Goal: Task Accomplishment & Management: Complete application form

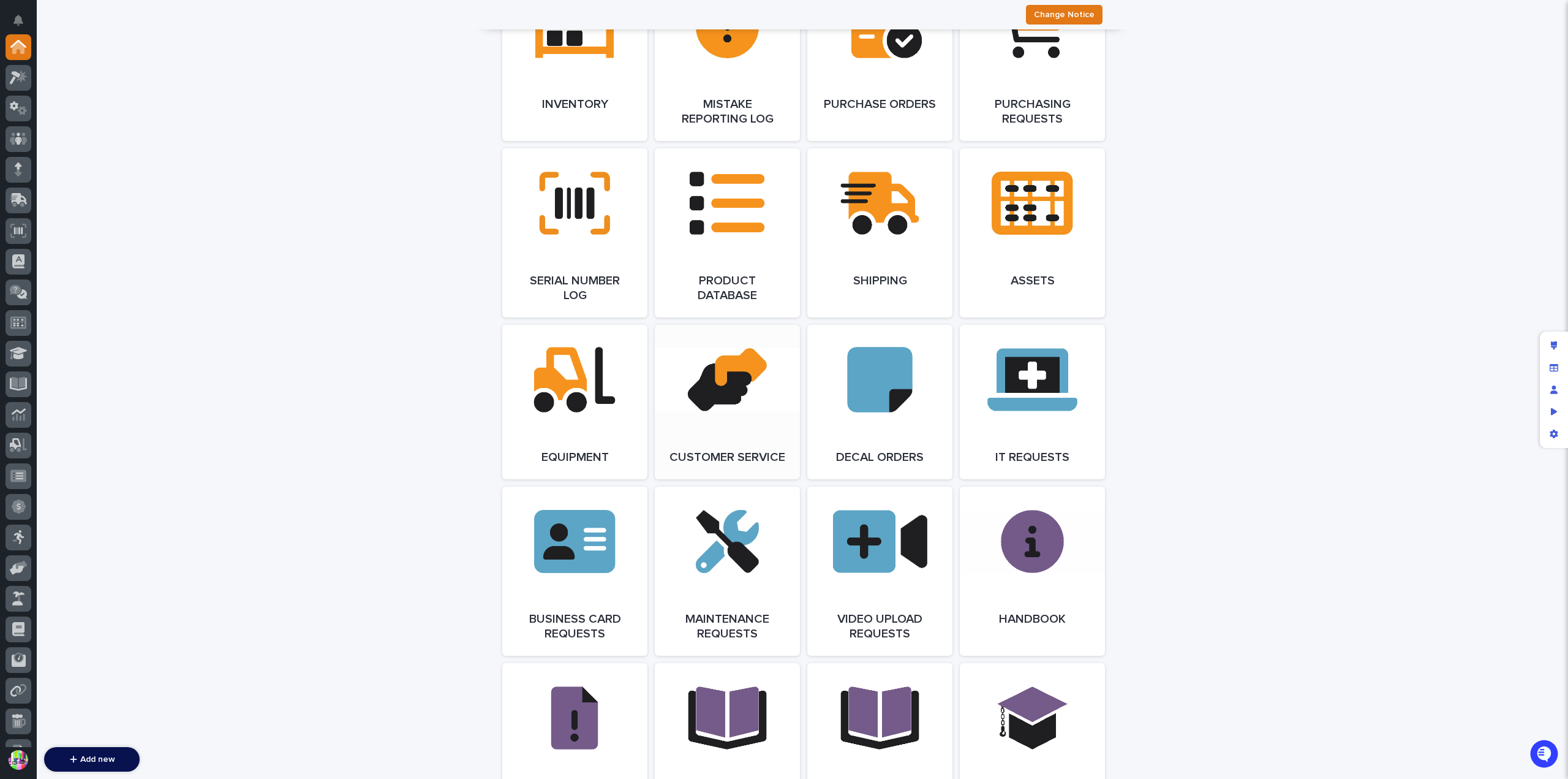
scroll to position [1531, 0]
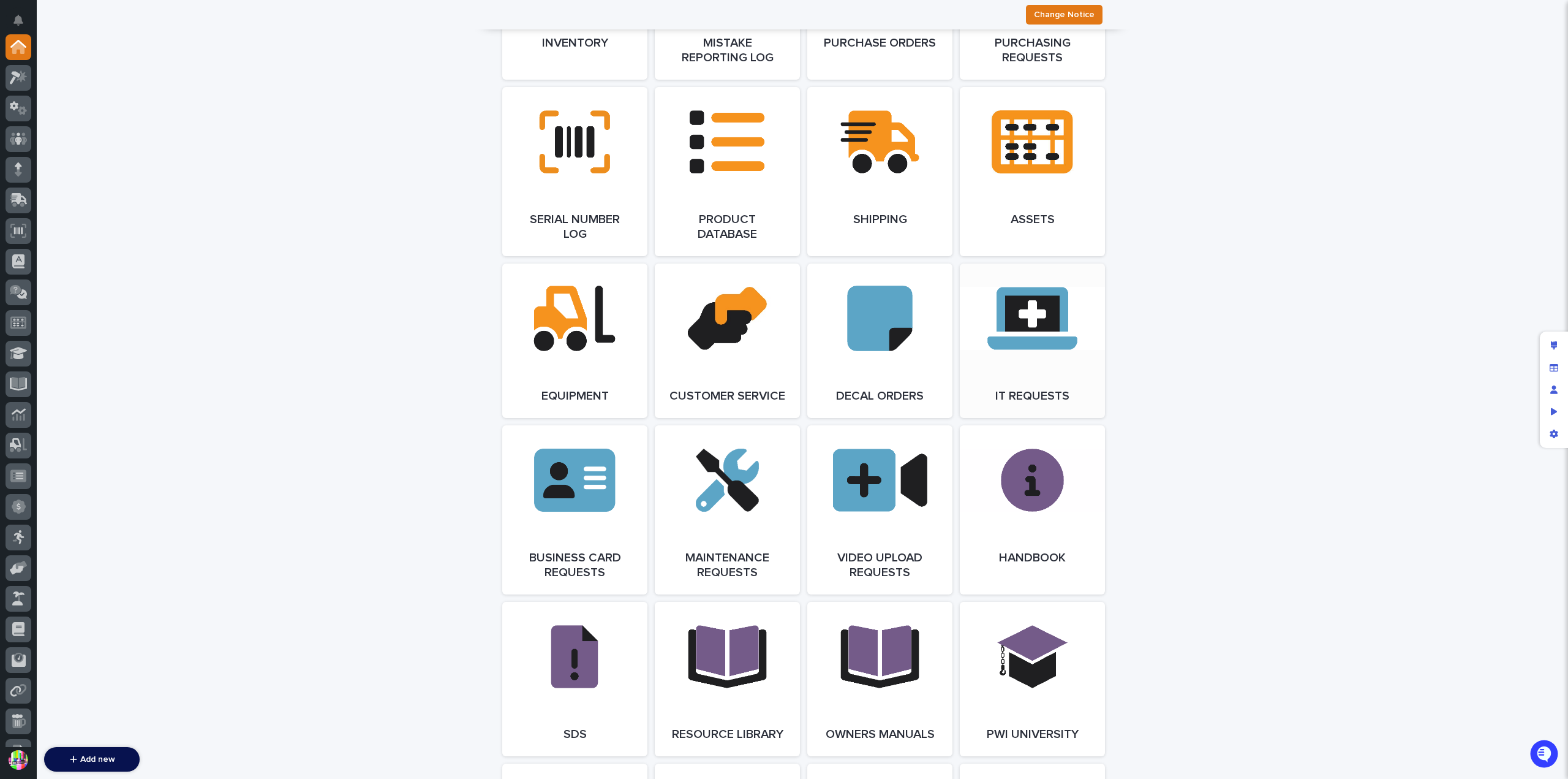
click at [1031, 316] on link "Open Link" at bounding box center [1032, 341] width 145 height 154
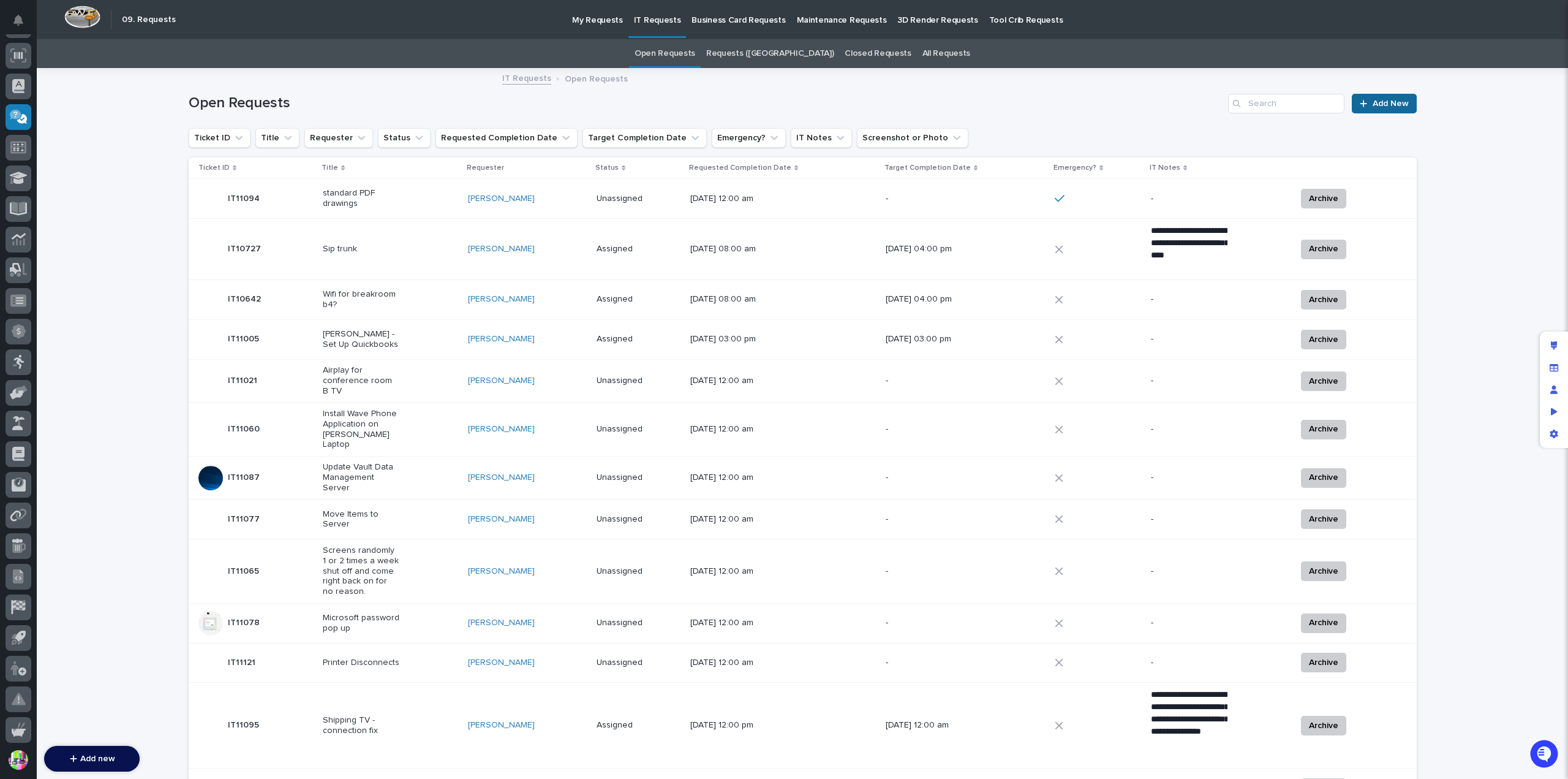
click at [1383, 100] on span "Add New" at bounding box center [1390, 103] width 37 height 9
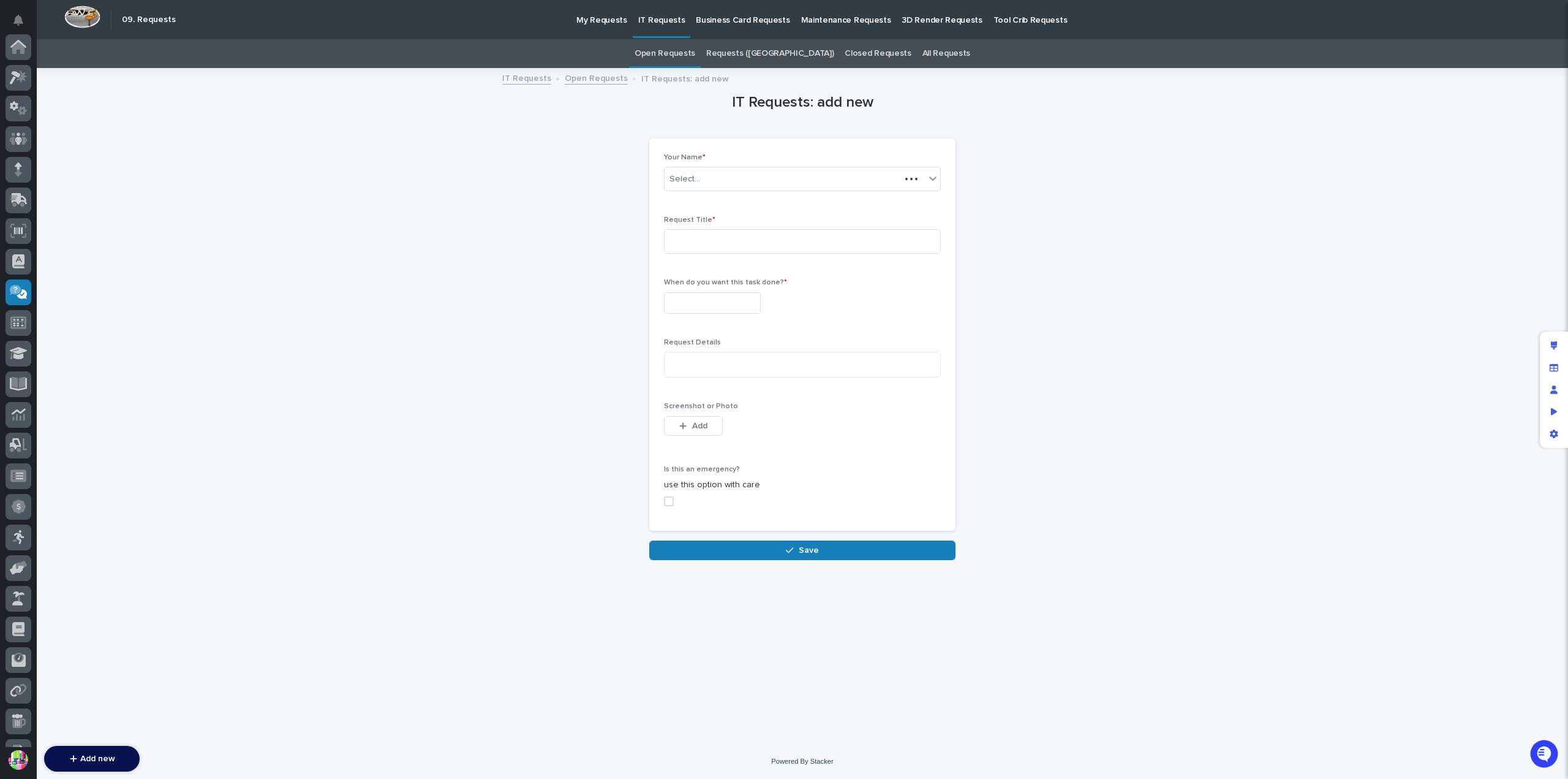
scroll to position [175, 0]
click at [740, 235] on input at bounding box center [801, 241] width 277 height 24
click at [732, 179] on div "[PERSON_NAME]" at bounding box center [787, 179] width 246 height 20
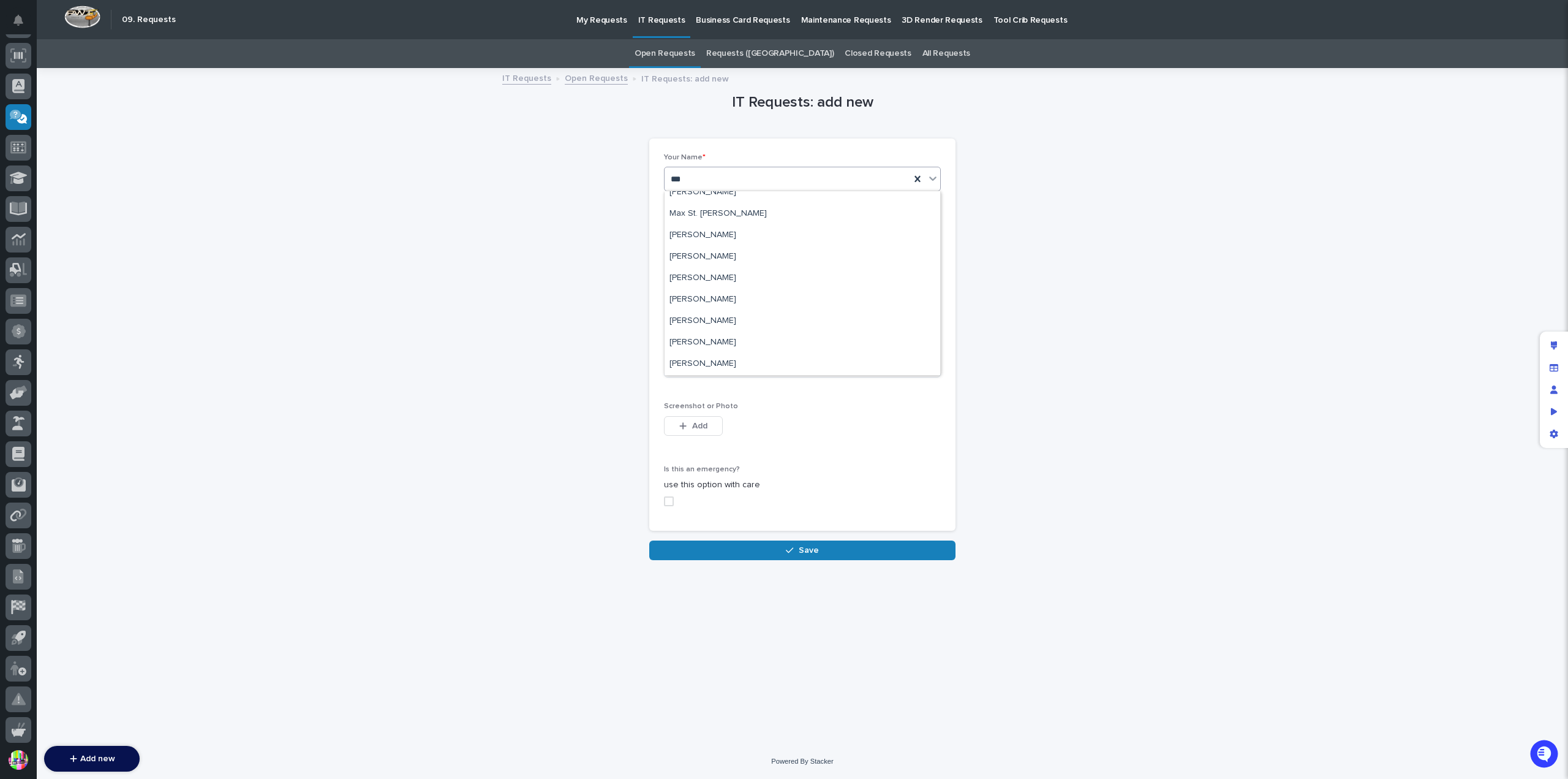
scroll to position [0, 0]
type input "****"
click at [710, 258] on div "Matt Hall" at bounding box center [802, 266] width 276 height 21
click at [754, 237] on input at bounding box center [801, 241] width 277 height 24
type input "COMPUTER IS ON FIRE!!!!!!! TEST TEST TEST"
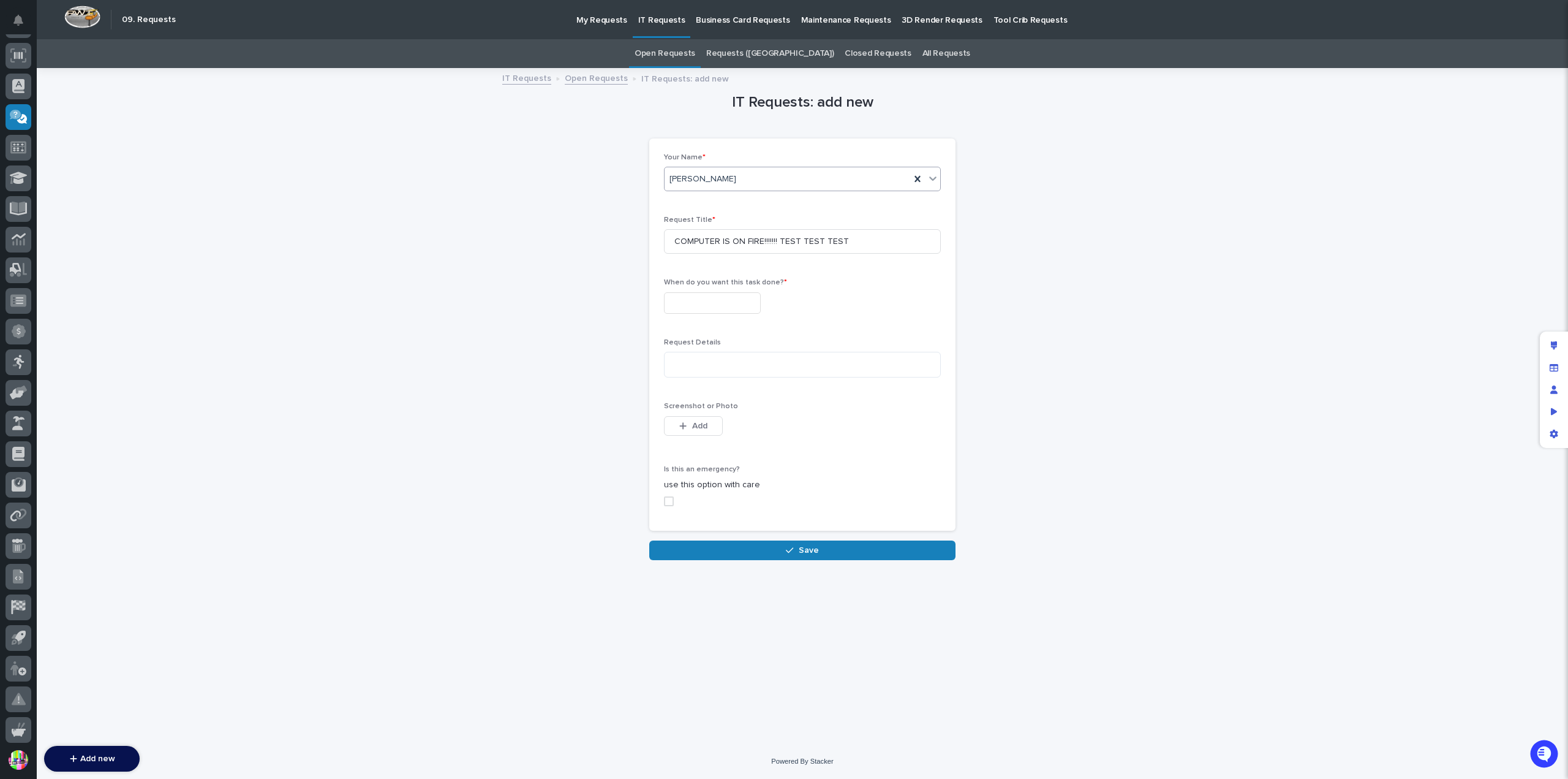
click at [766, 176] on div "Matt Hall" at bounding box center [787, 179] width 246 height 20
drag, startPoint x: 727, startPoint y: 169, endPoint x: 703, endPoint y: 169, distance: 24.0
click at [703, 169] on div "Matt Hall" at bounding box center [787, 179] width 246 height 20
type input "***"
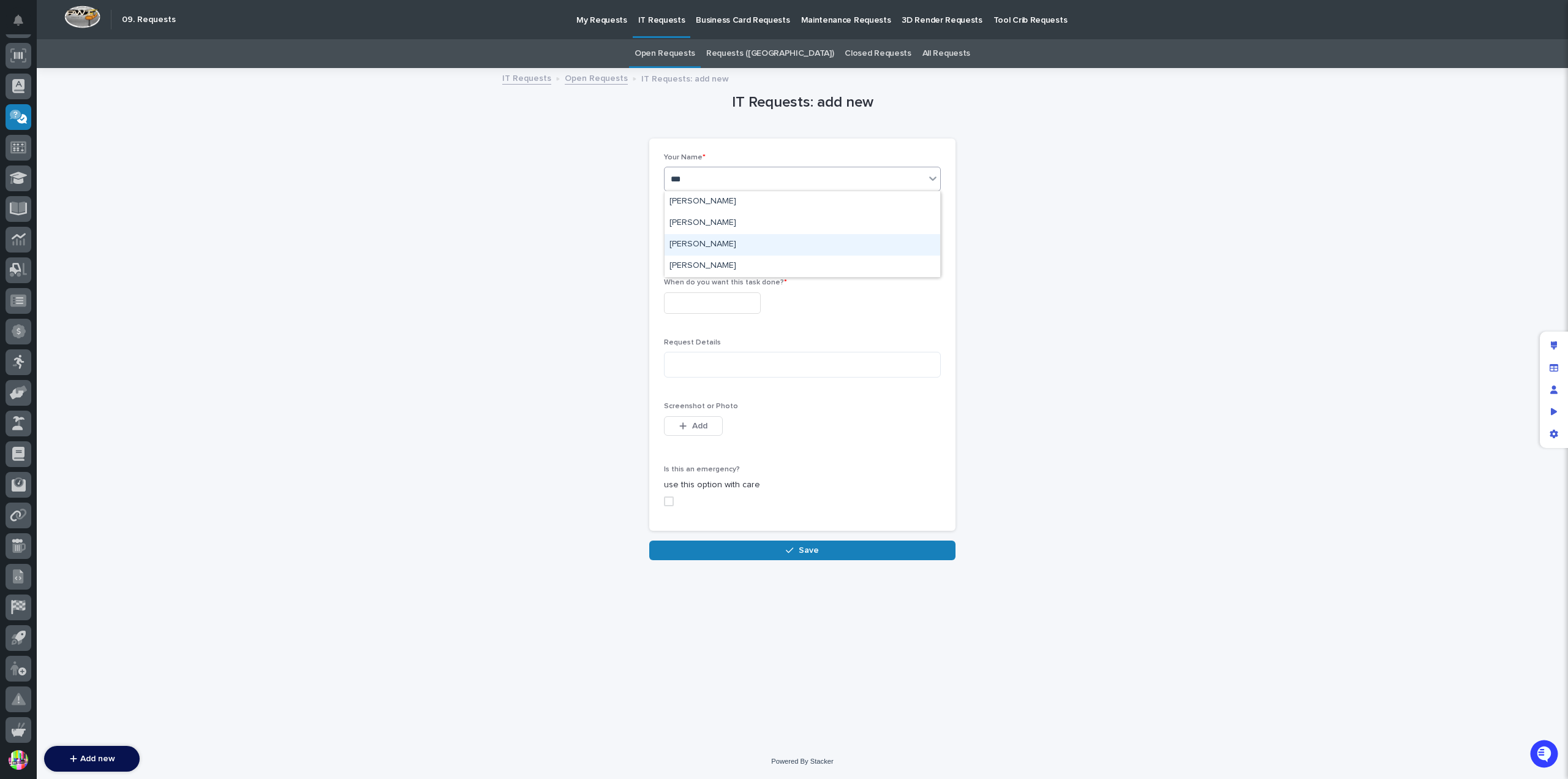
click at [744, 247] on div "[PERSON_NAME]" at bounding box center [802, 244] width 276 height 21
click at [761, 308] on input "text" at bounding box center [711, 303] width 97 height 21
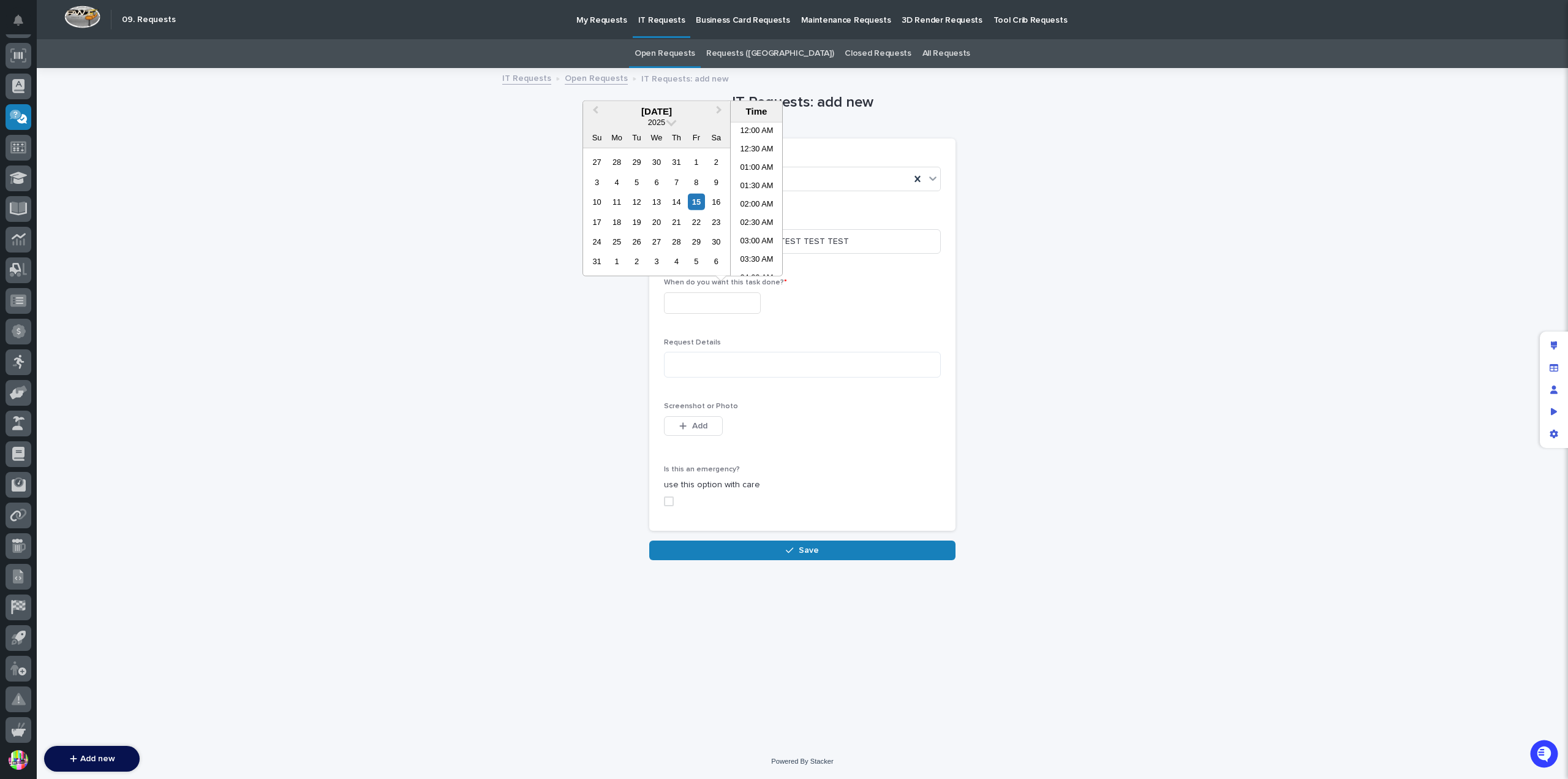
scroll to position [300, 0]
click at [703, 200] on div "15" at bounding box center [696, 202] width 16 height 16
type input "**********"
click at [774, 374] on textarea at bounding box center [801, 364] width 277 height 26
click at [771, 368] on textarea at bounding box center [801, 364] width 277 height 26
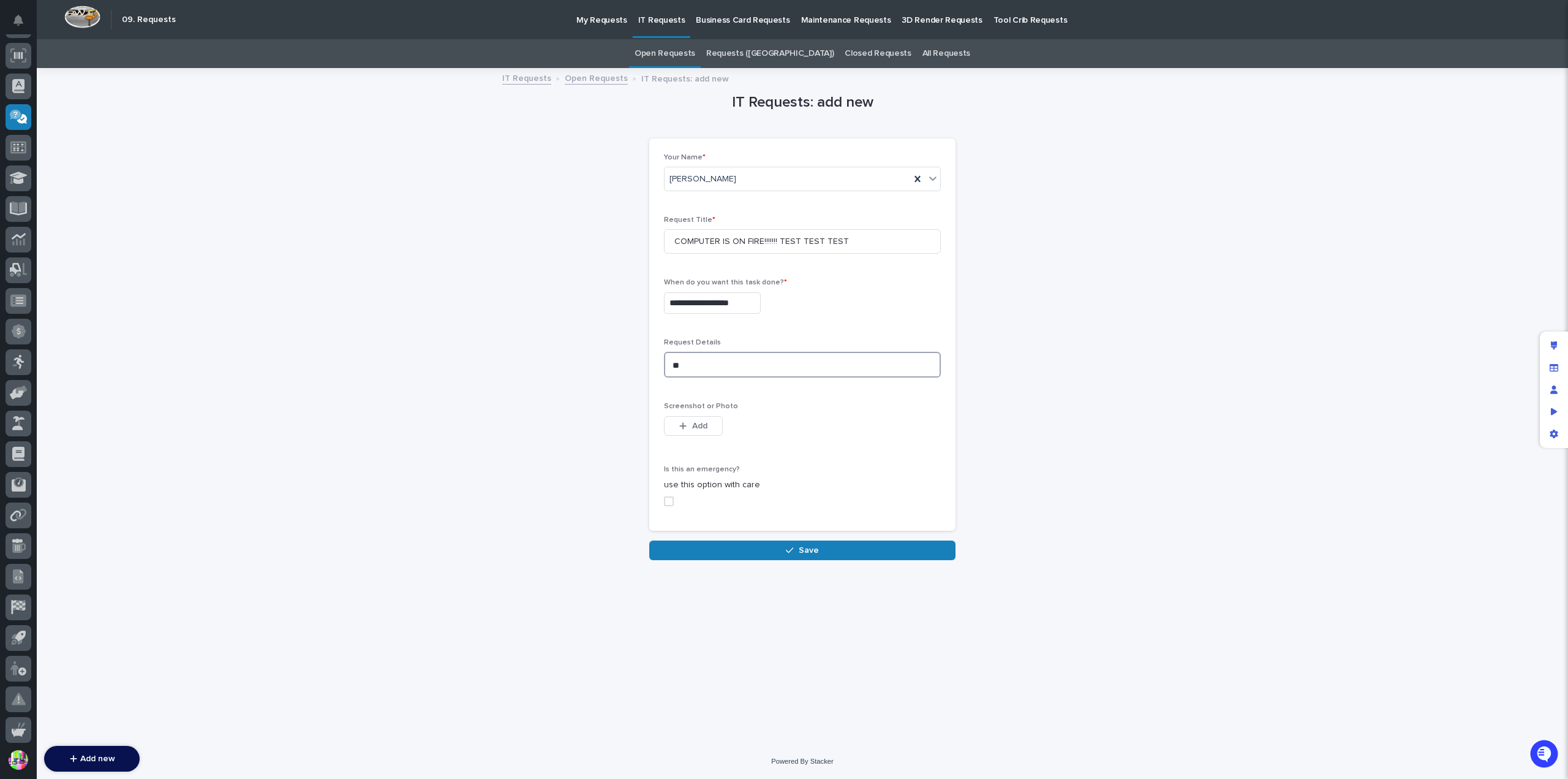
type textarea "*"
click at [699, 422] on span "Add" at bounding box center [699, 426] width 15 height 11
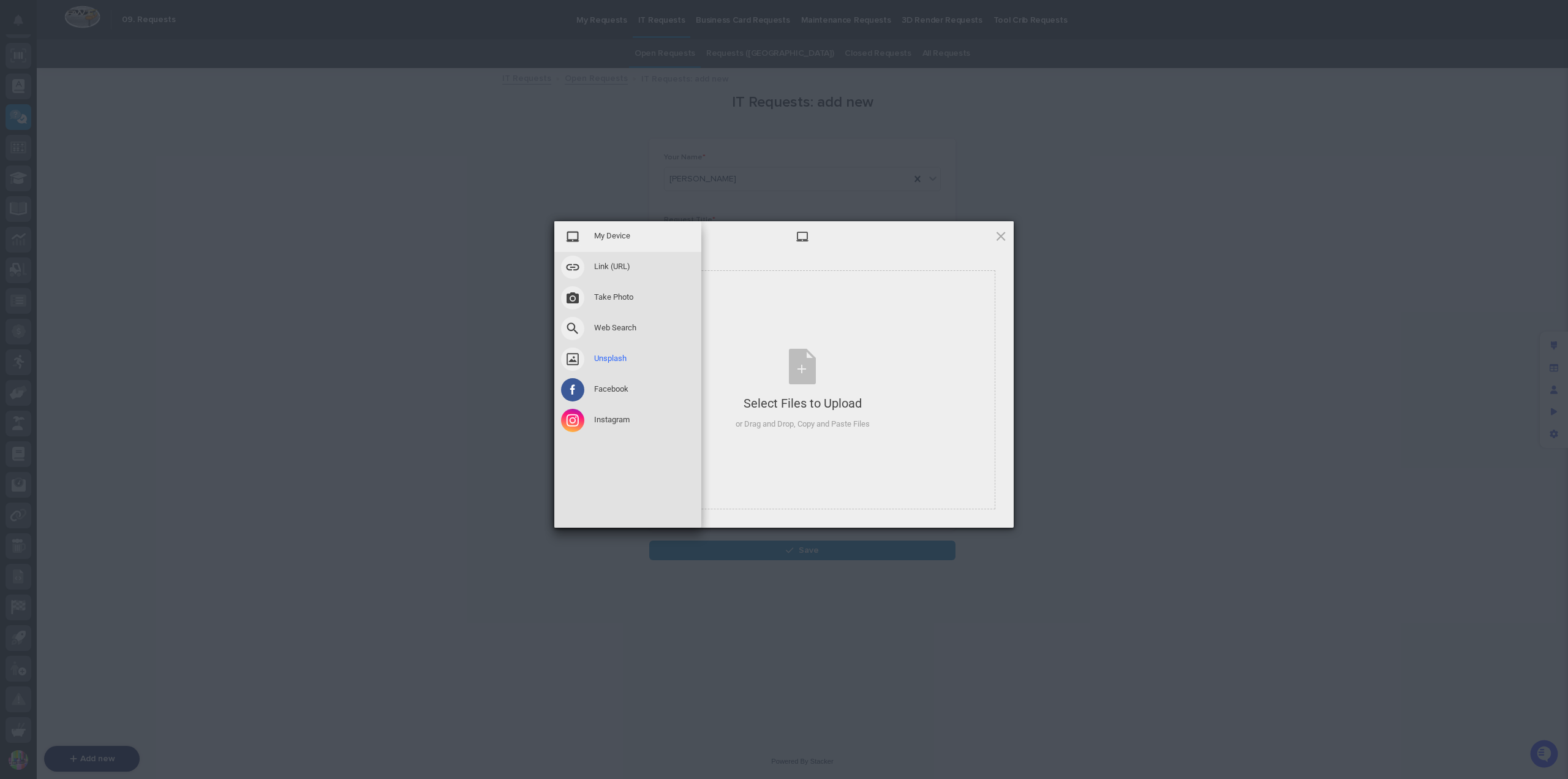
click at [569, 357] on span at bounding box center [573, 359] width 24 height 24
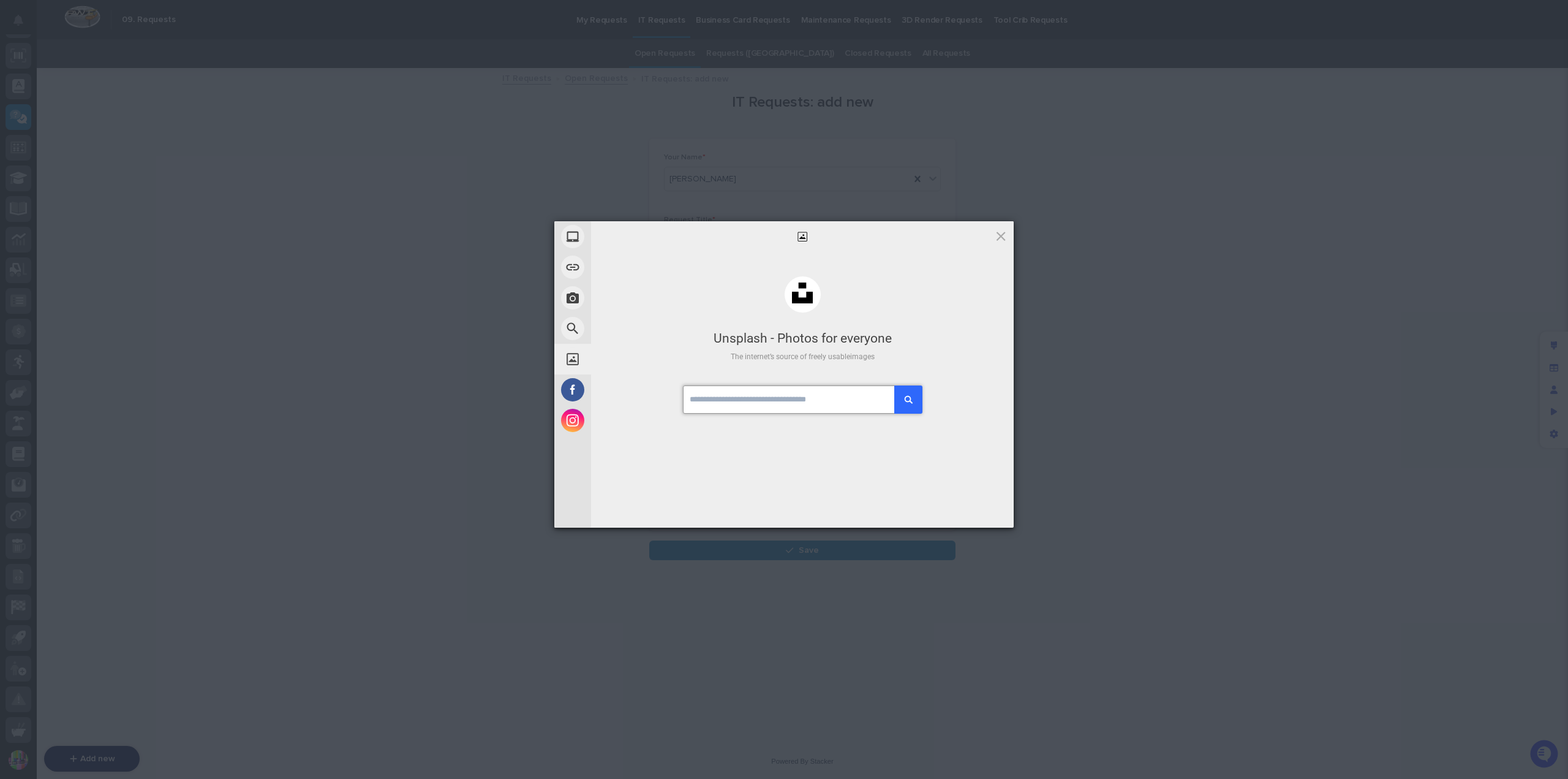
click at [827, 392] on input "text" at bounding box center [802, 399] width 238 height 28
type input "**********"
click at [903, 395] on div "submit" at bounding box center [909, 399] width 11 height 11
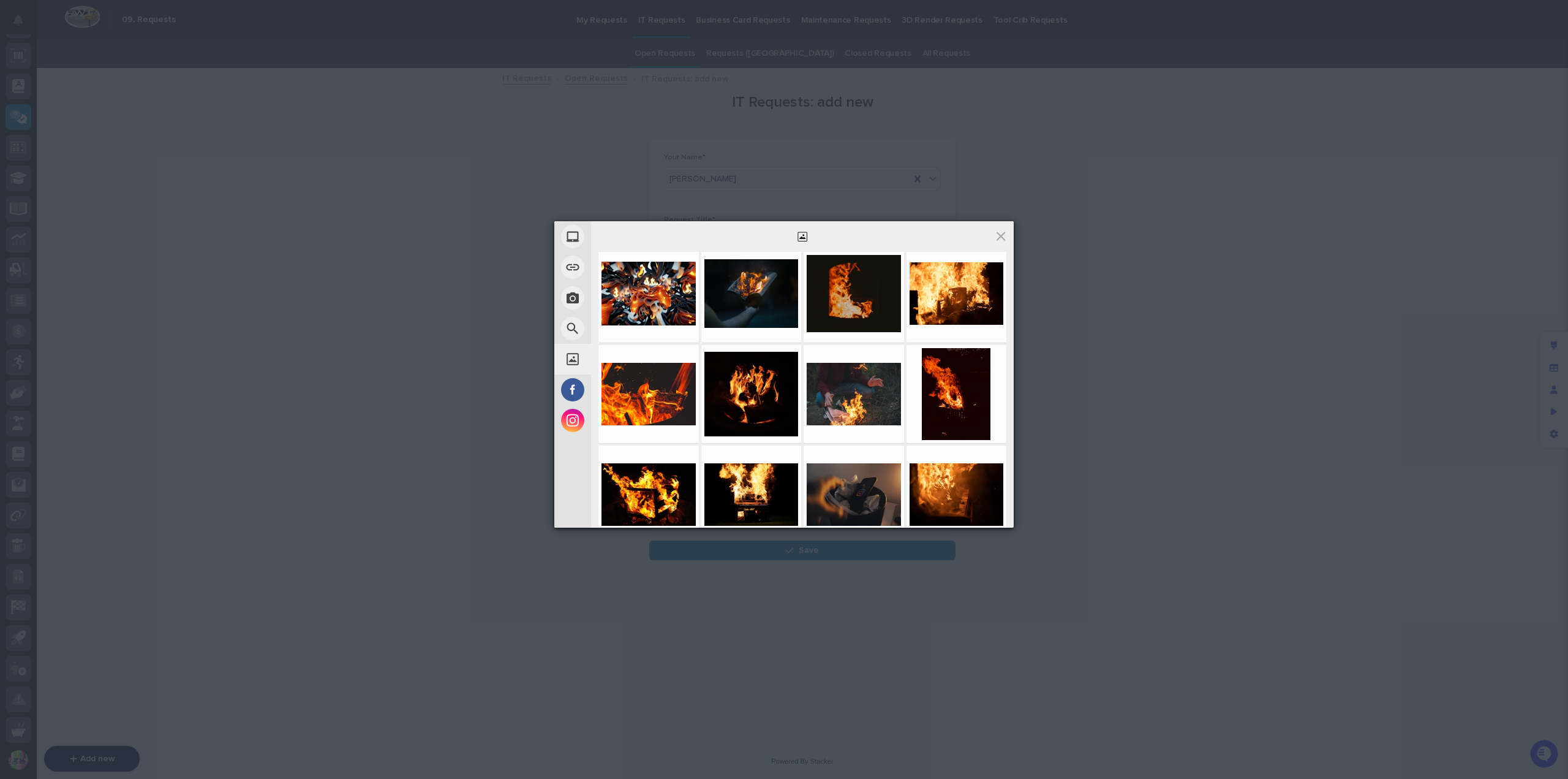
scroll to position [0, 0]
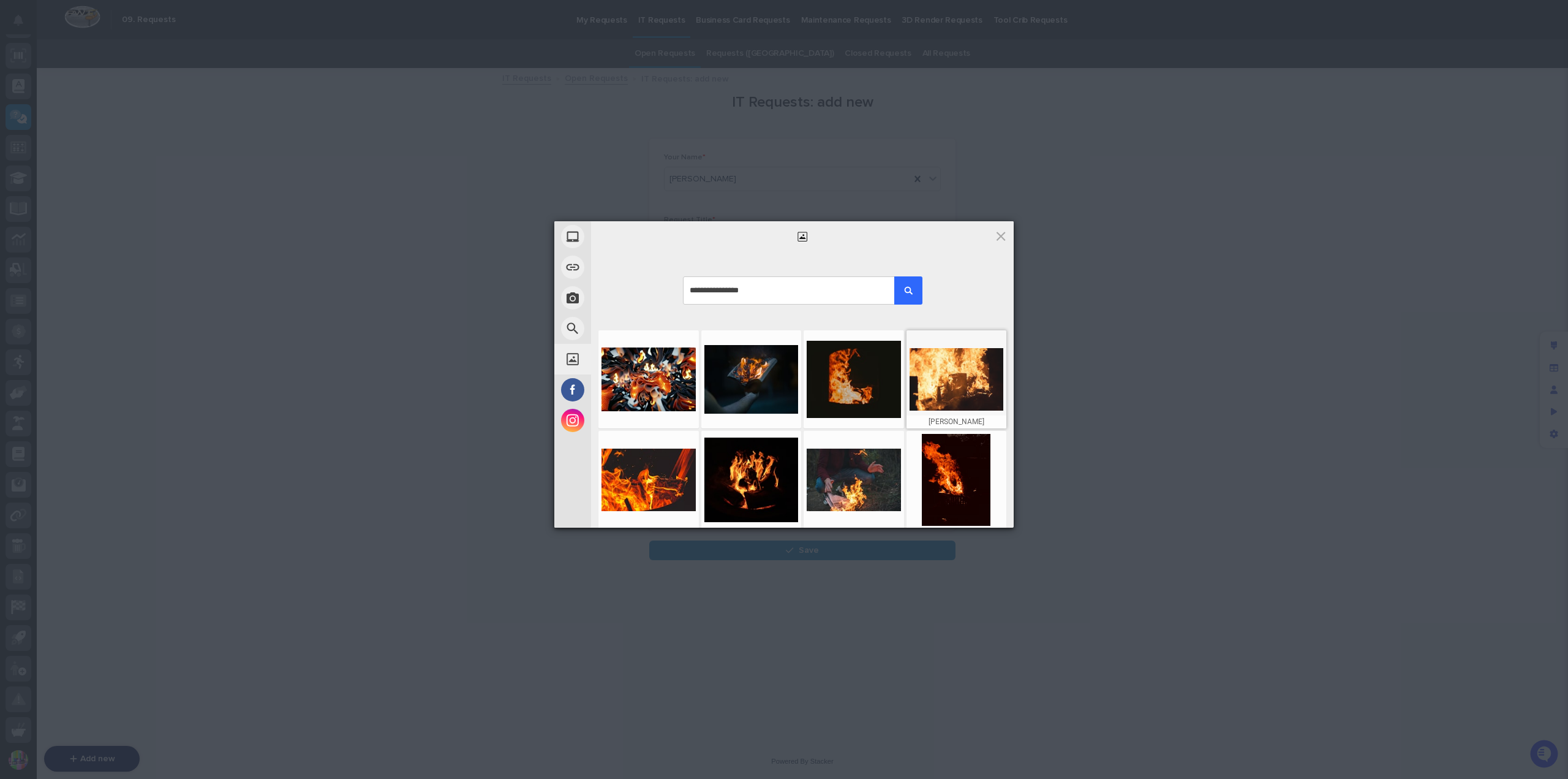
click at [934, 376] on div at bounding box center [956, 379] width 94 height 92
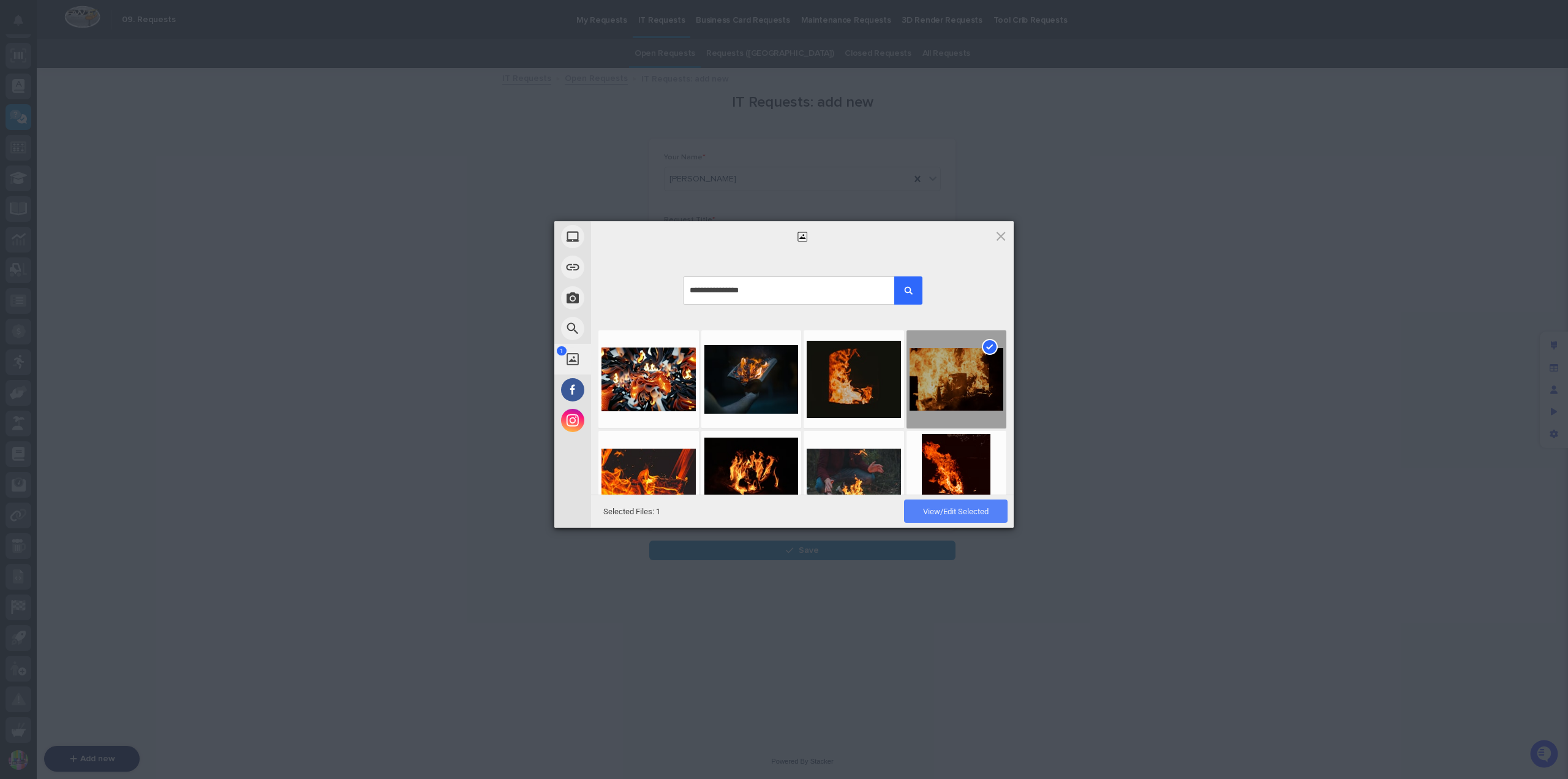
click at [920, 511] on span "View/Edit Selected" at bounding box center [956, 510] width 104 height 24
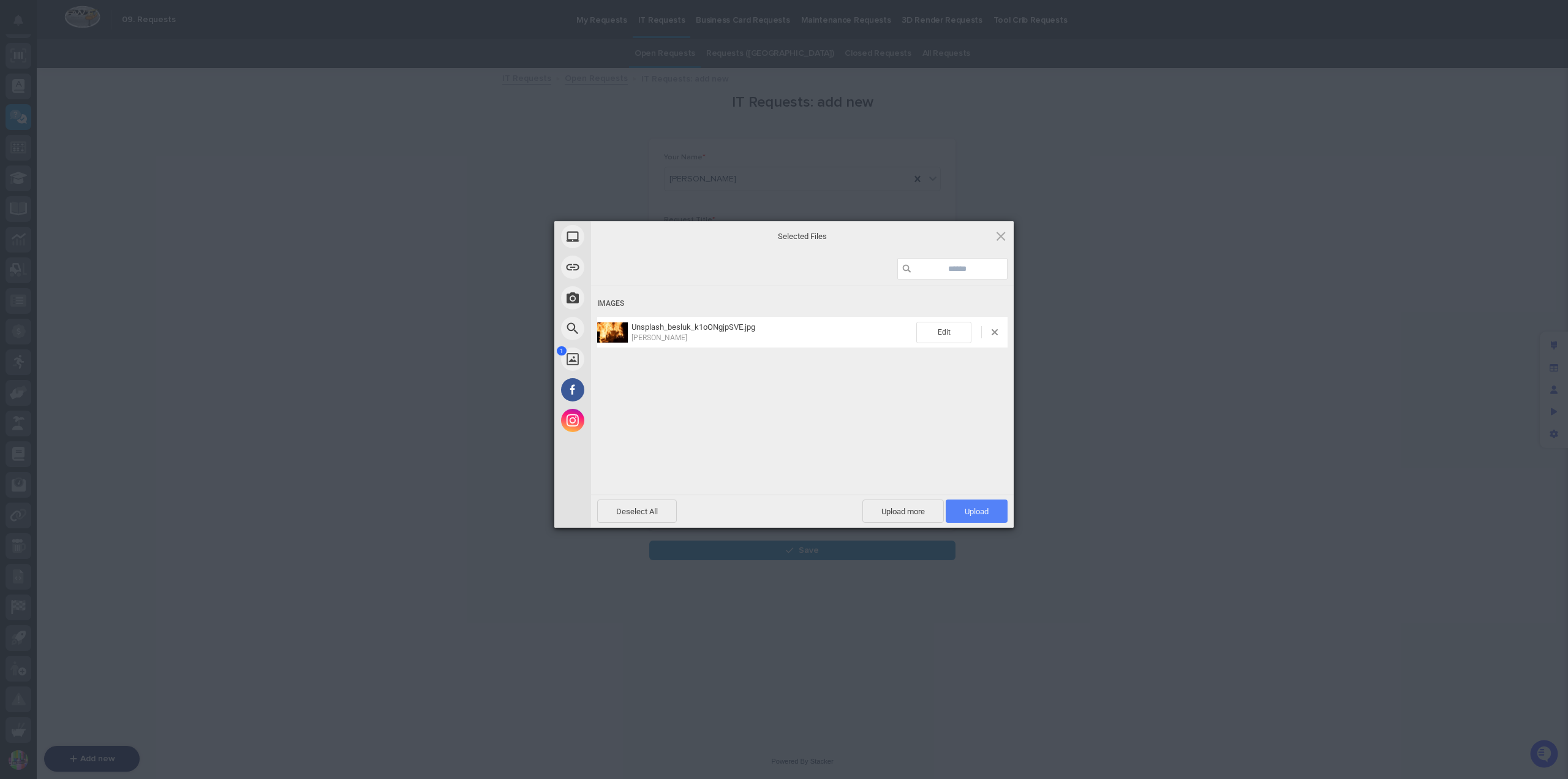
click at [968, 506] on span "Upload 1" at bounding box center [977, 510] width 62 height 24
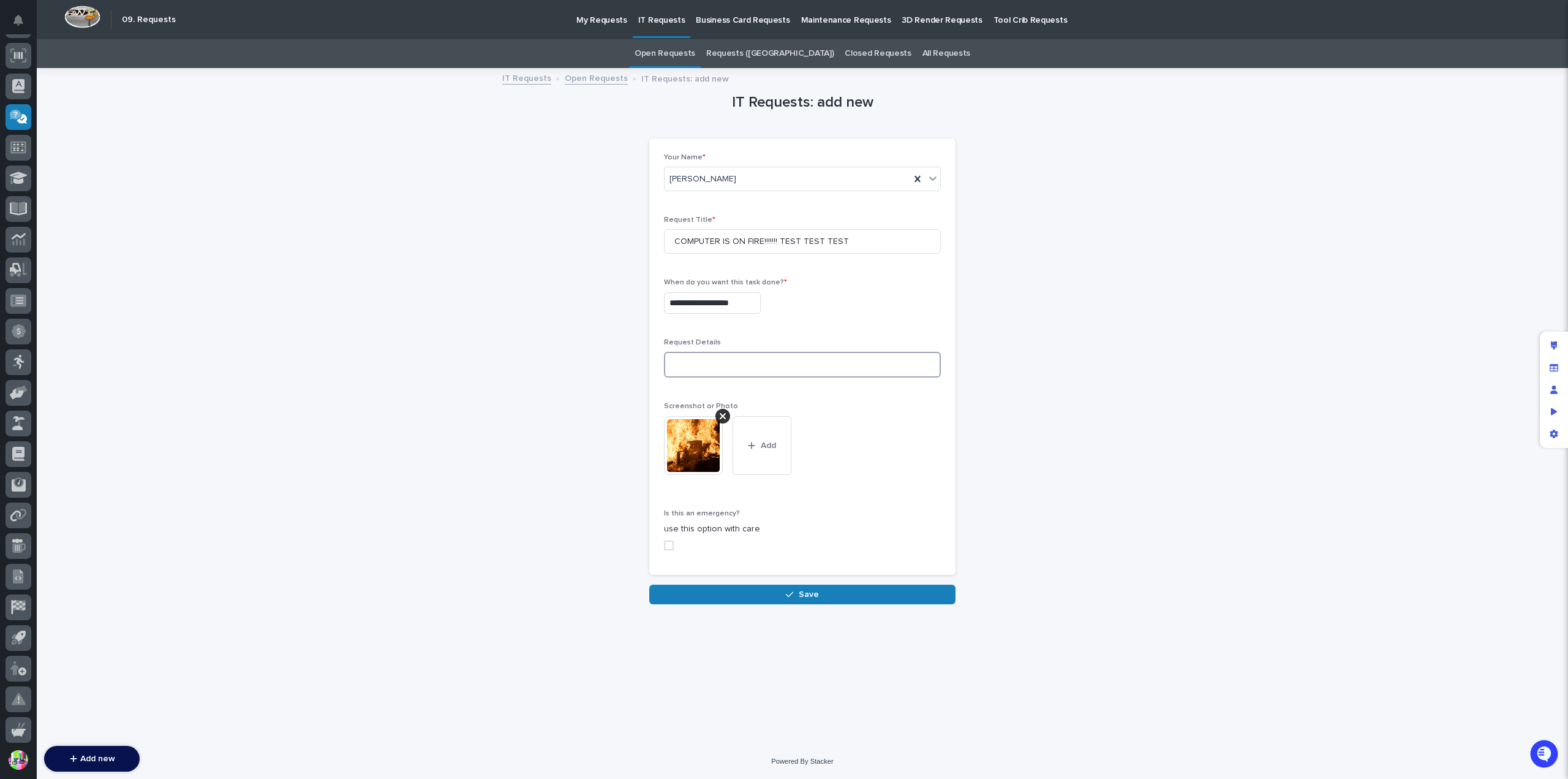
click at [677, 365] on textarea at bounding box center [801, 364] width 277 height 26
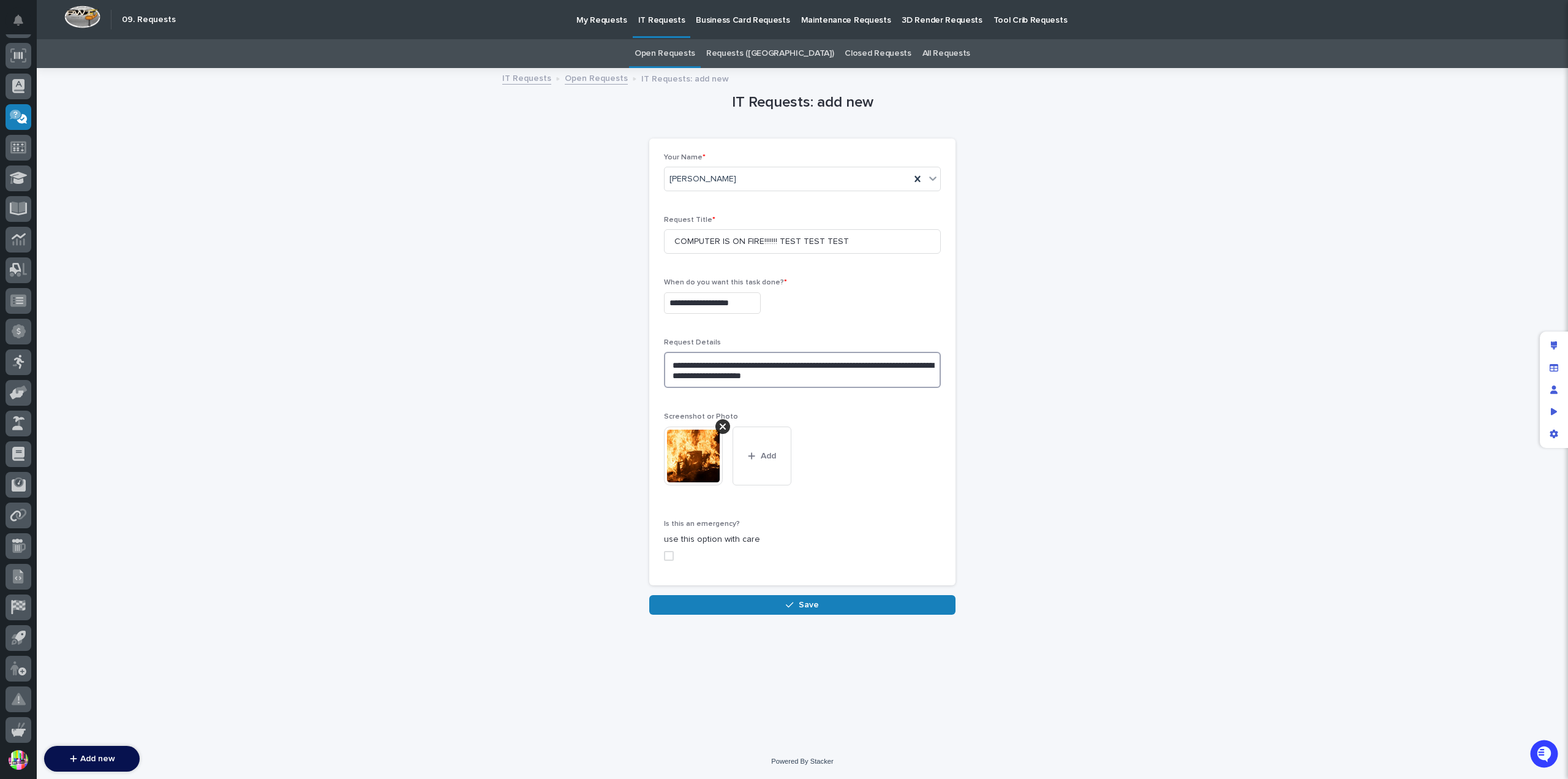
click at [766, 381] on textarea "**********" at bounding box center [801, 369] width 277 height 37
click at [666, 556] on span at bounding box center [668, 556] width 10 height 10
type textarea "**********"
click at [757, 306] on input "**********" at bounding box center [711, 303] width 97 height 21
click at [764, 172] on li "01:00 AM" at bounding box center [757, 168] width 52 height 19
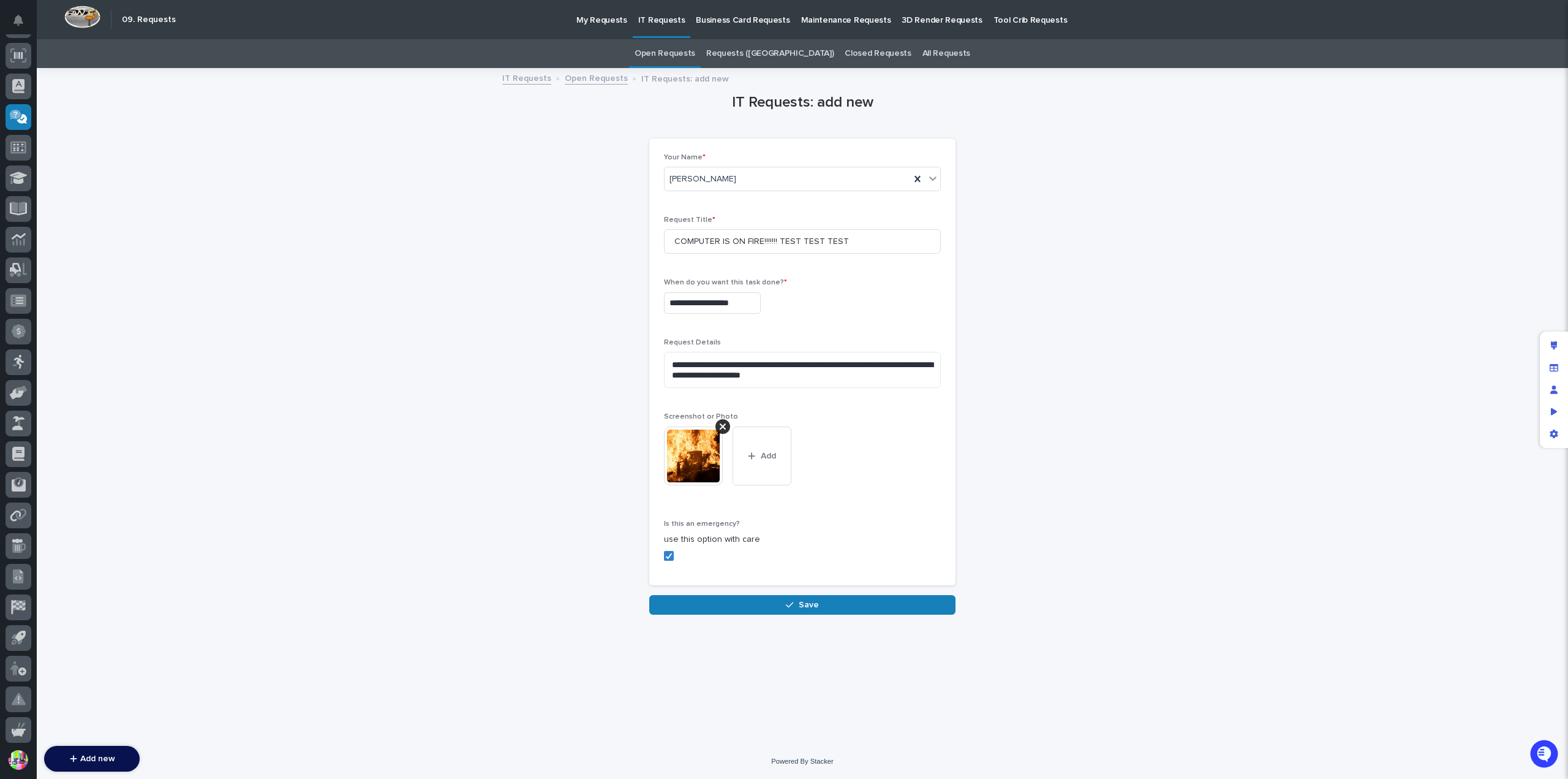
click at [754, 296] on input "**********" at bounding box center [711, 303] width 97 height 21
click at [673, 197] on div "14" at bounding box center [677, 202] width 16 height 16
type input "**********"
click at [833, 308] on div "**********" at bounding box center [801, 303] width 277 height 21
click at [758, 305] on input "**********" at bounding box center [711, 303] width 97 height 21
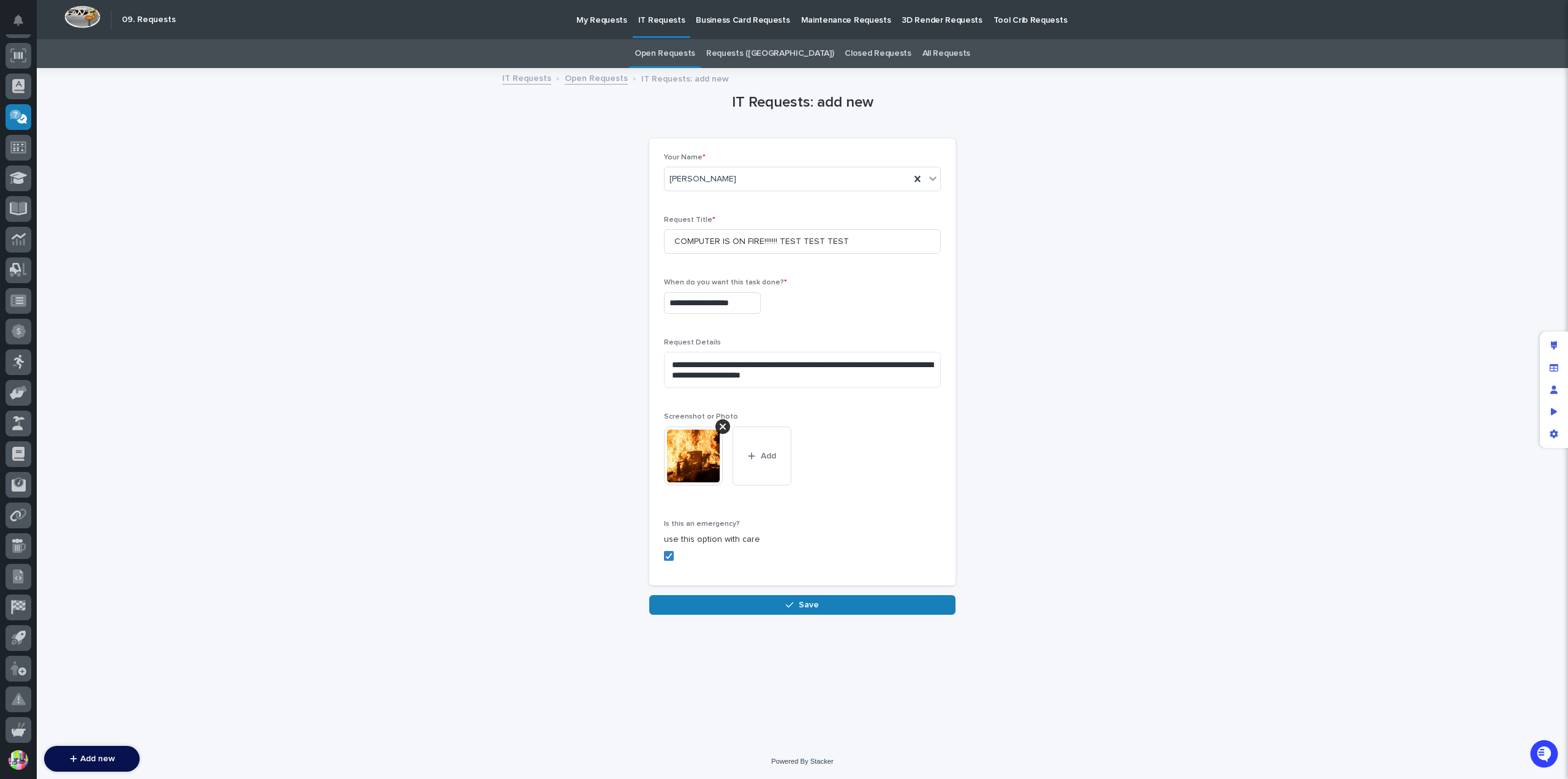
click at [847, 316] on div "**********" at bounding box center [801, 300] width 277 height 45
click at [836, 379] on textarea "**********" at bounding box center [801, 369] width 277 height 37
click at [817, 600] on span "Save" at bounding box center [808, 605] width 20 height 11
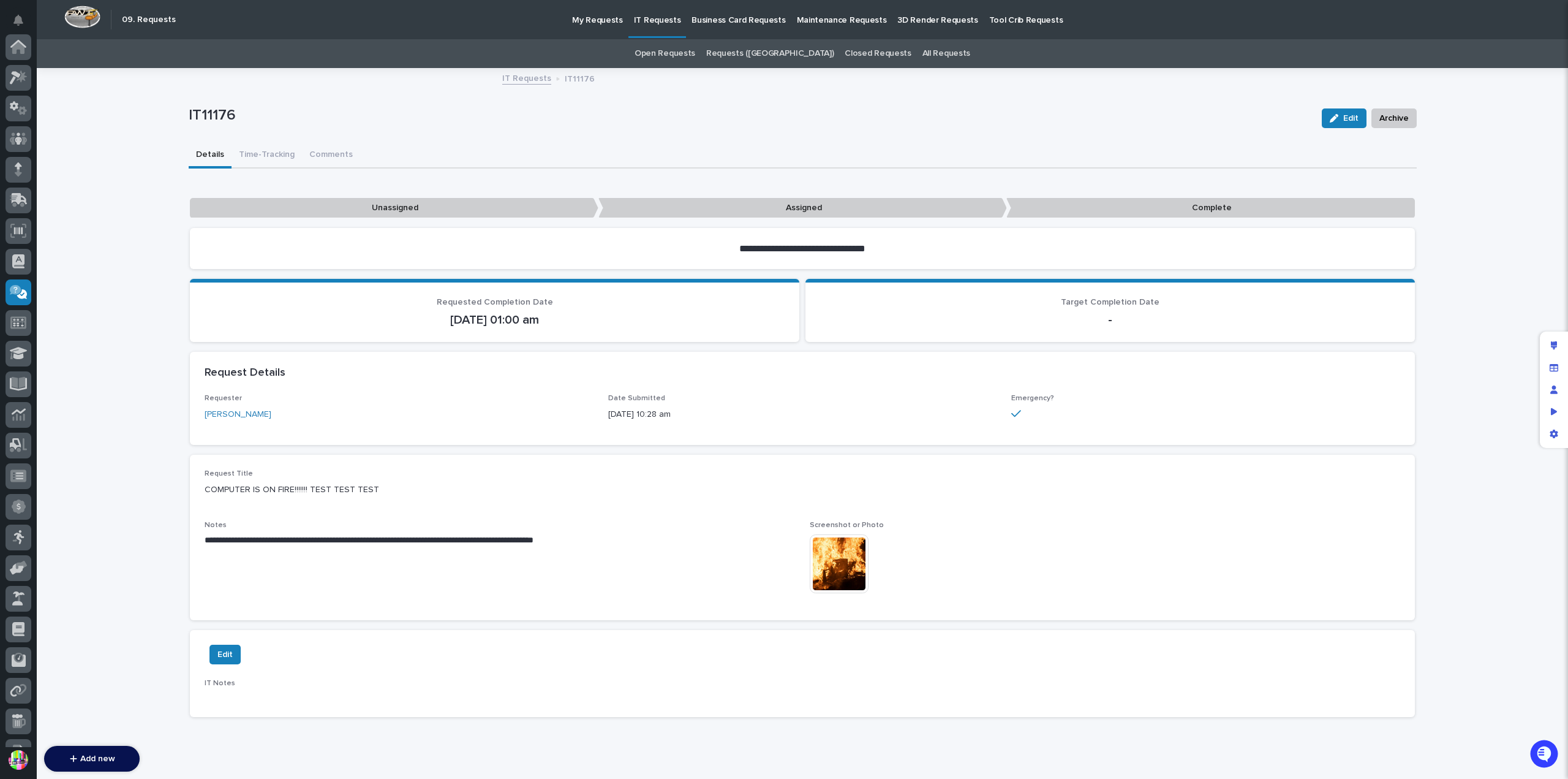
scroll to position [175, 0]
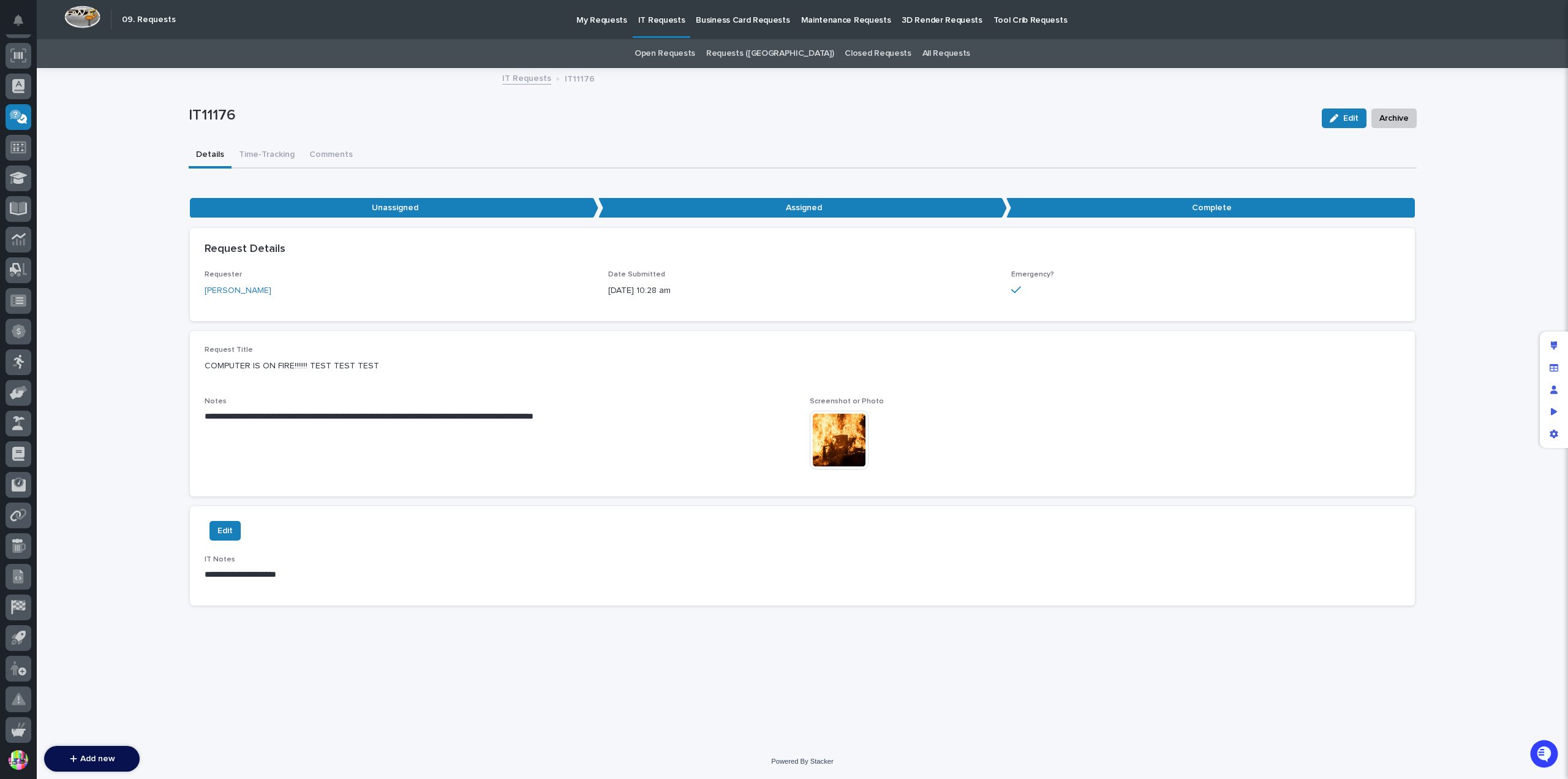
click at [661, 24] on p "IT Requests" at bounding box center [662, 13] width 47 height 26
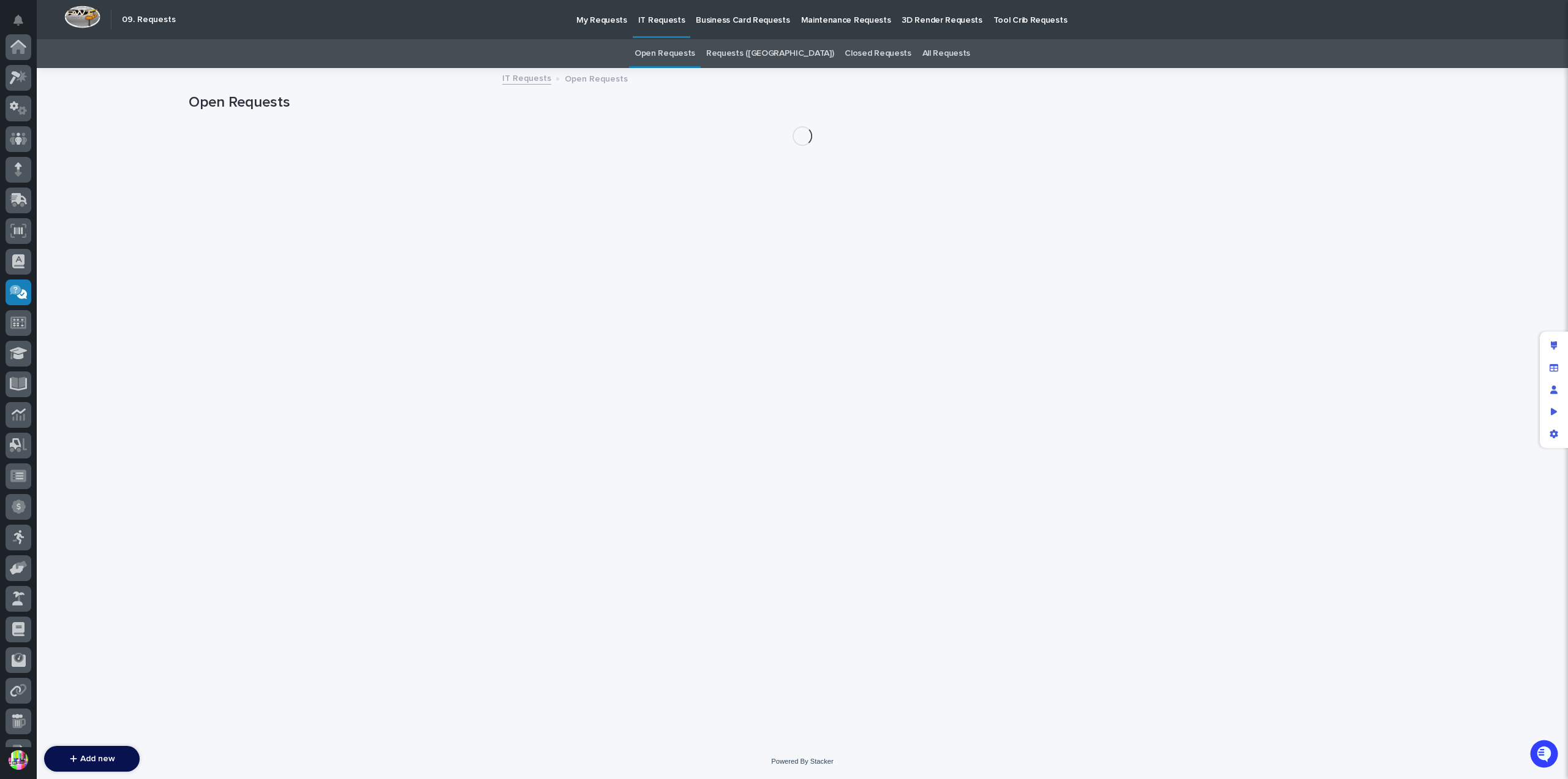
scroll to position [175, 0]
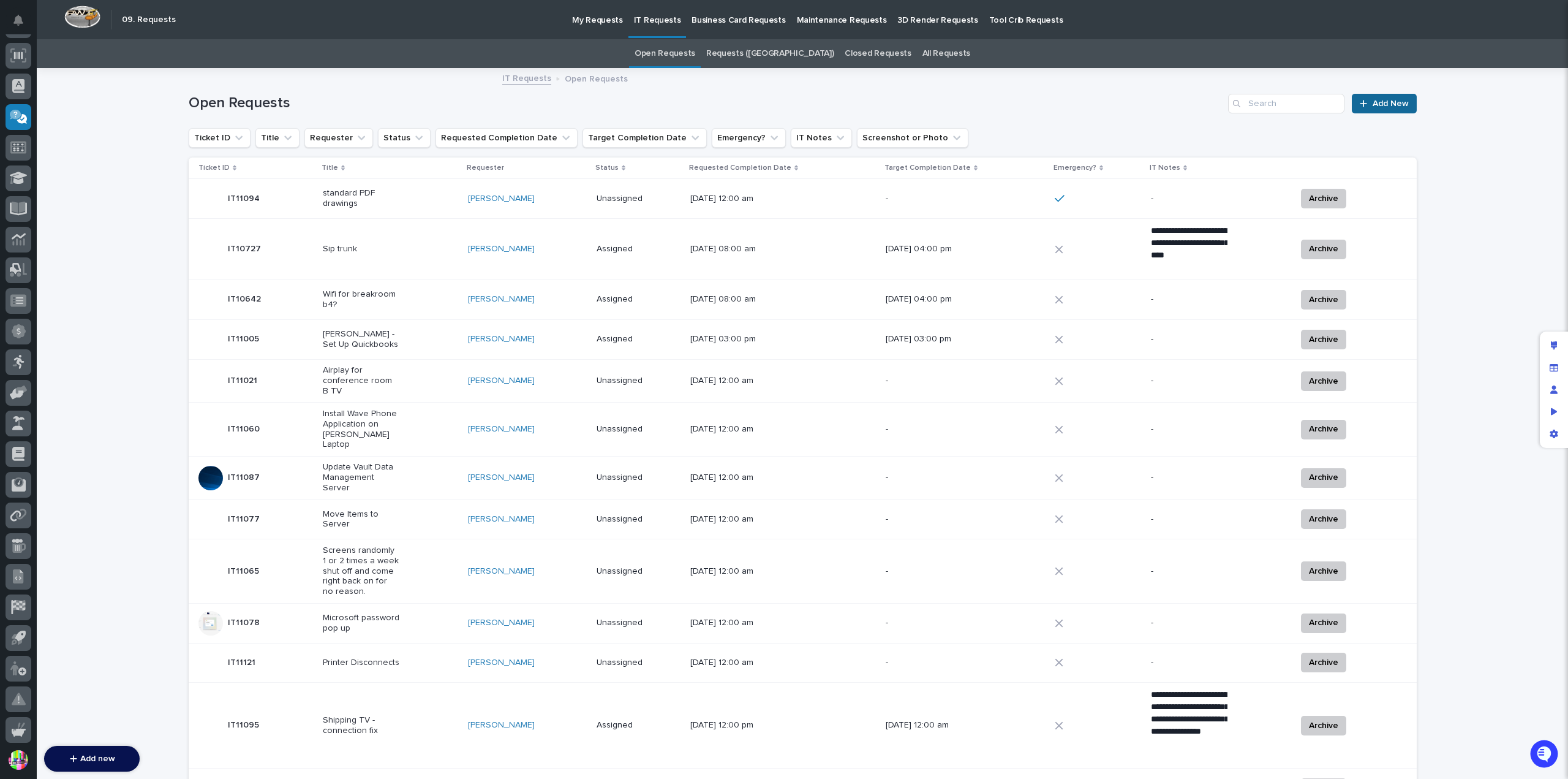
click at [1390, 101] on span "Add New" at bounding box center [1390, 103] width 37 height 9
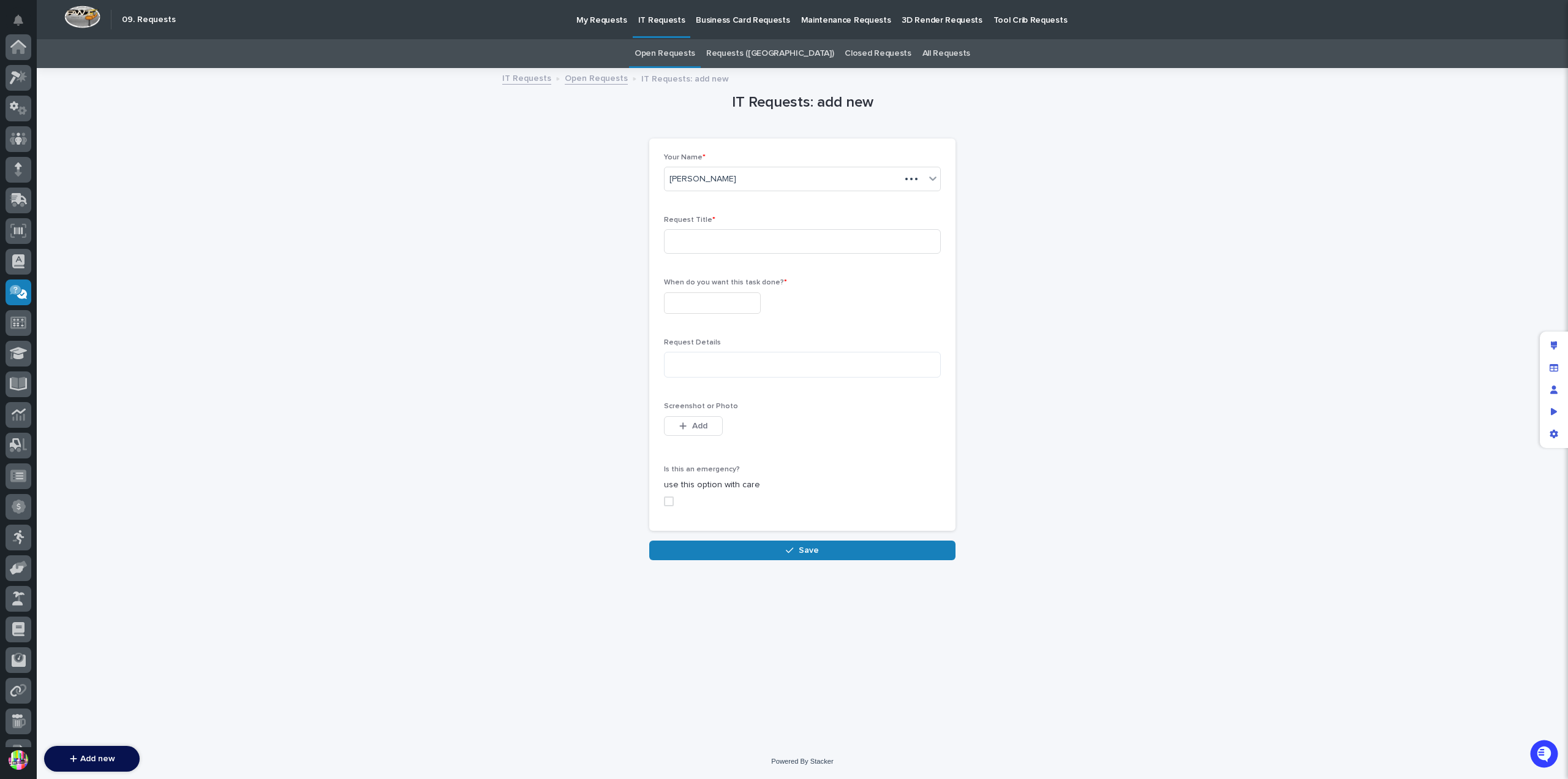
scroll to position [175, 0]
click at [741, 235] on input at bounding box center [801, 241] width 277 height 24
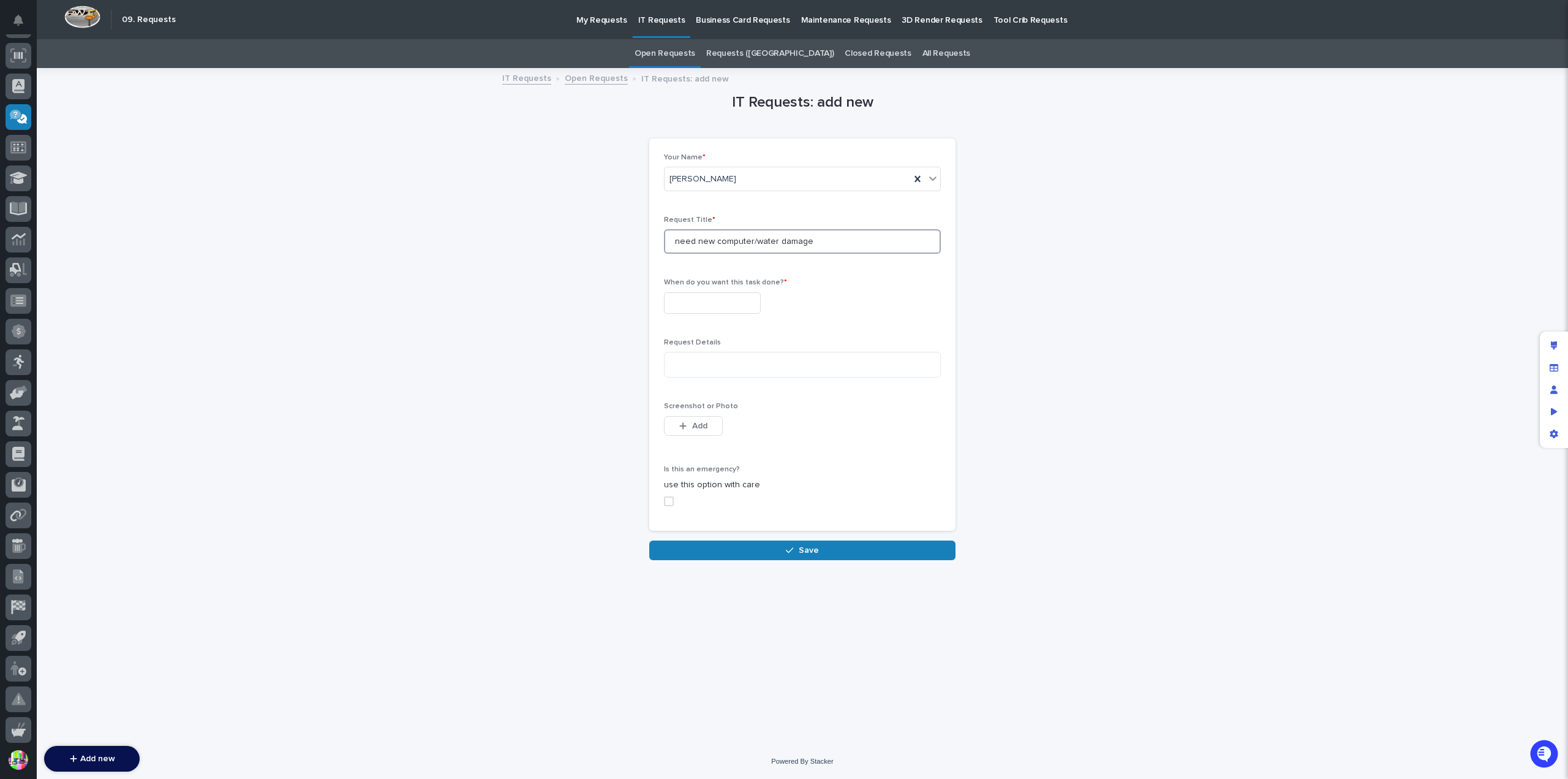
type input "need new computer/water damage"
click at [750, 299] on input "text" at bounding box center [711, 303] width 97 height 21
click at [741, 154] on li "09:30 AM" at bounding box center [757, 162] width 52 height 19
type input "**********"
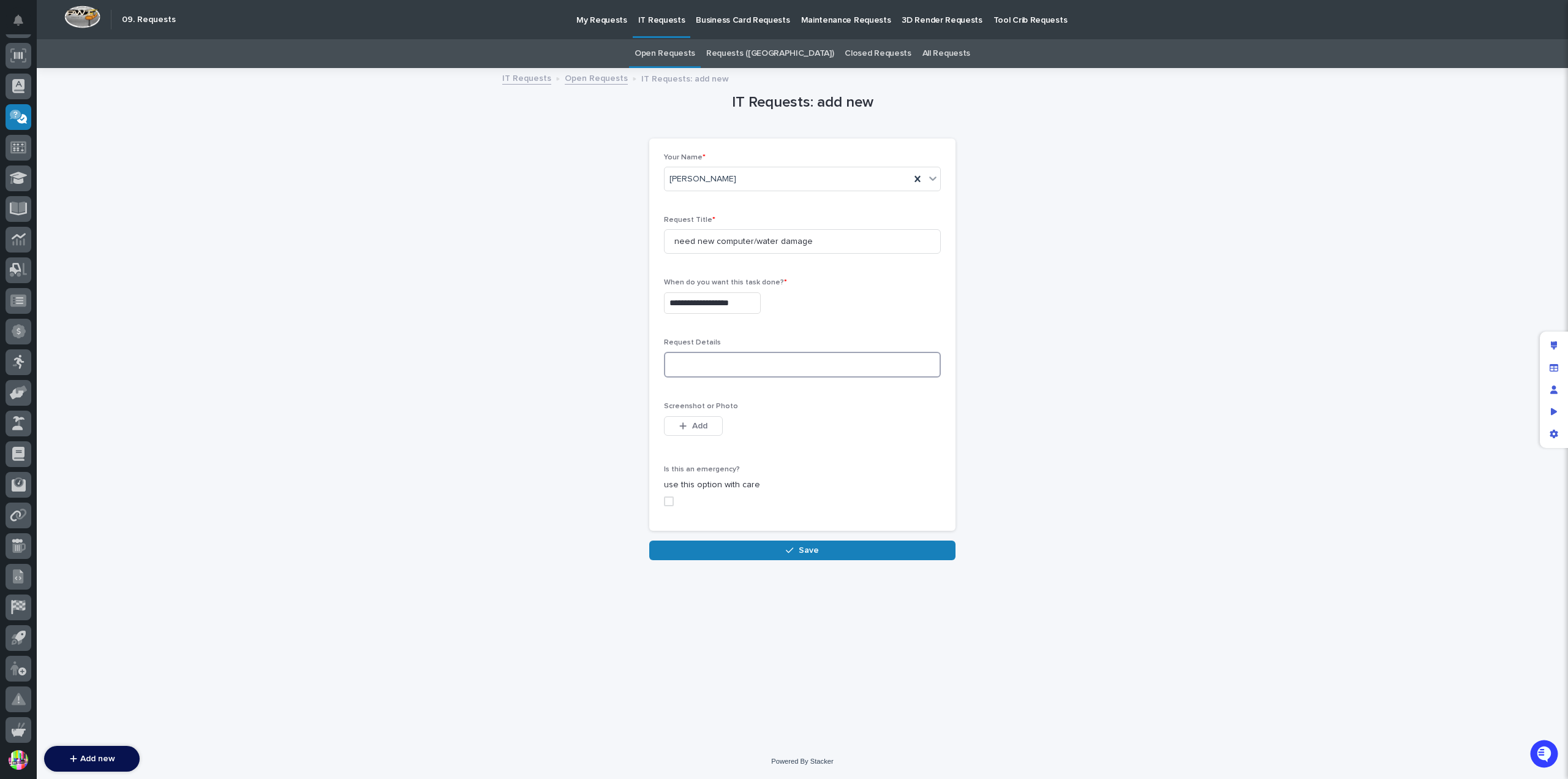
click at [723, 364] on textarea at bounding box center [801, 364] width 277 height 26
type textarea "**********"
click at [708, 422] on button "Add" at bounding box center [693, 426] width 58 height 19
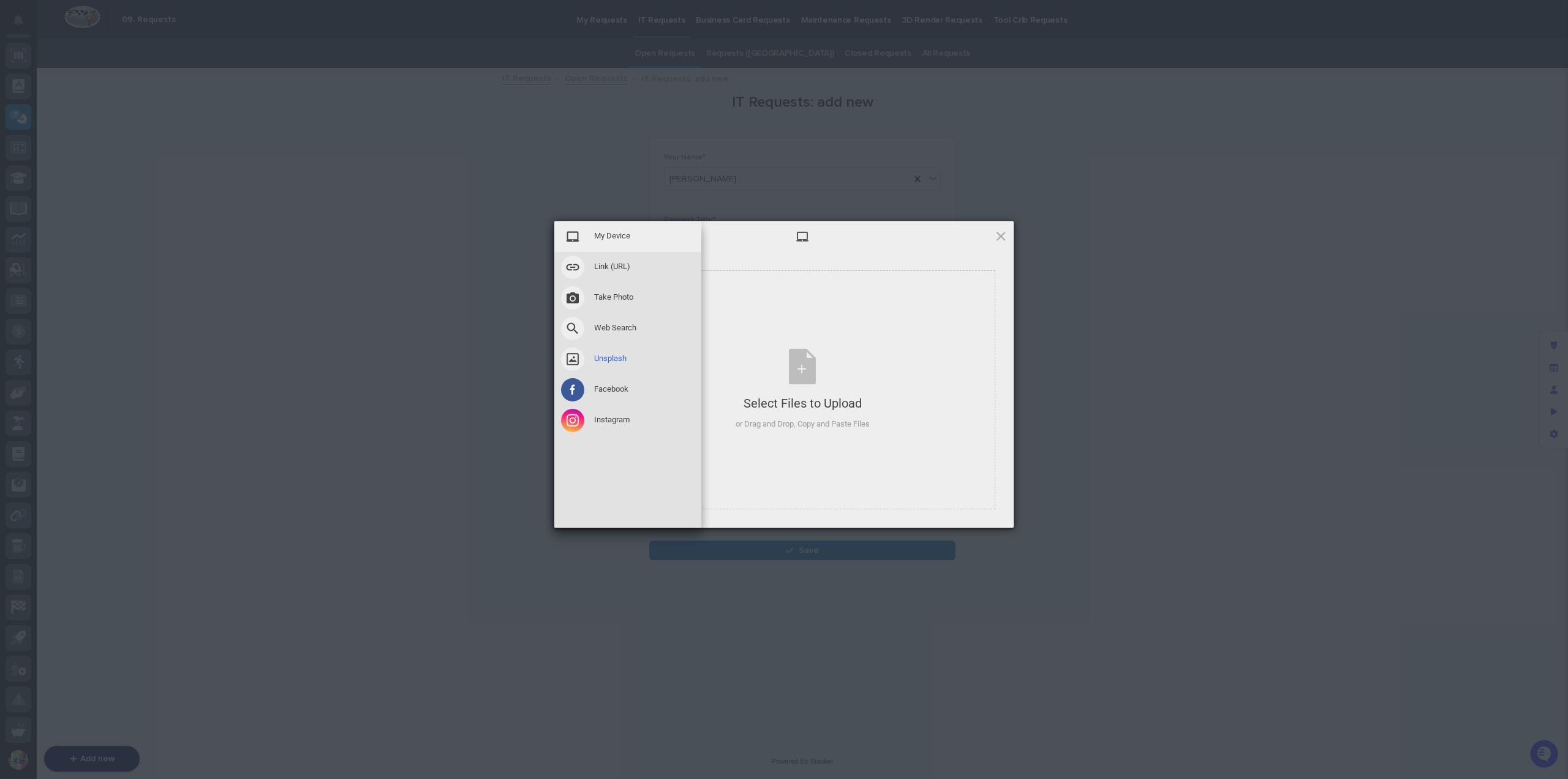
click at [578, 356] on span at bounding box center [573, 359] width 24 height 24
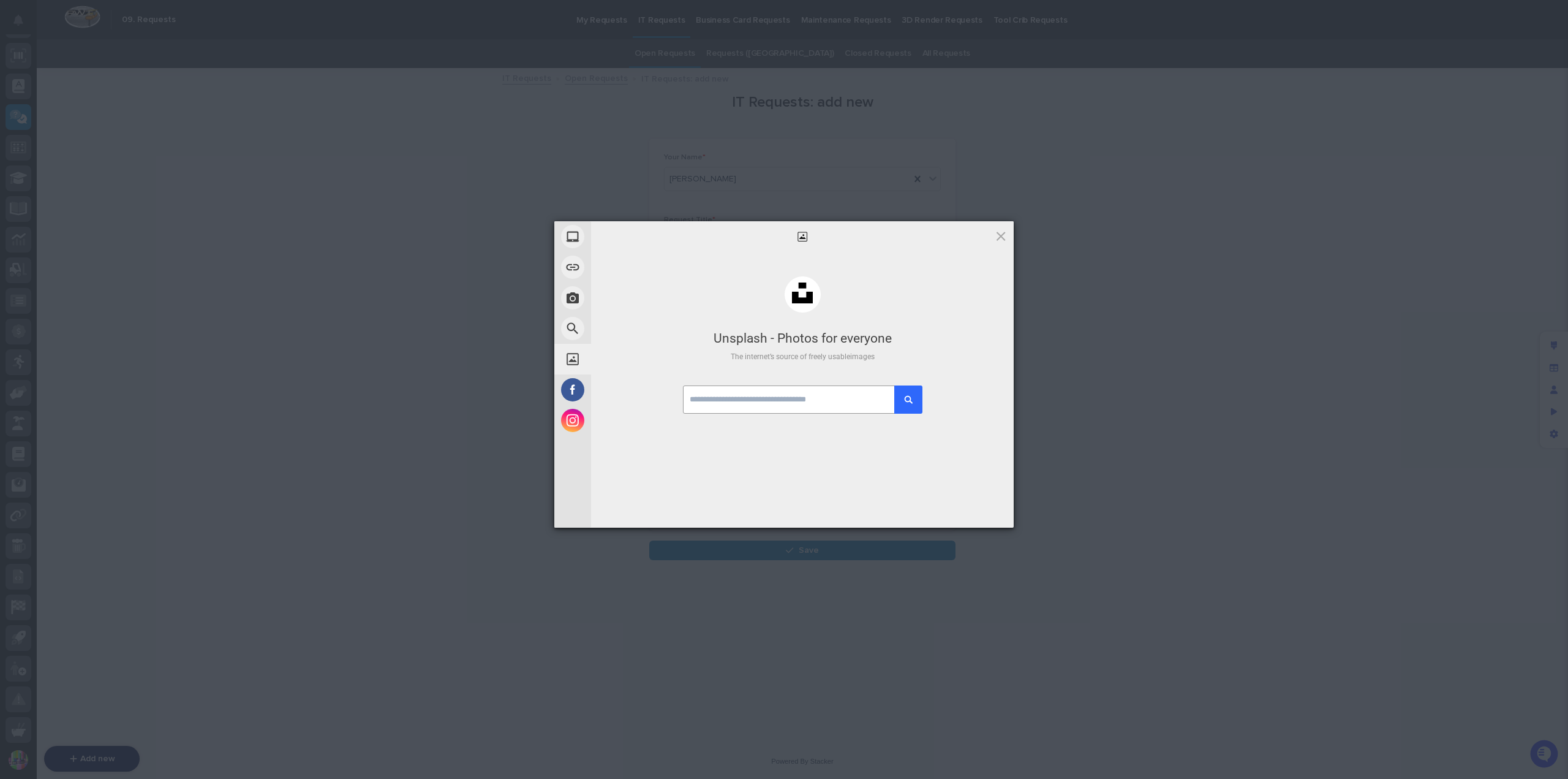
click at [770, 387] on input "text" at bounding box center [802, 399] width 238 height 28
type input "**********"
click at [903, 390] on button "submit" at bounding box center [908, 399] width 28 height 28
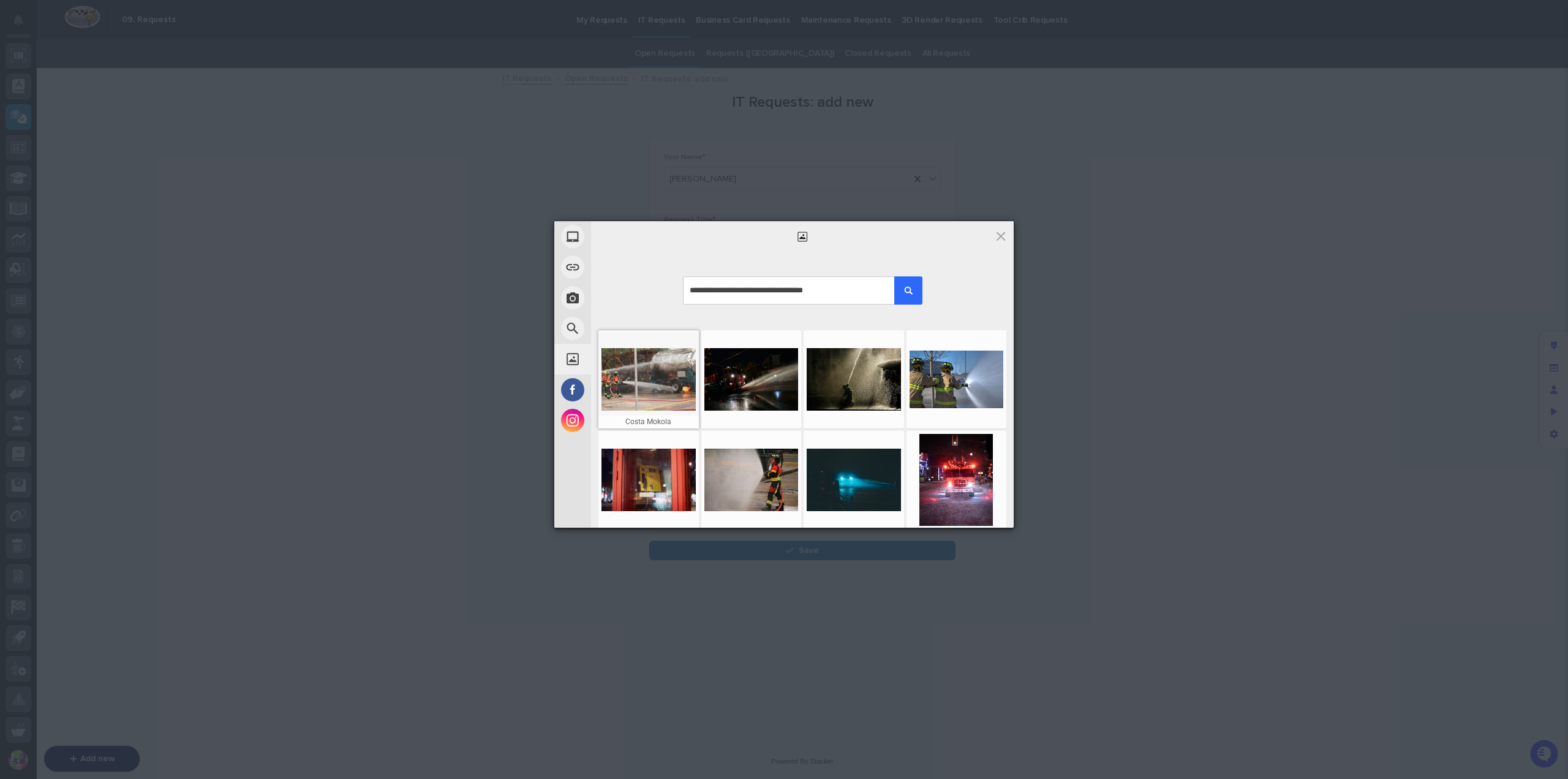
click at [644, 379] on div at bounding box center [648, 379] width 94 height 92
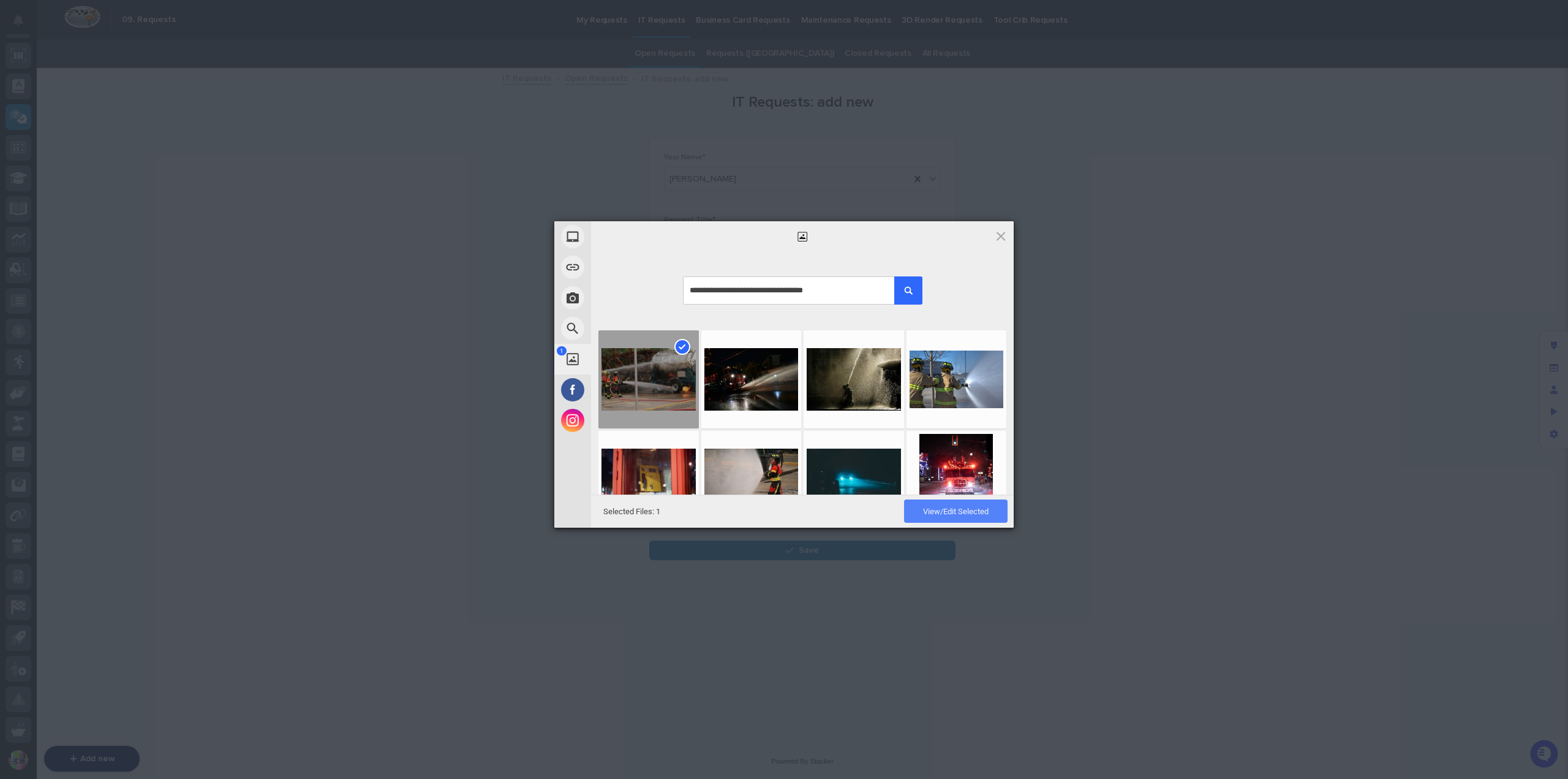
click at [971, 509] on span "View/Edit Selected" at bounding box center [956, 510] width 66 height 9
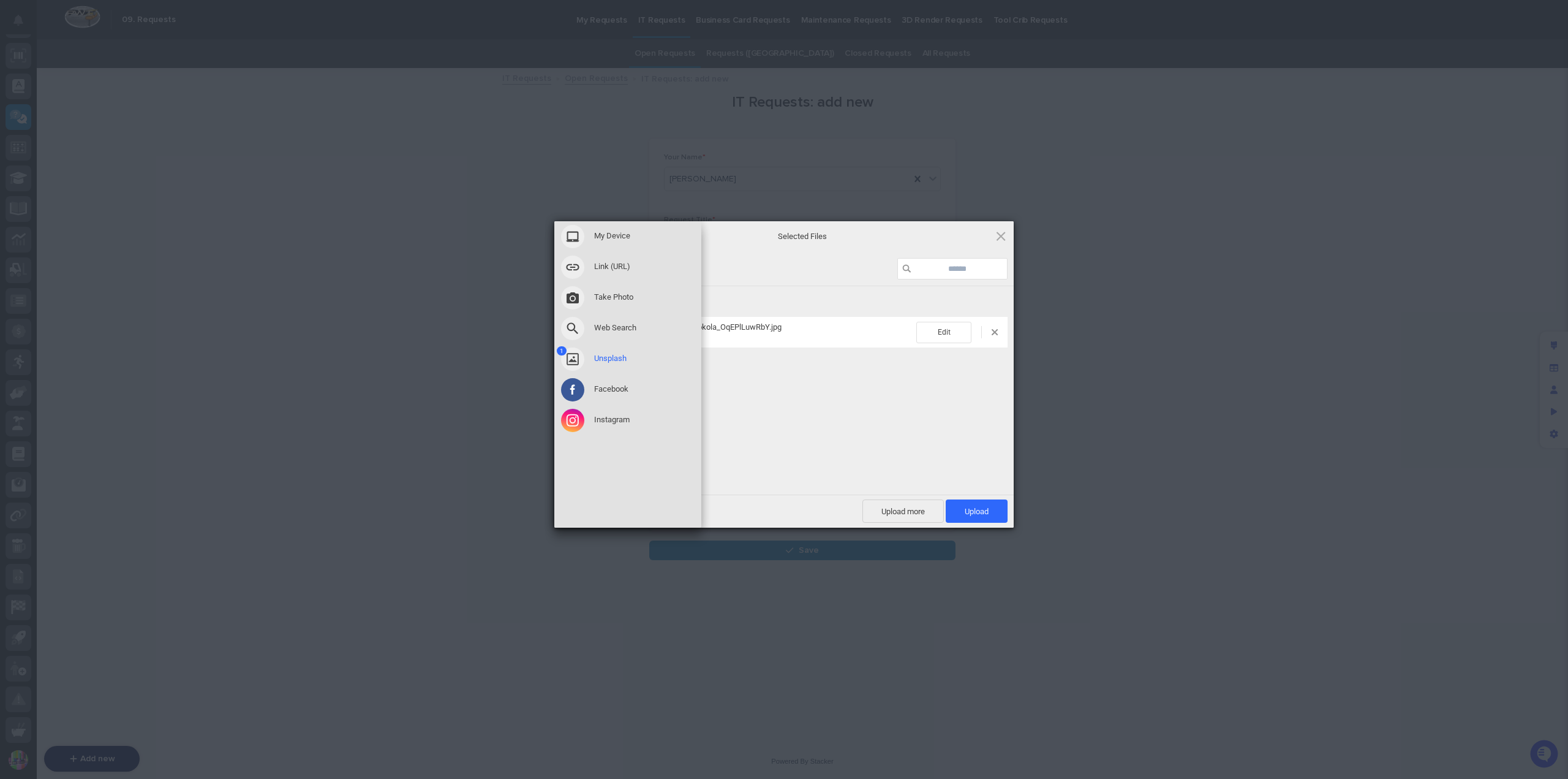
click at [607, 352] on div "1 Unsplash" at bounding box center [627, 359] width 147 height 31
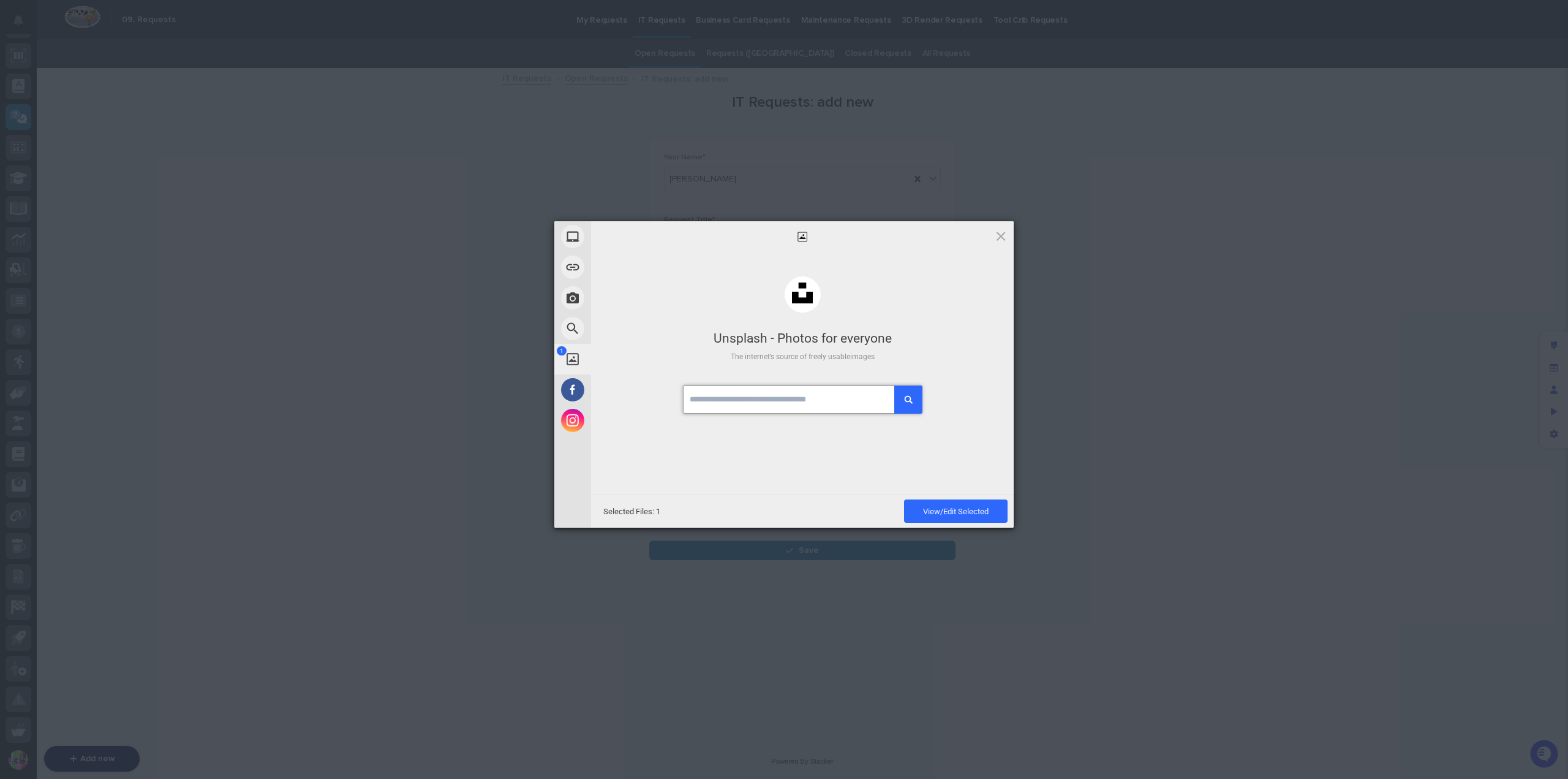
click at [780, 391] on input "text" at bounding box center [802, 399] width 238 height 28
type input "**********"
click at [909, 396] on button "submit" at bounding box center [908, 399] width 28 height 28
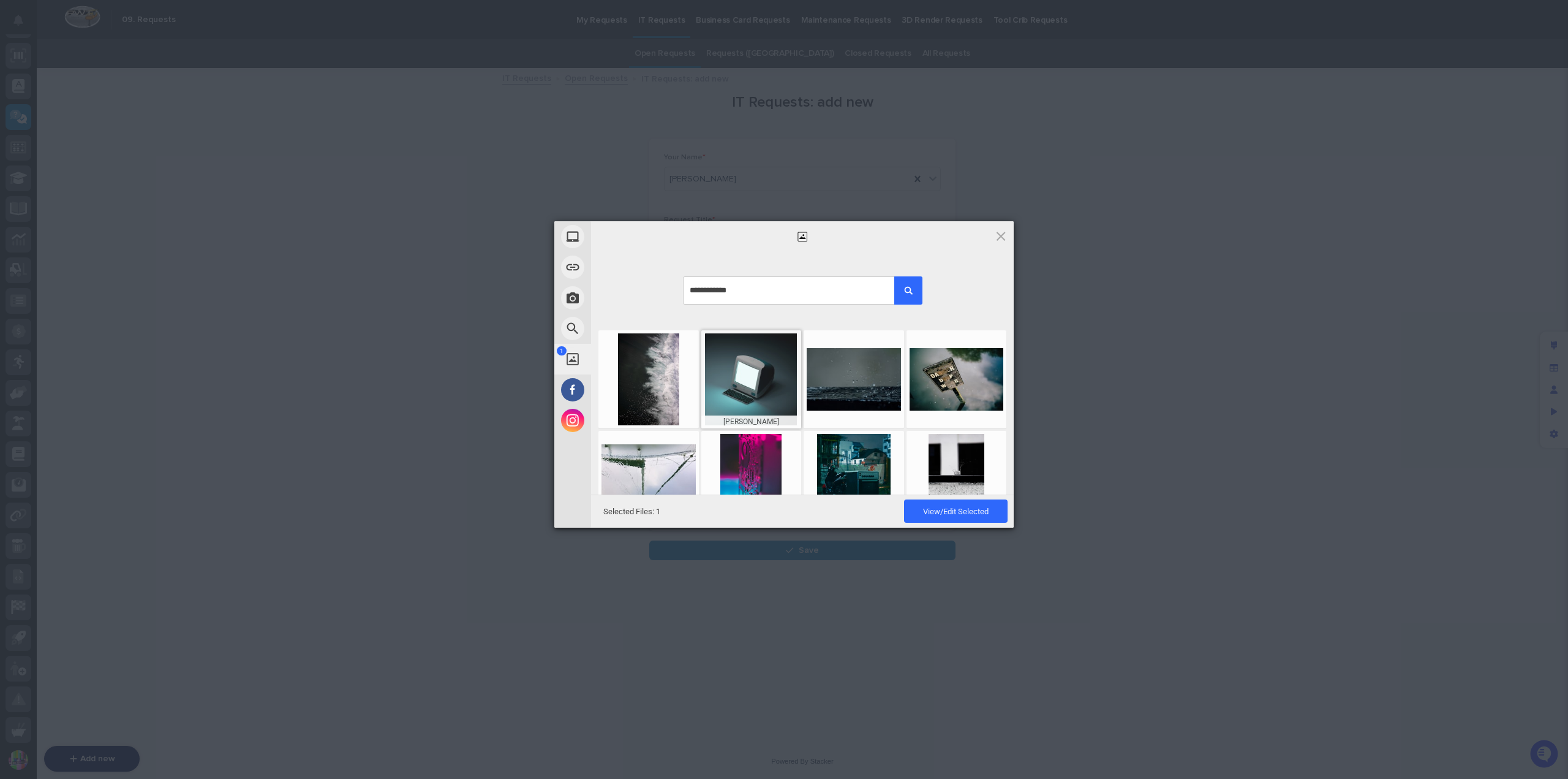
click at [758, 378] on div at bounding box center [751, 379] width 94 height 92
click at [964, 514] on span "View/Edit Selected" at bounding box center [956, 510] width 66 height 9
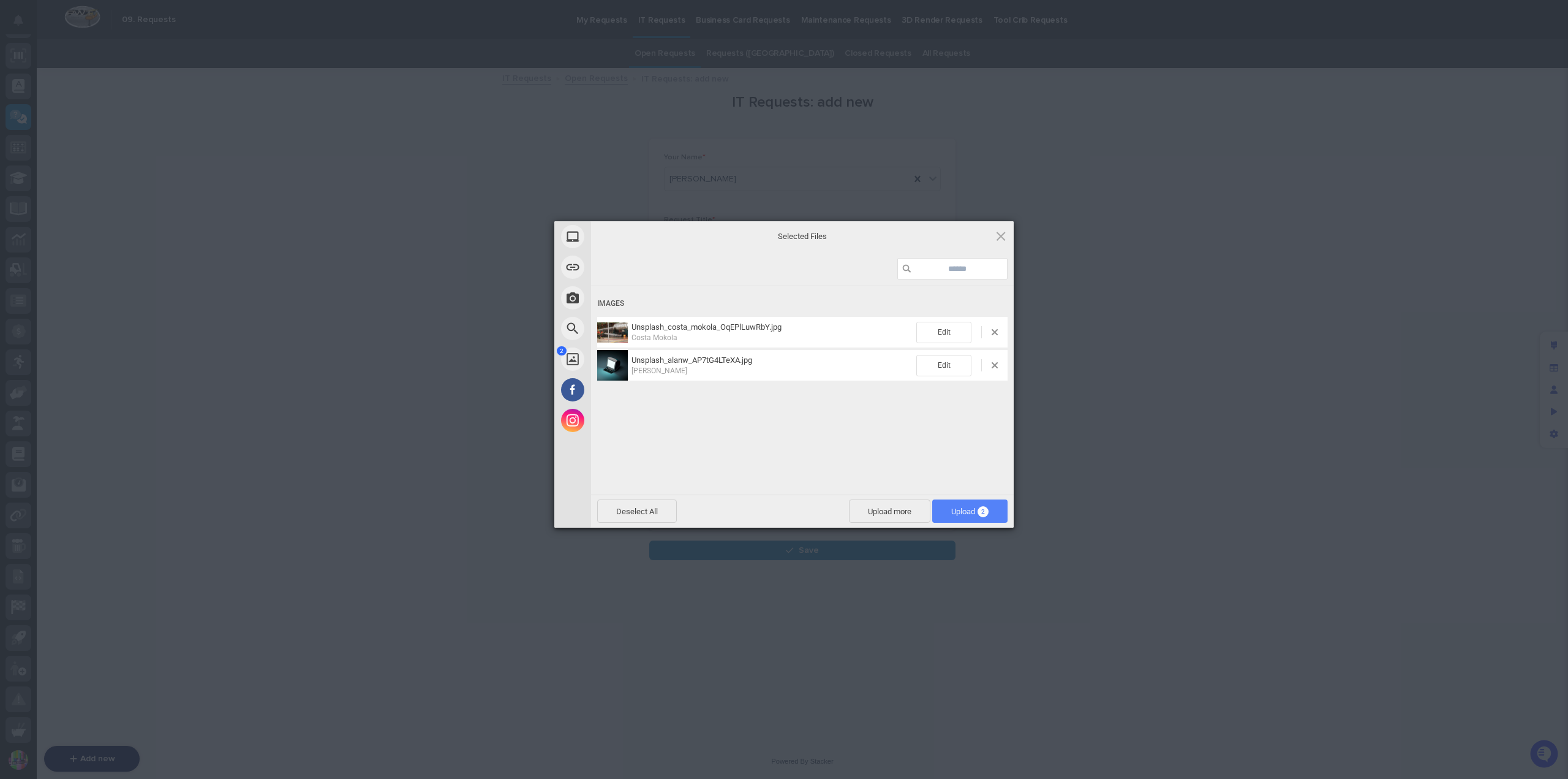
click at [973, 504] on span "Upload 2" at bounding box center [969, 510] width 75 height 24
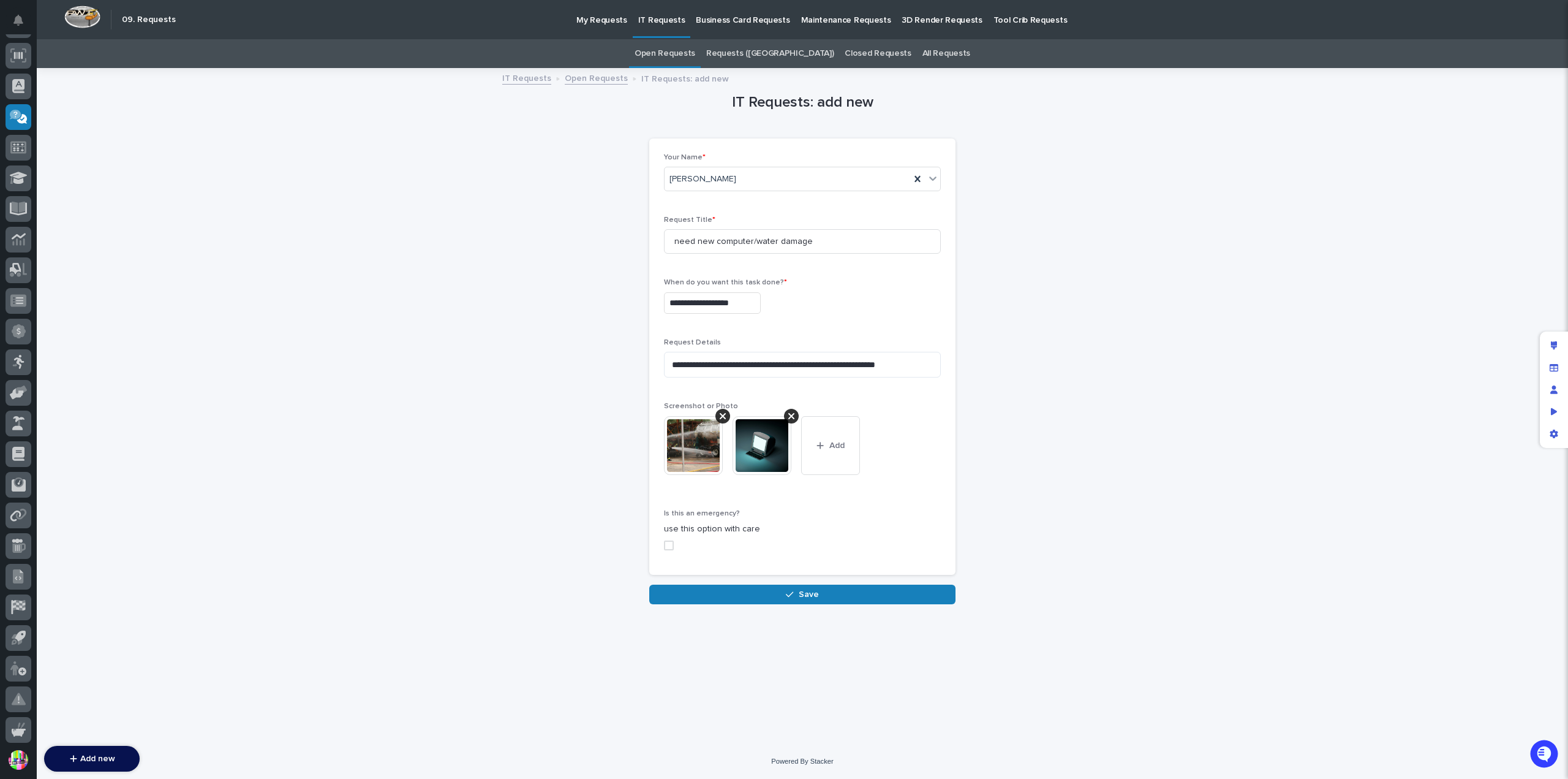
click at [668, 542] on span at bounding box center [668, 545] width 10 height 10
click at [837, 588] on button "Save" at bounding box center [801, 594] width 306 height 19
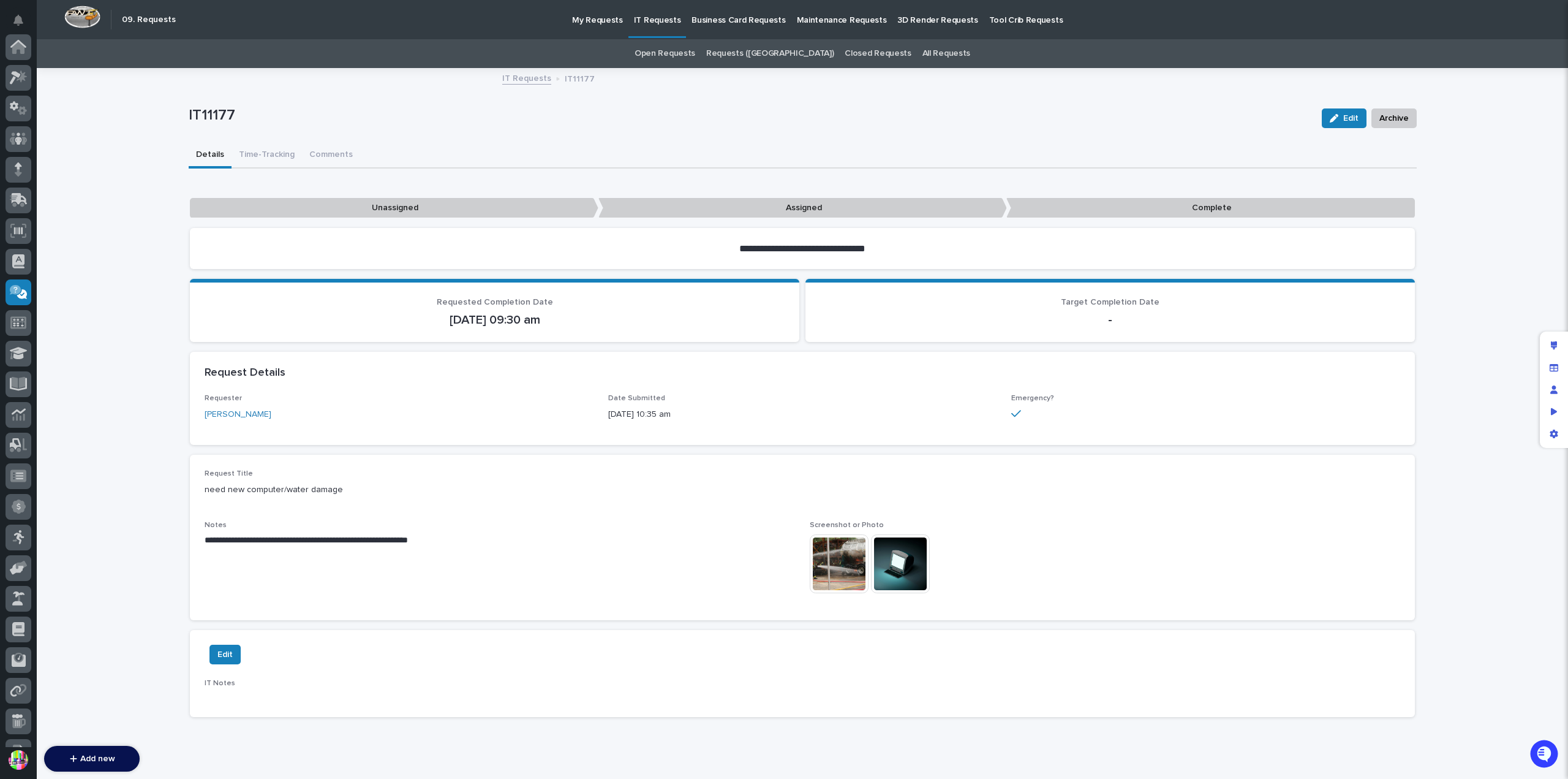
scroll to position [175, 0]
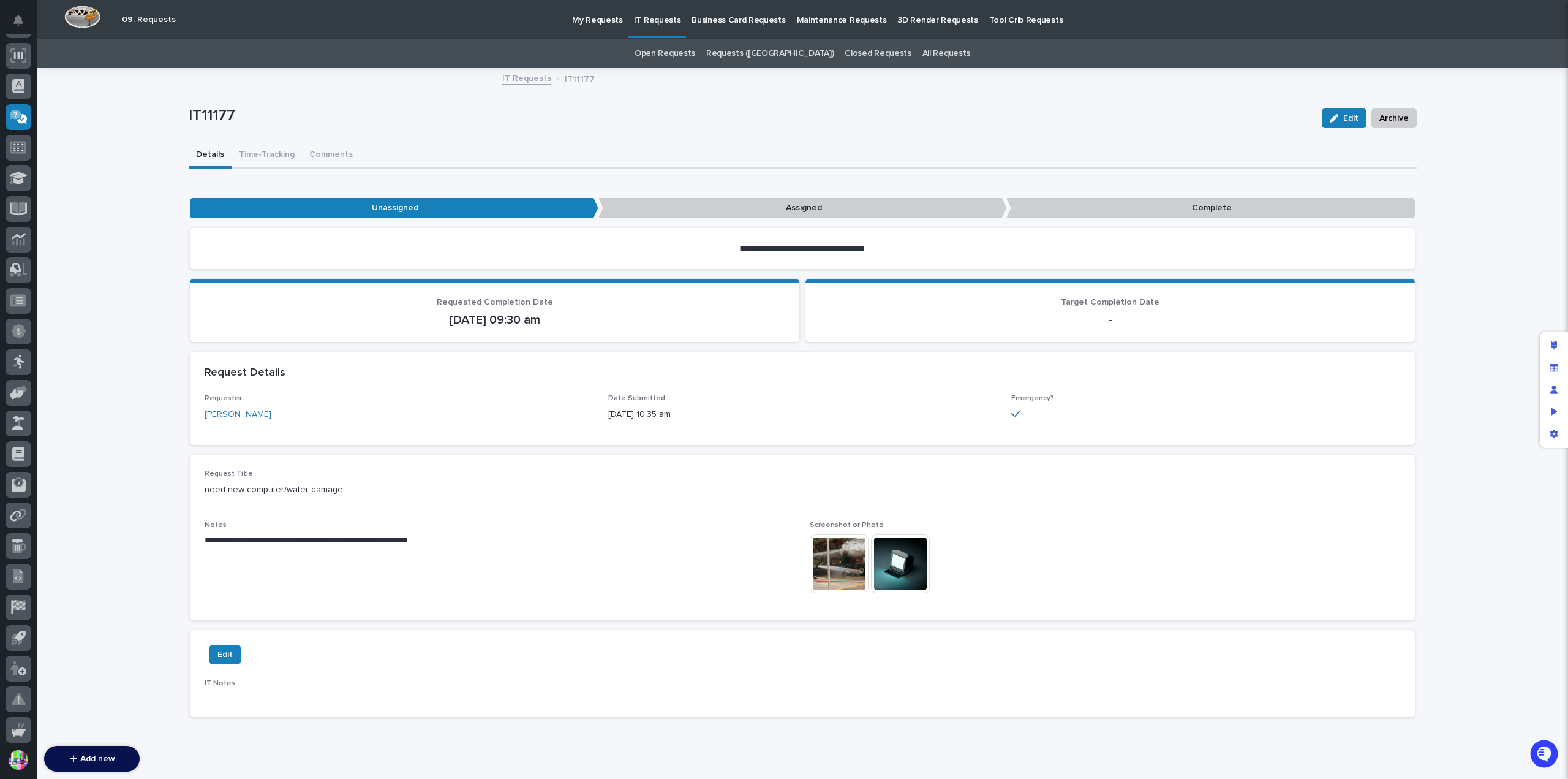
click at [526, 80] on link "IT Requests" at bounding box center [526, 77] width 49 height 14
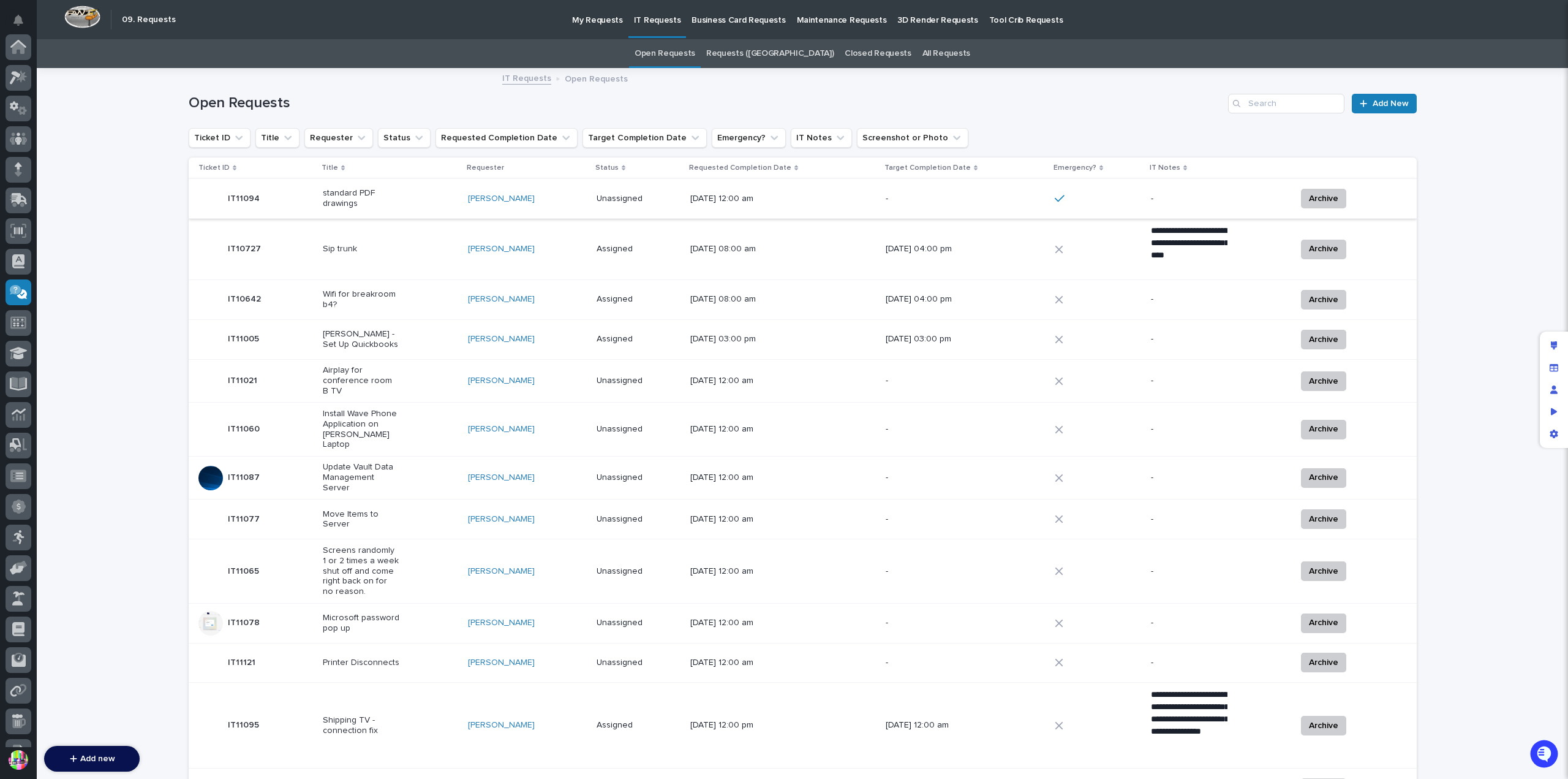
scroll to position [175, 0]
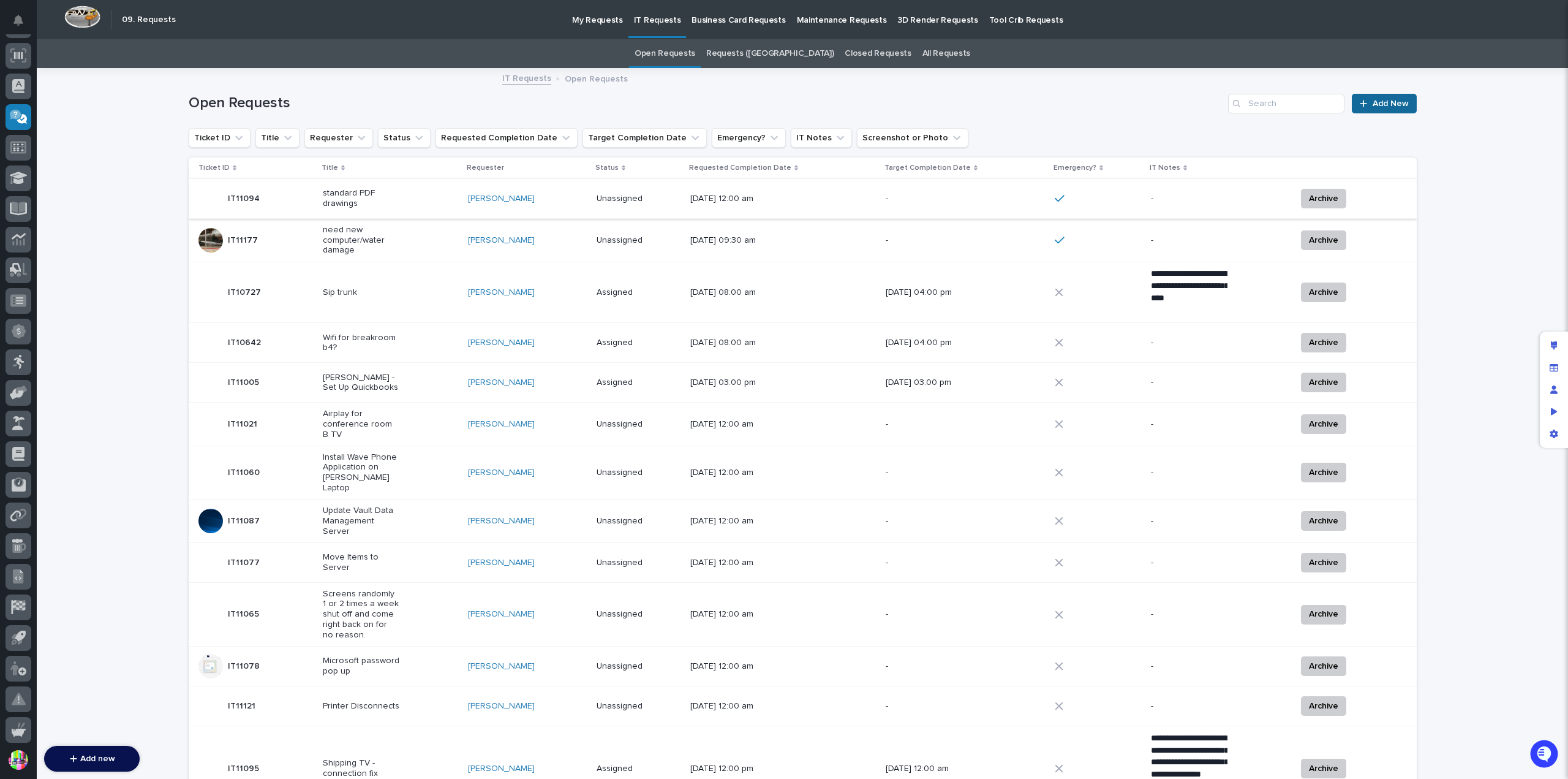
click at [1373, 98] on link "Add New" at bounding box center [1383, 104] width 64 height 19
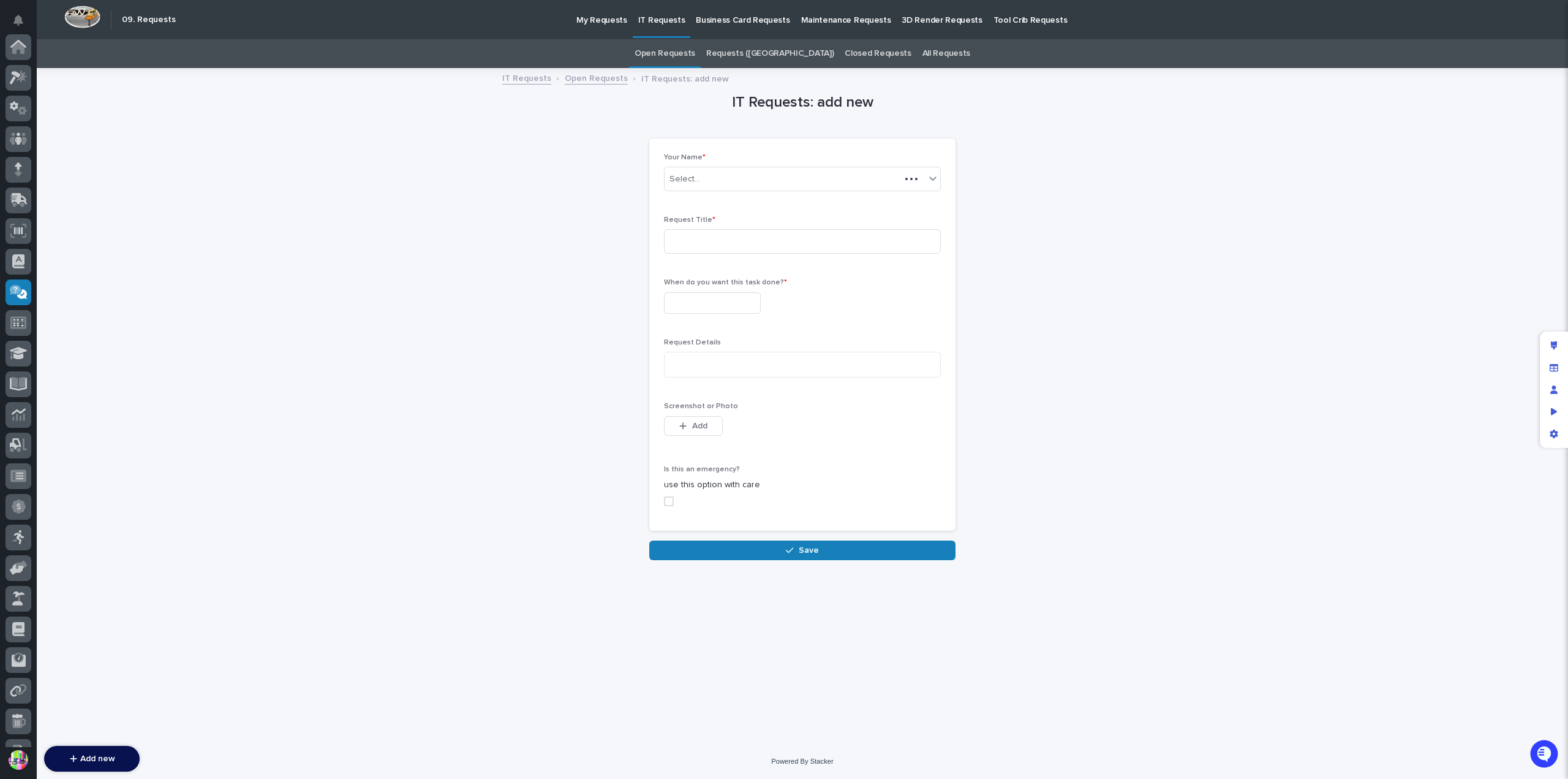
scroll to position [175, 0]
click at [727, 239] on input at bounding box center [801, 241] width 277 height 24
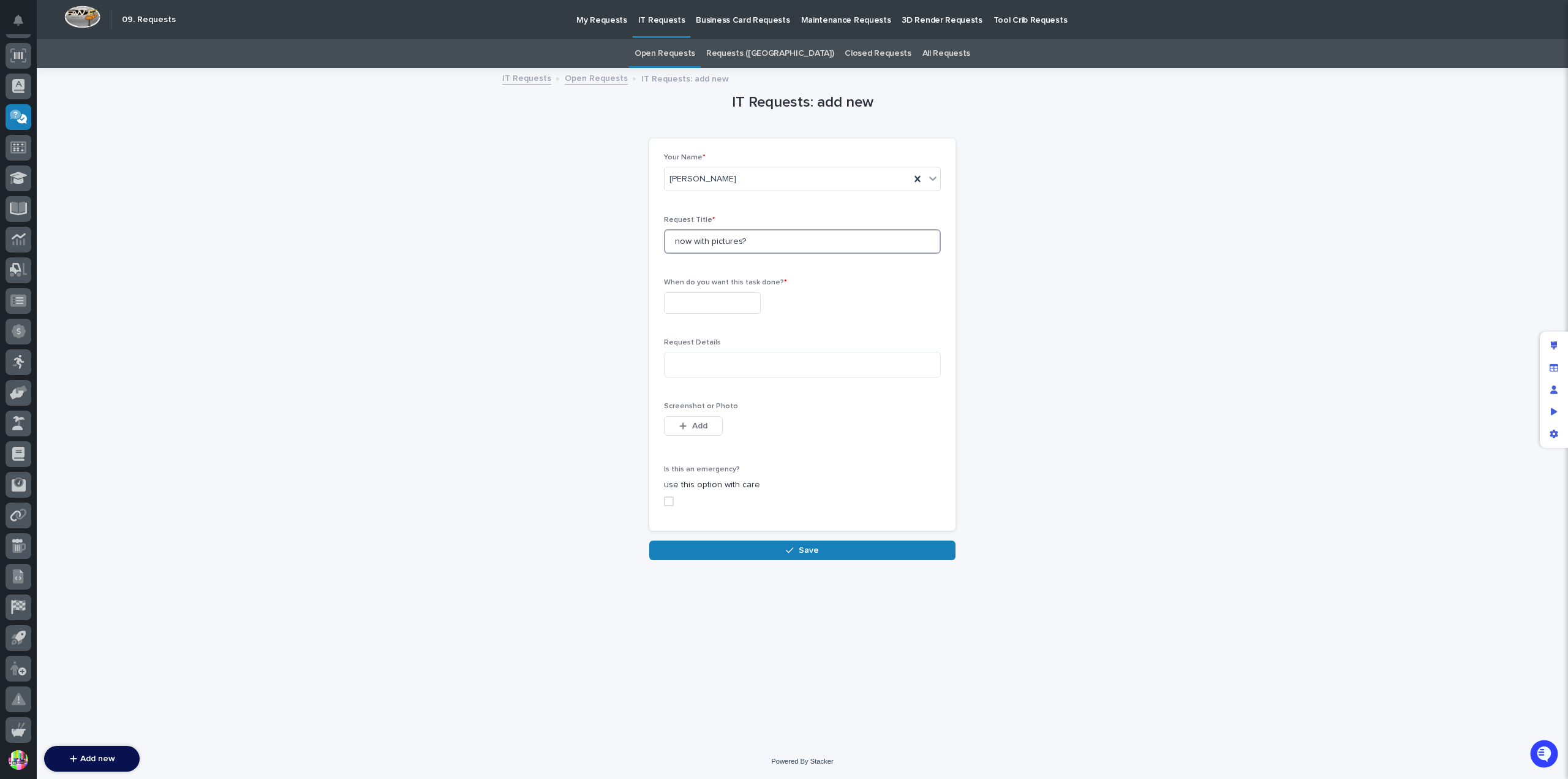
type input "now with pictures?"
click at [725, 299] on input "text" at bounding box center [711, 303] width 97 height 21
click at [701, 201] on div "15" at bounding box center [696, 202] width 16 height 16
type input "**********"
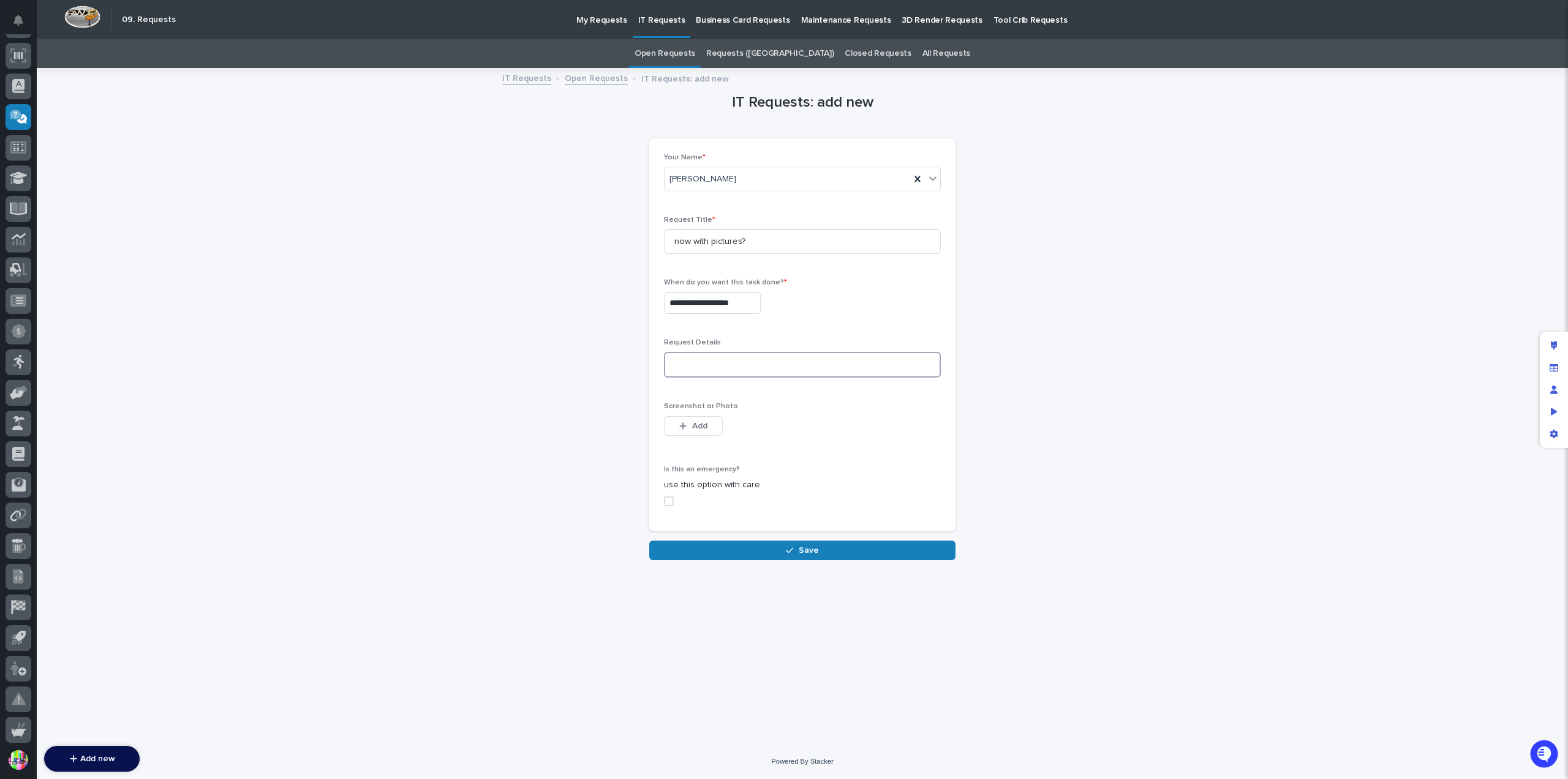
click at [742, 368] on textarea at bounding box center [801, 364] width 277 height 26
type textarea "*"
type textarea "**********"
click at [701, 432] on button "Add" at bounding box center [693, 426] width 58 height 19
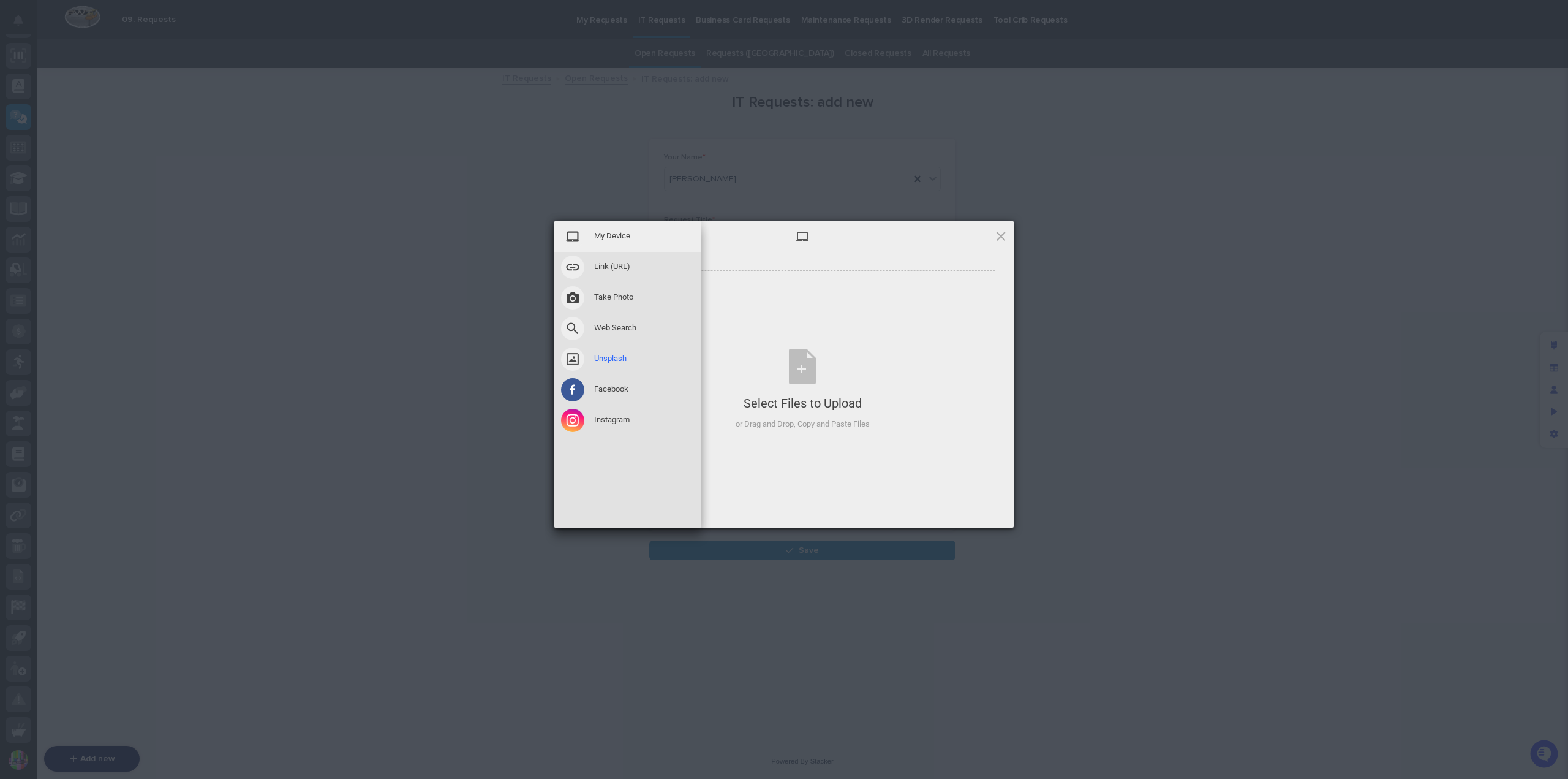
click at [568, 357] on span at bounding box center [573, 359] width 24 height 24
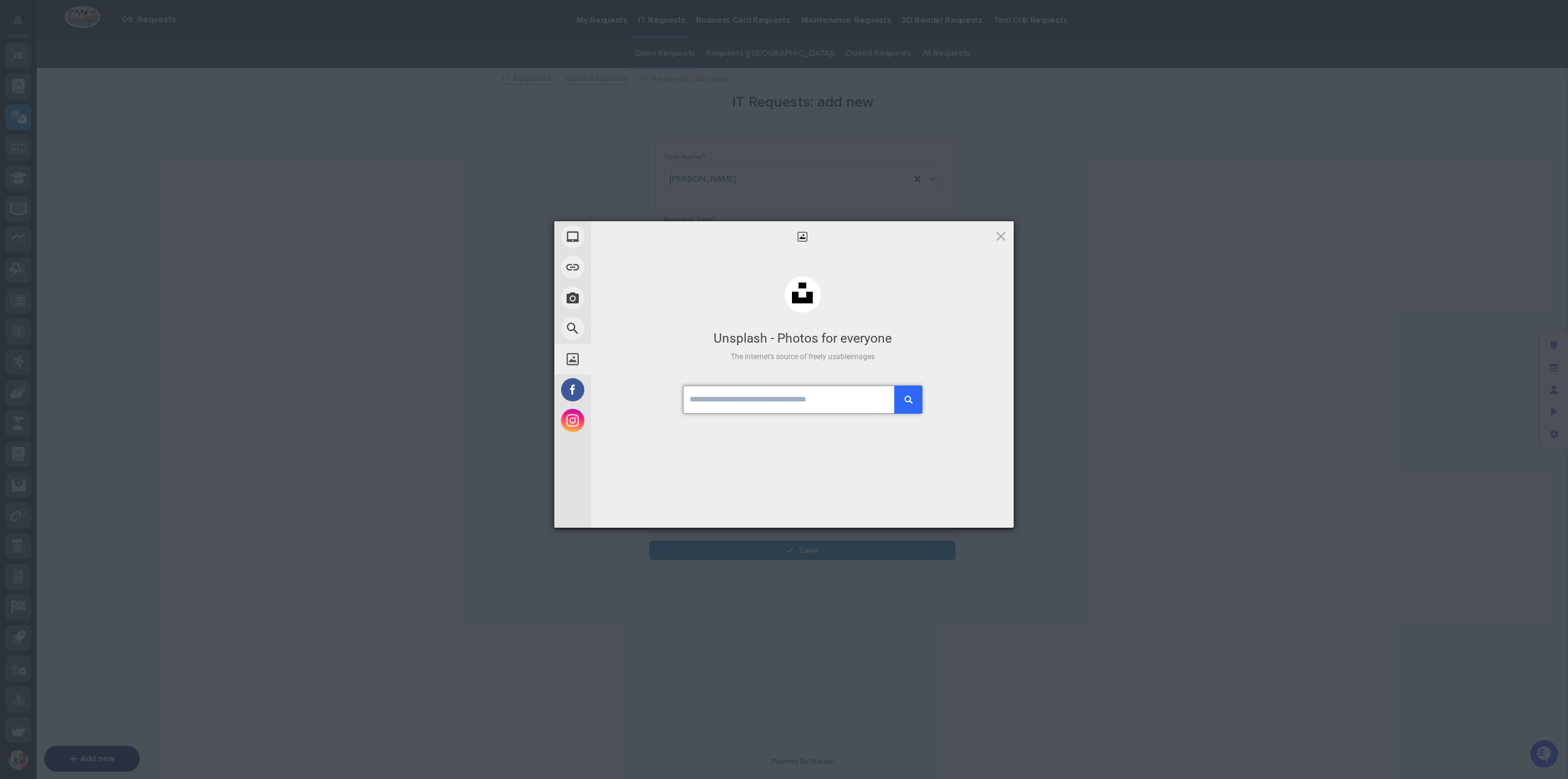
click at [786, 400] on input "text" at bounding box center [802, 399] width 238 height 28
type input "**********"
click at [907, 400] on button "submit" at bounding box center [908, 399] width 28 height 28
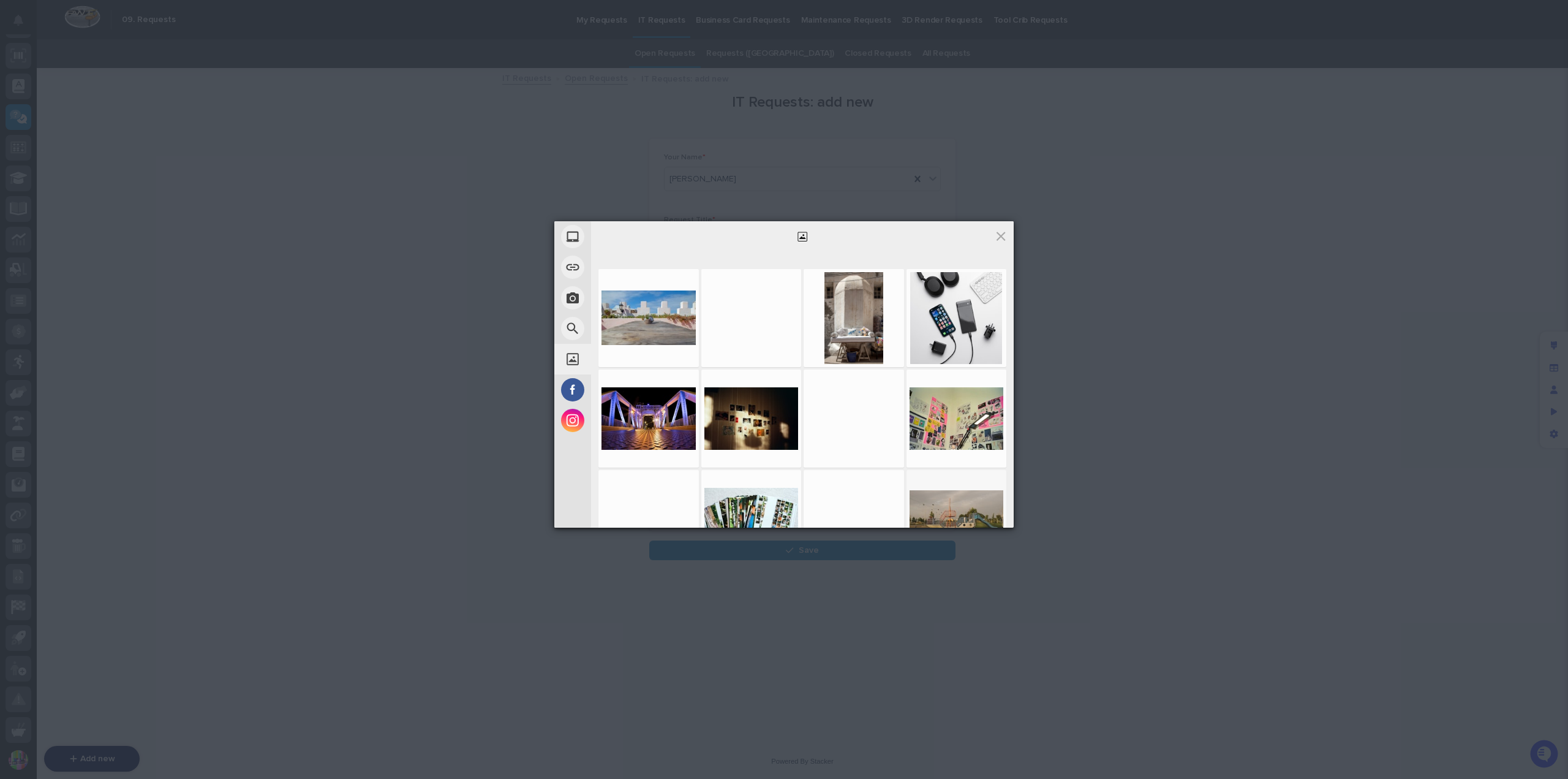
scroll to position [183, 0]
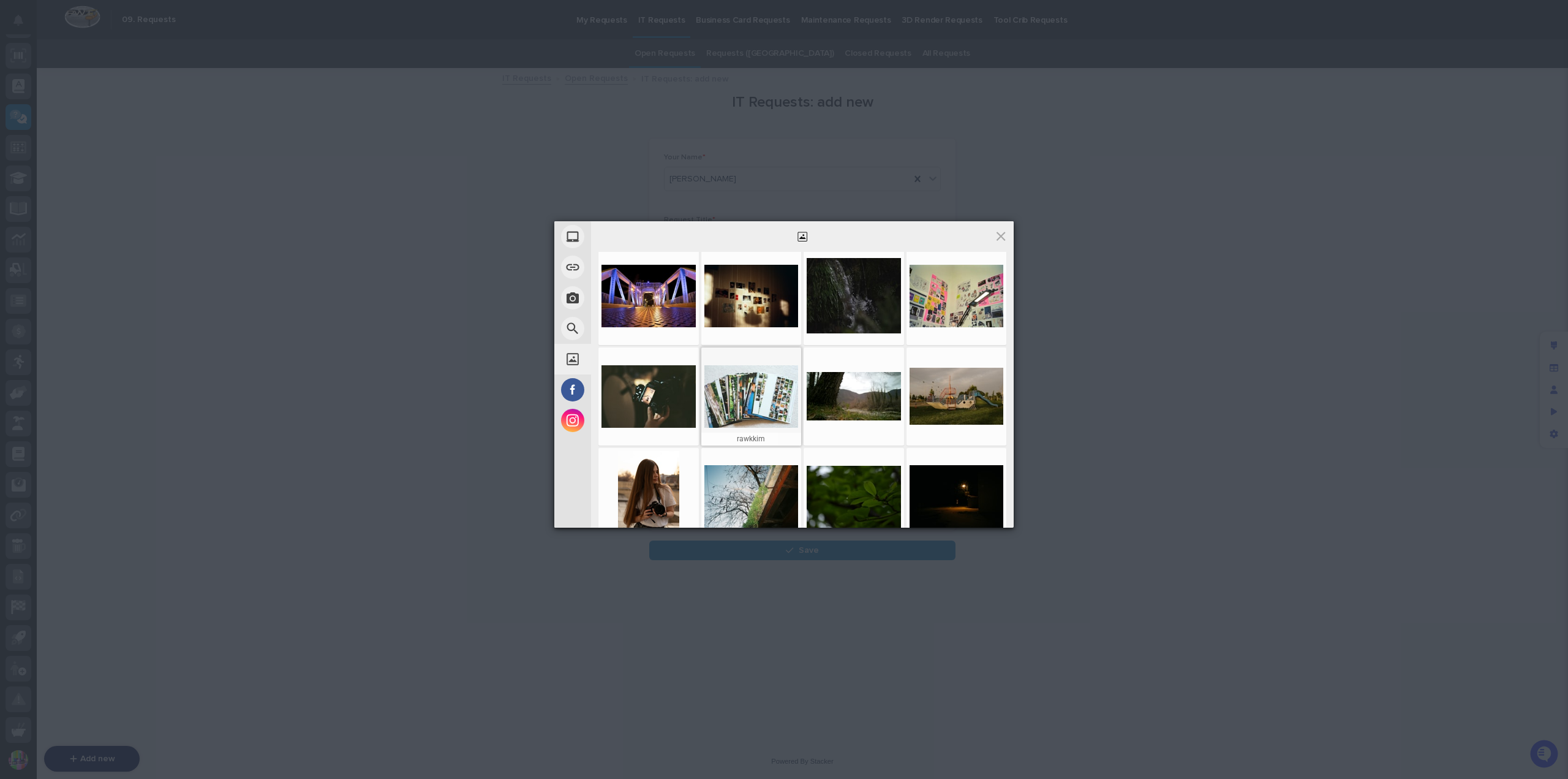
click at [755, 390] on div at bounding box center [751, 396] width 94 height 92
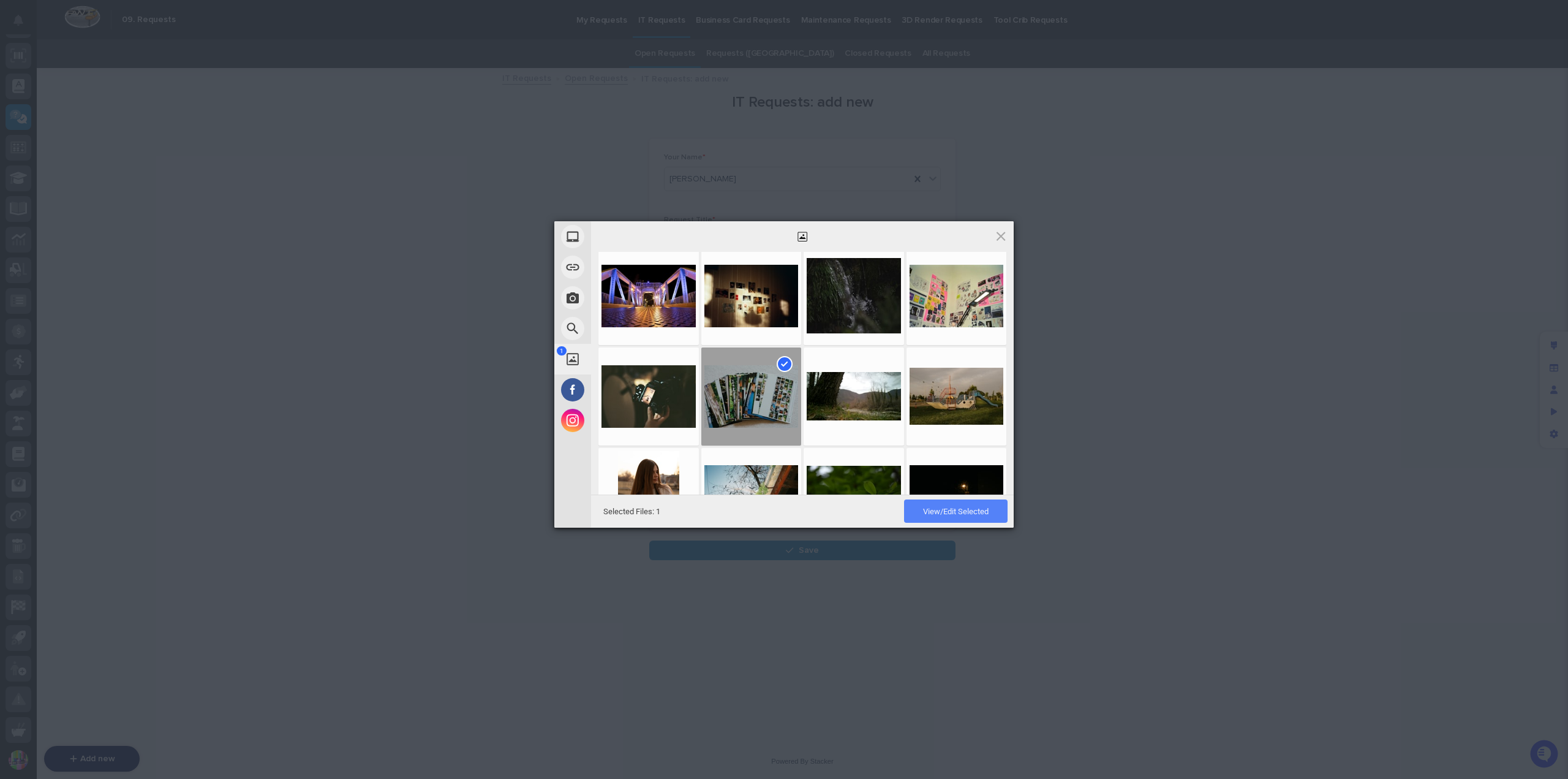
click at [946, 507] on span "View/Edit Selected" at bounding box center [956, 510] width 66 height 9
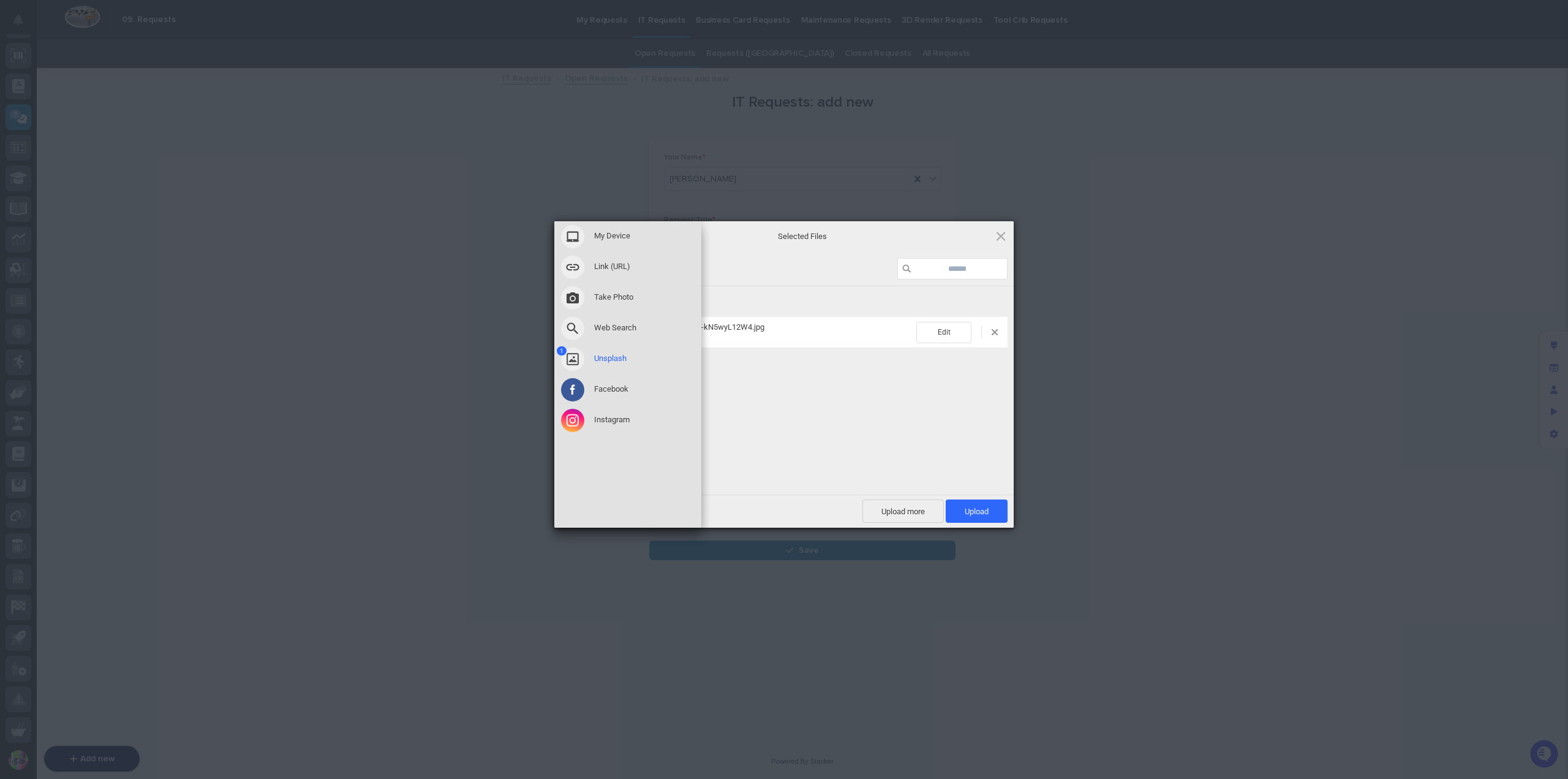
click at [576, 355] on span at bounding box center [573, 359] width 24 height 24
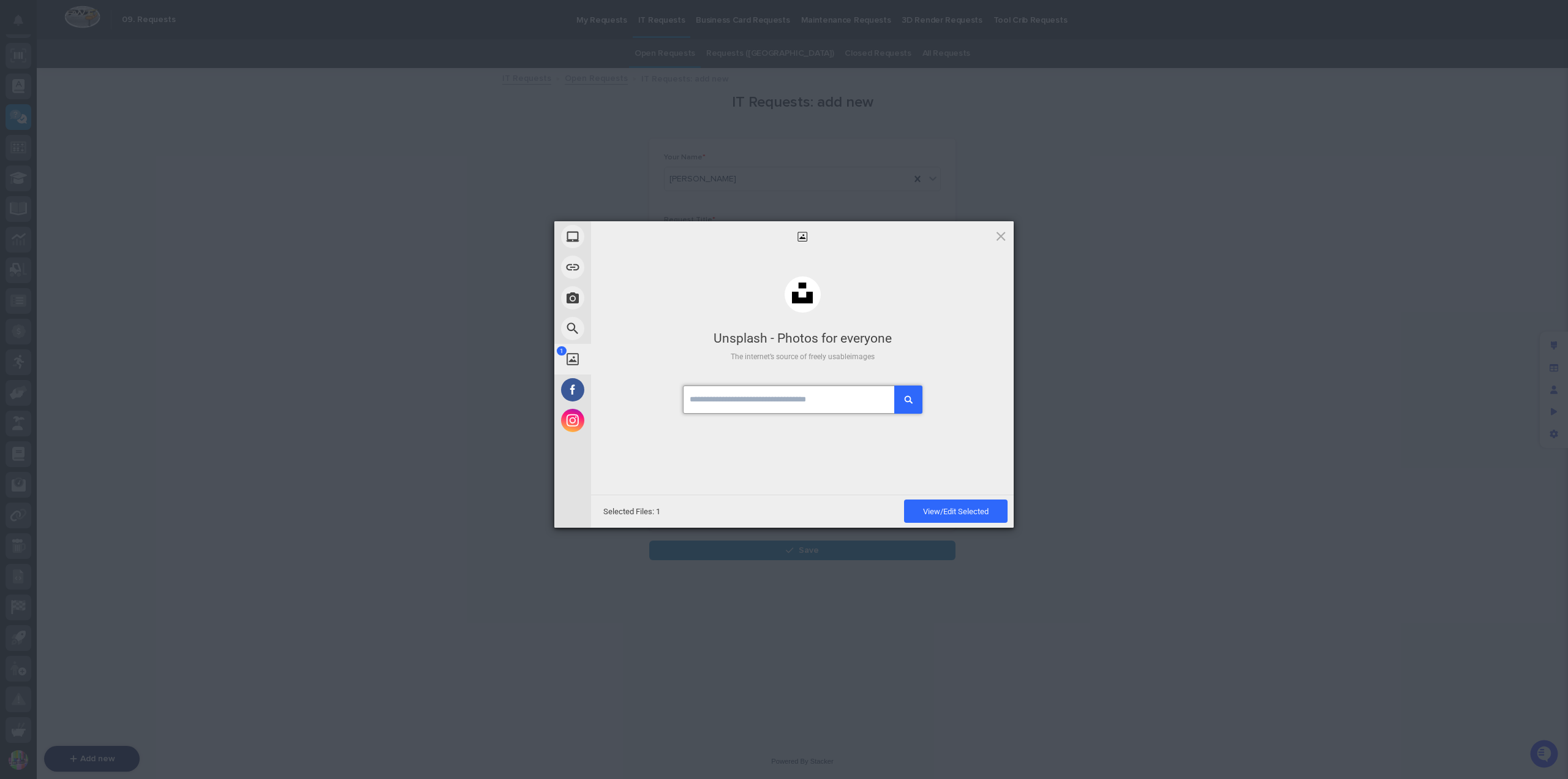
click at [822, 389] on input "text" at bounding box center [802, 399] width 238 height 28
type input "*****"
click at [895, 407] on button "submit" at bounding box center [908, 399] width 28 height 28
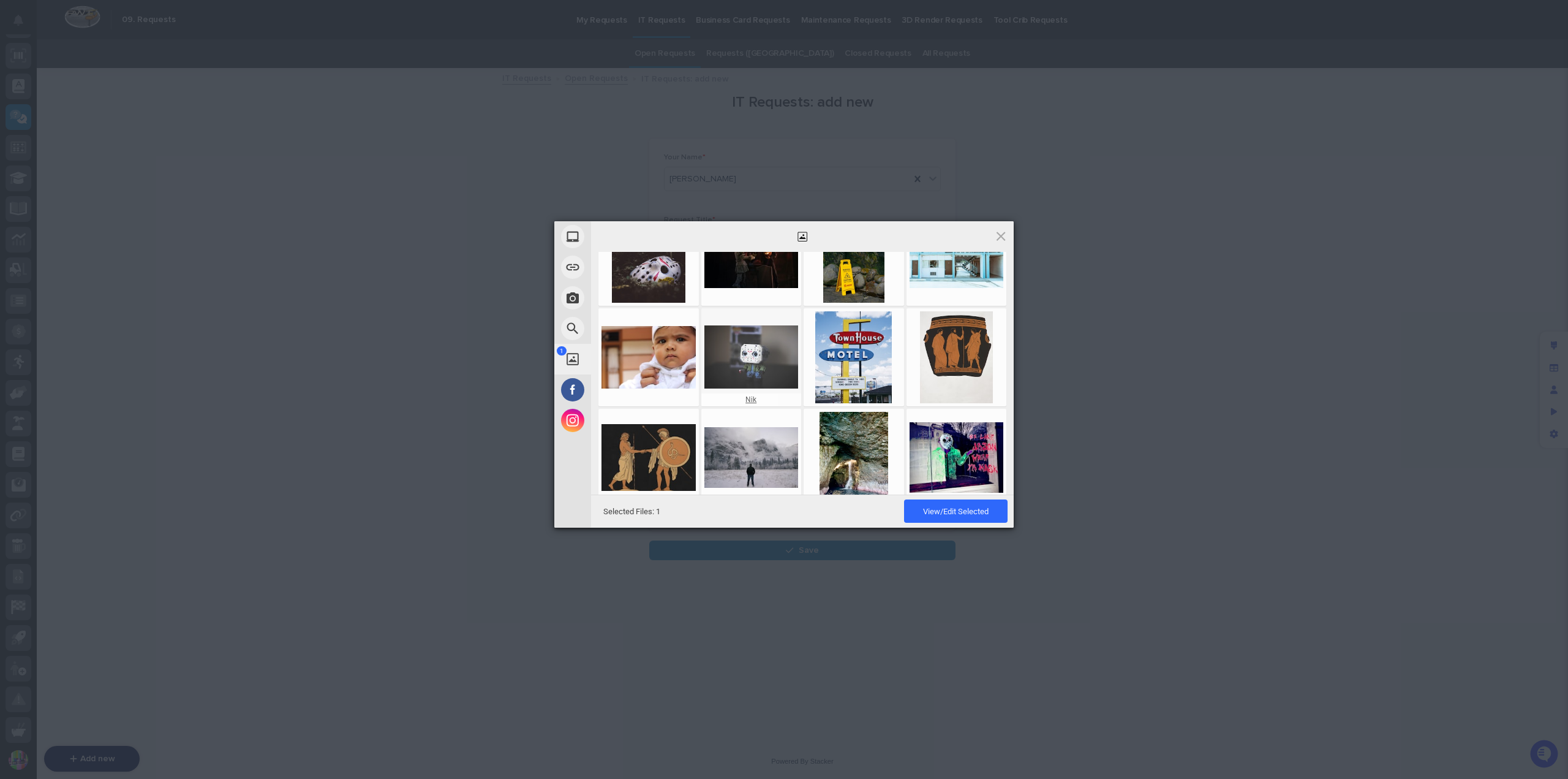
scroll to position [245, 0]
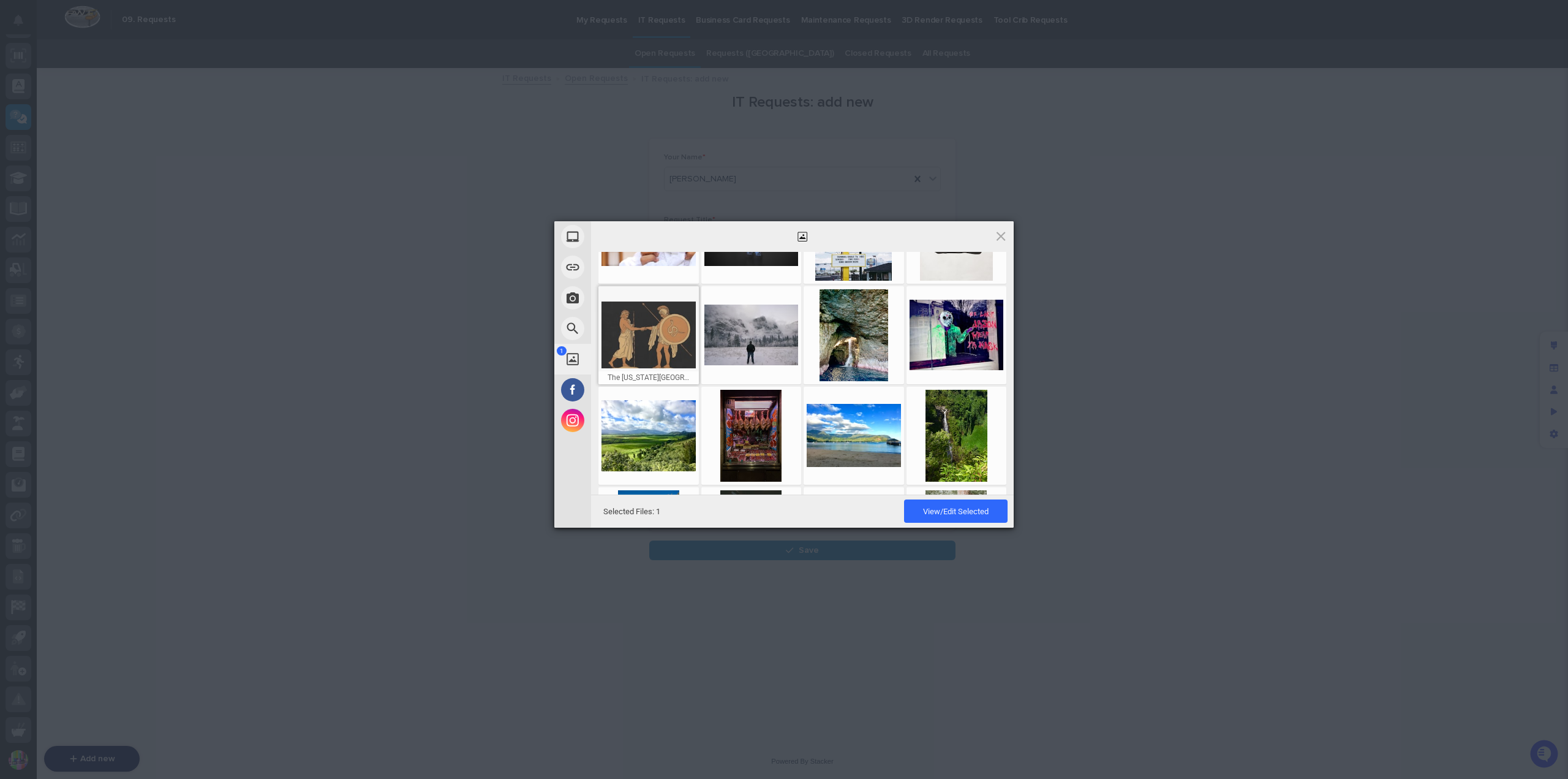
click at [657, 340] on div at bounding box center [648, 334] width 94 height 92
click at [946, 504] on span "View/Edit Selected" at bounding box center [956, 510] width 104 height 24
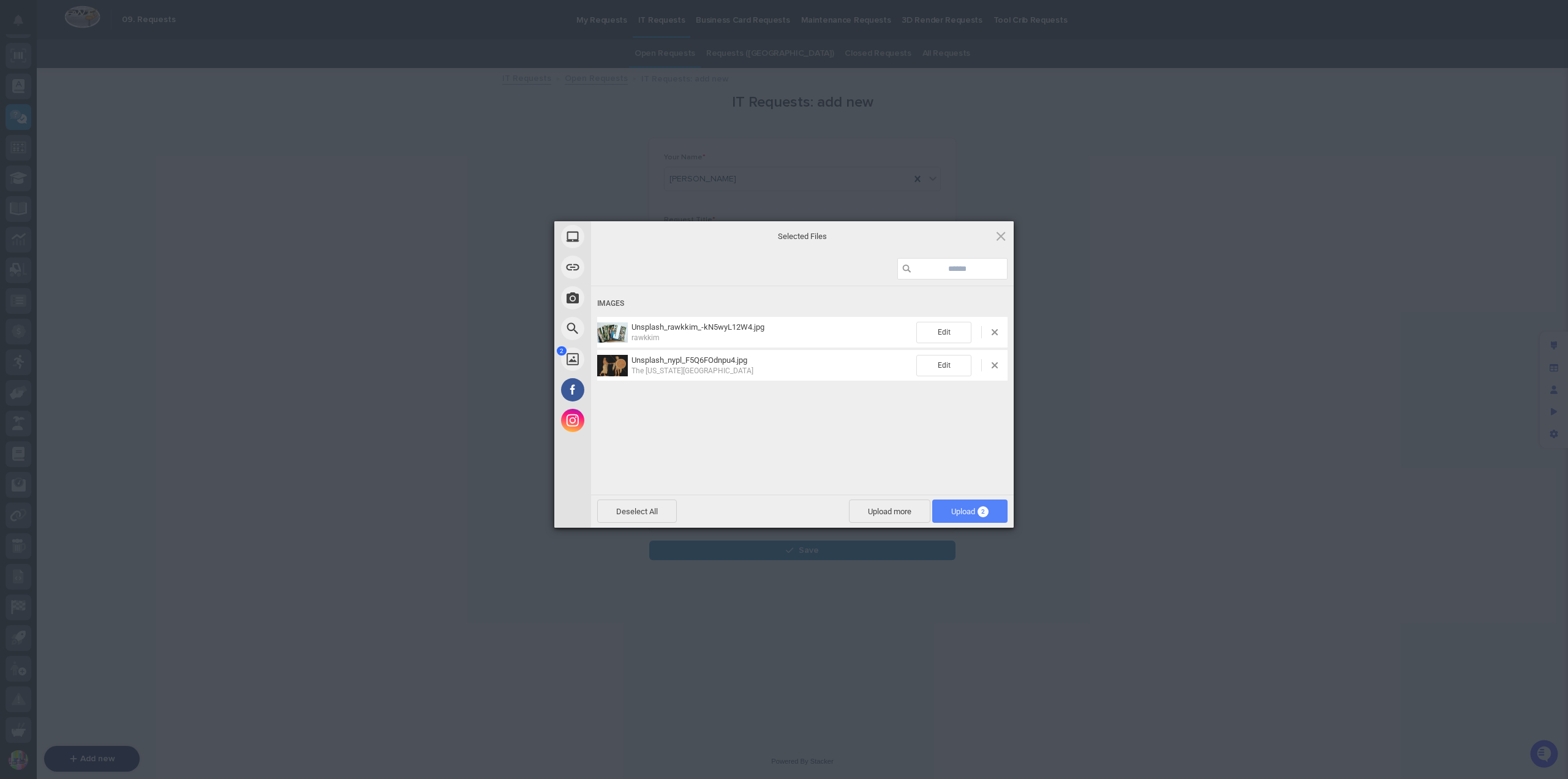
click at [977, 511] on span "2" at bounding box center [983, 512] width 11 height 11
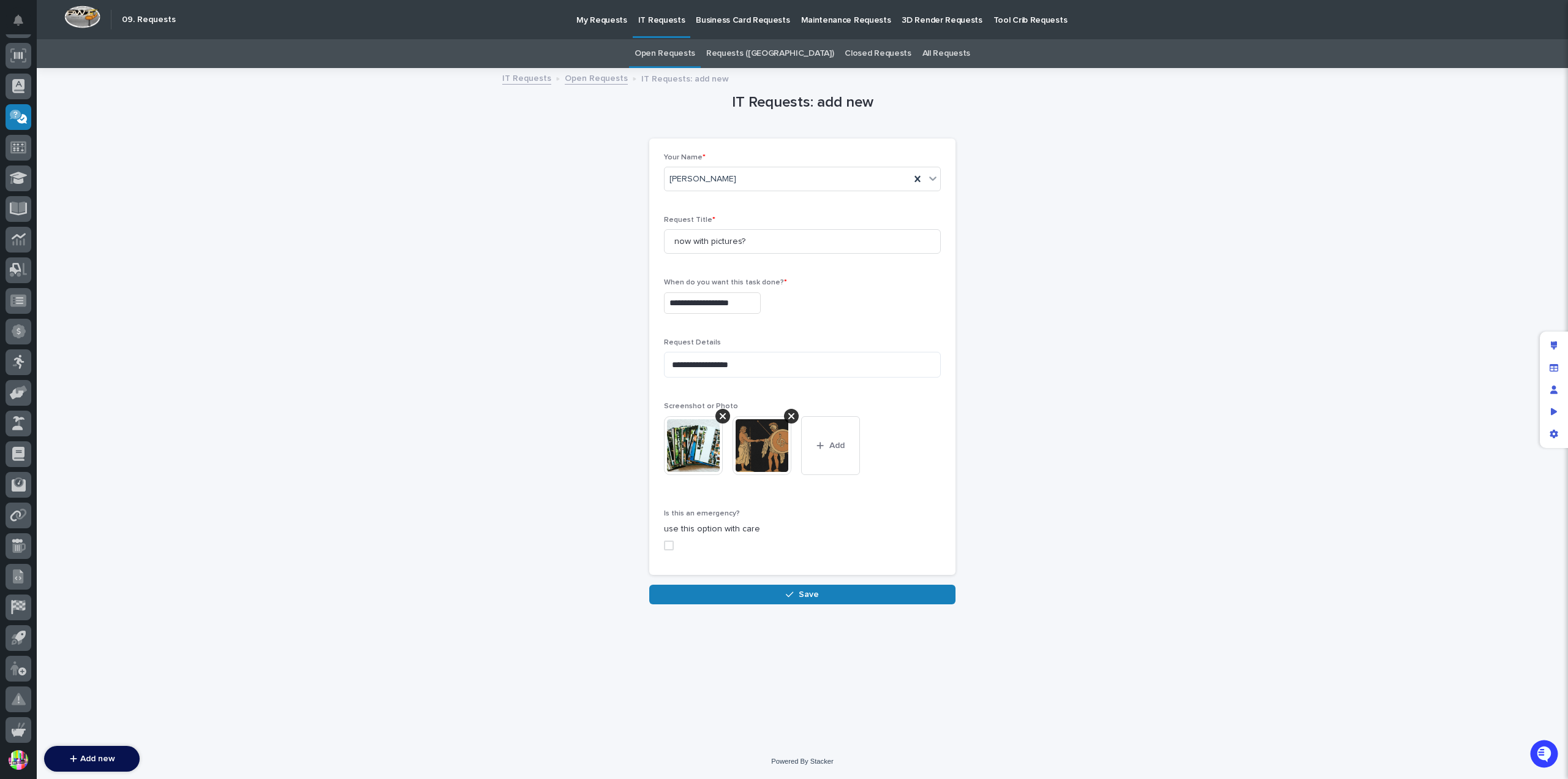
click at [665, 543] on span at bounding box center [668, 545] width 10 height 10
click at [809, 591] on span "Save" at bounding box center [808, 595] width 20 height 11
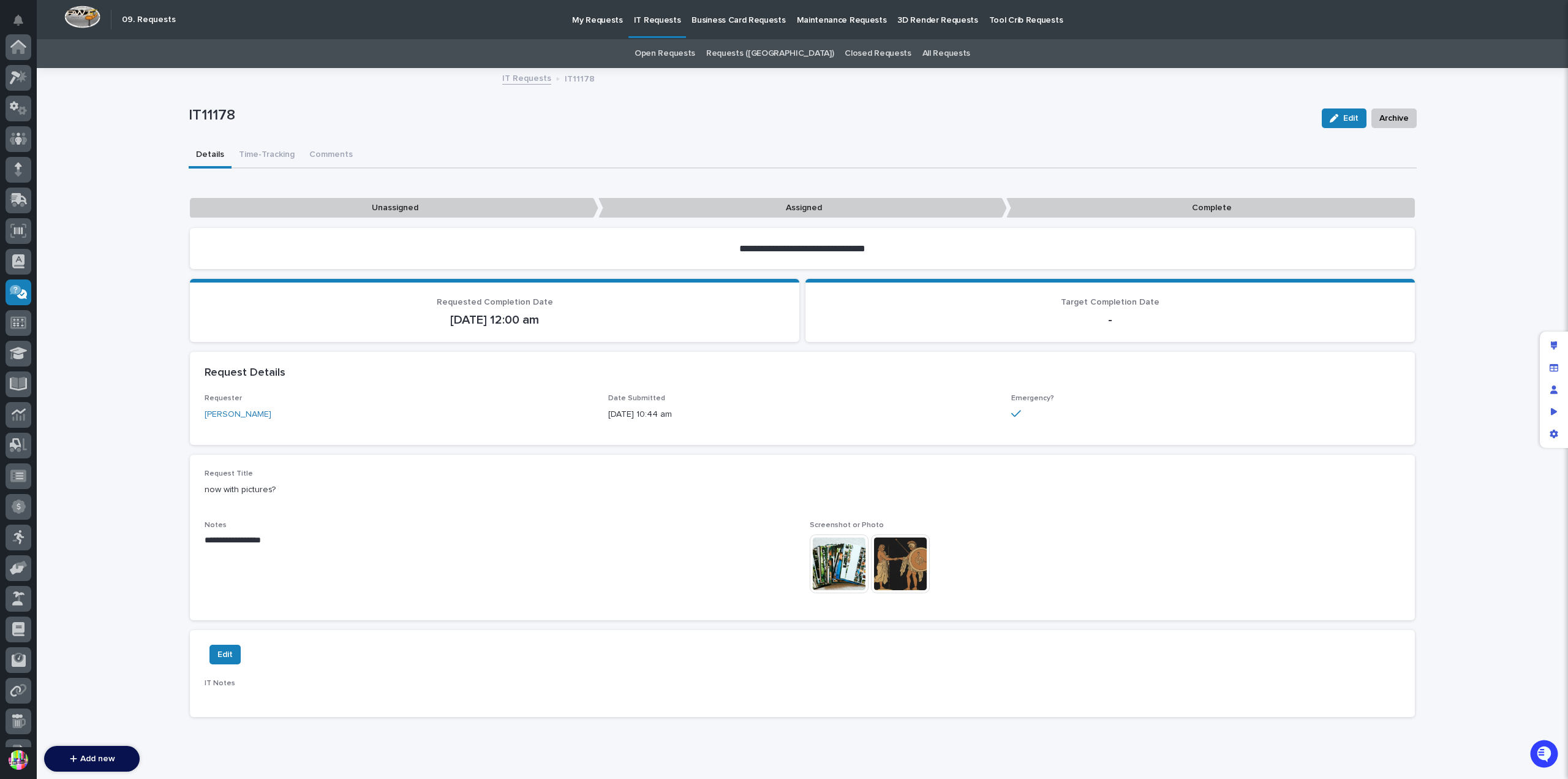
scroll to position [175, 0]
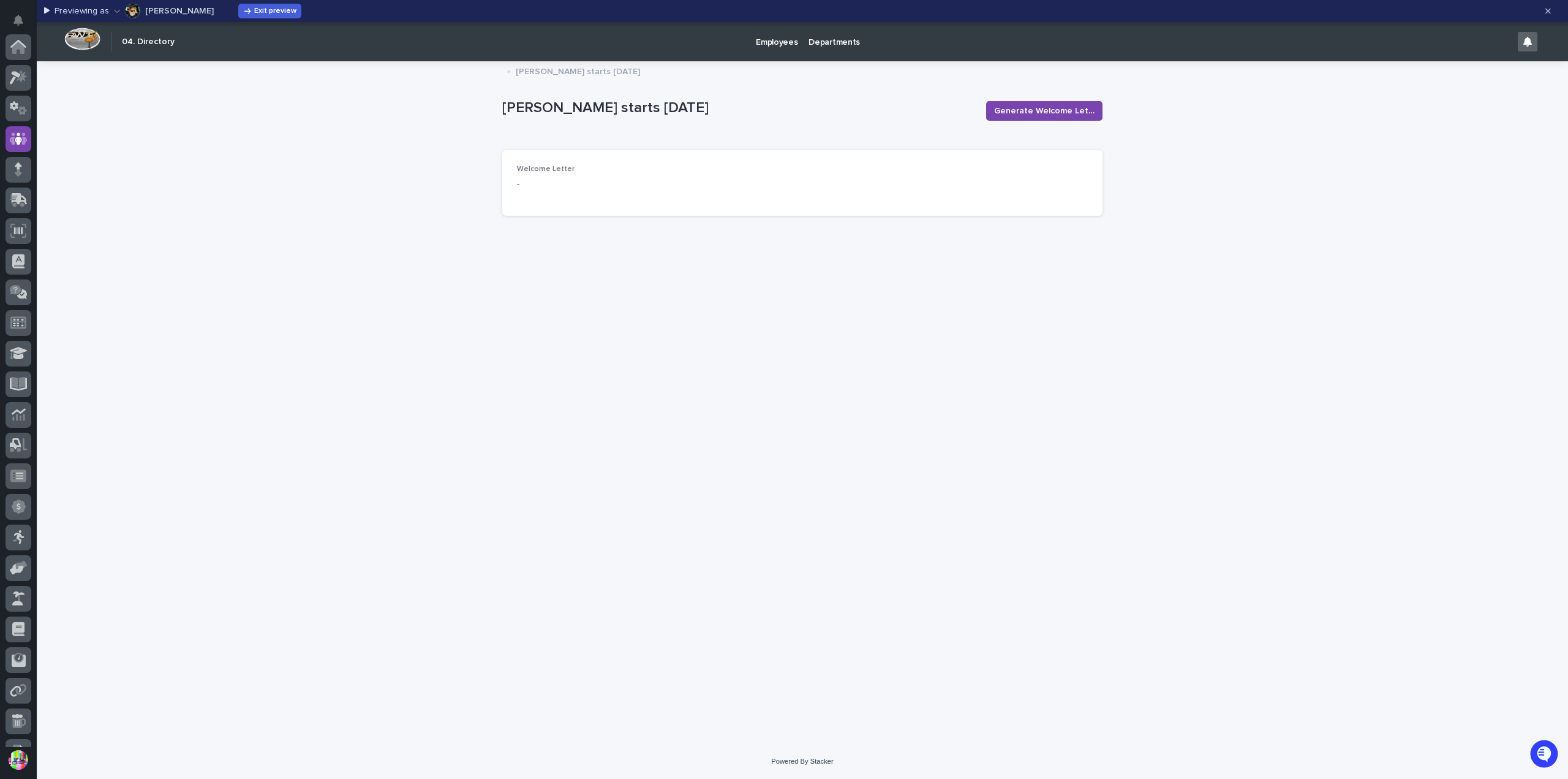
click at [780, 49] on link "Employees" at bounding box center [776, 41] width 53 height 38
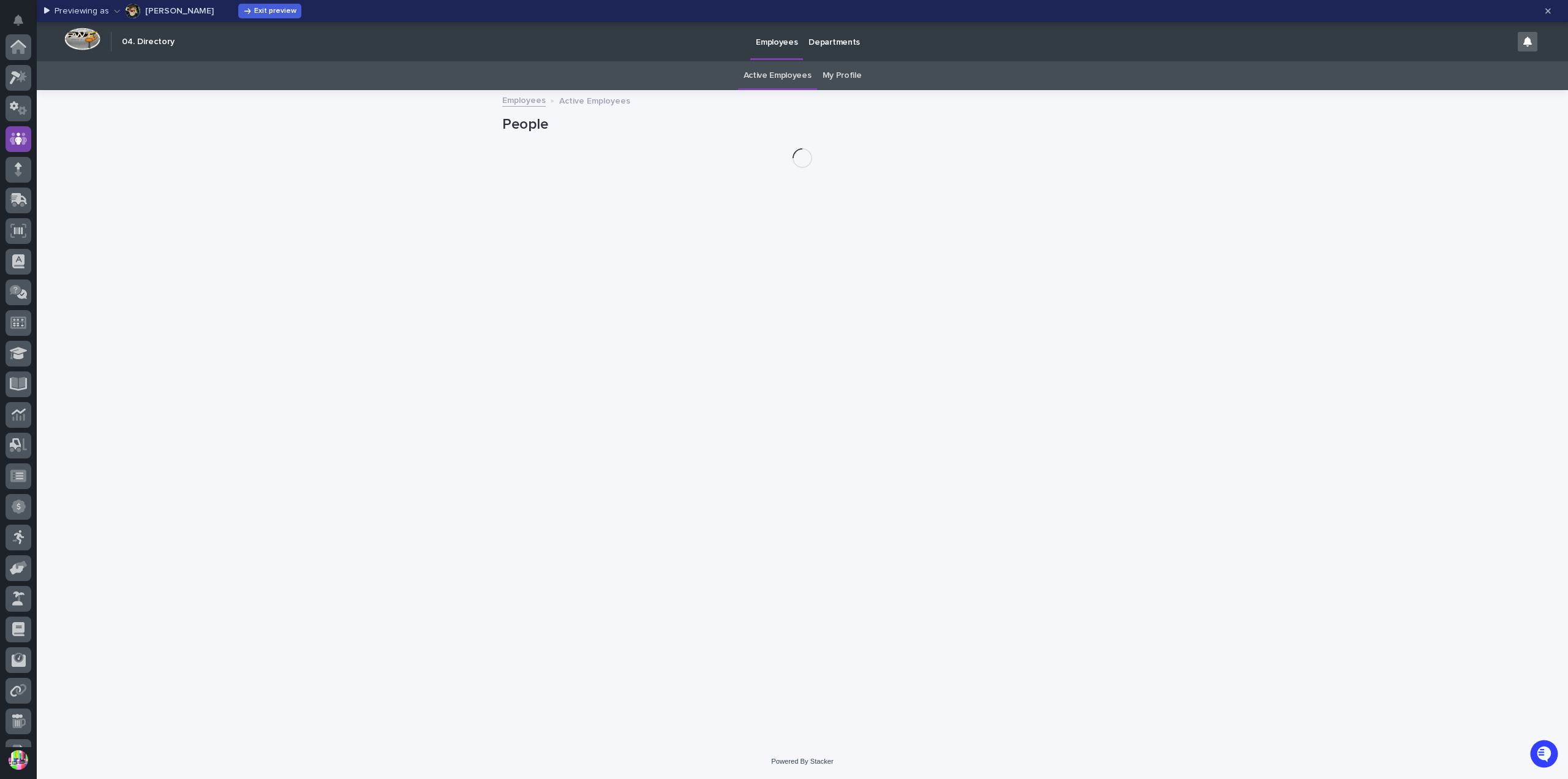
scroll to position [92, 0]
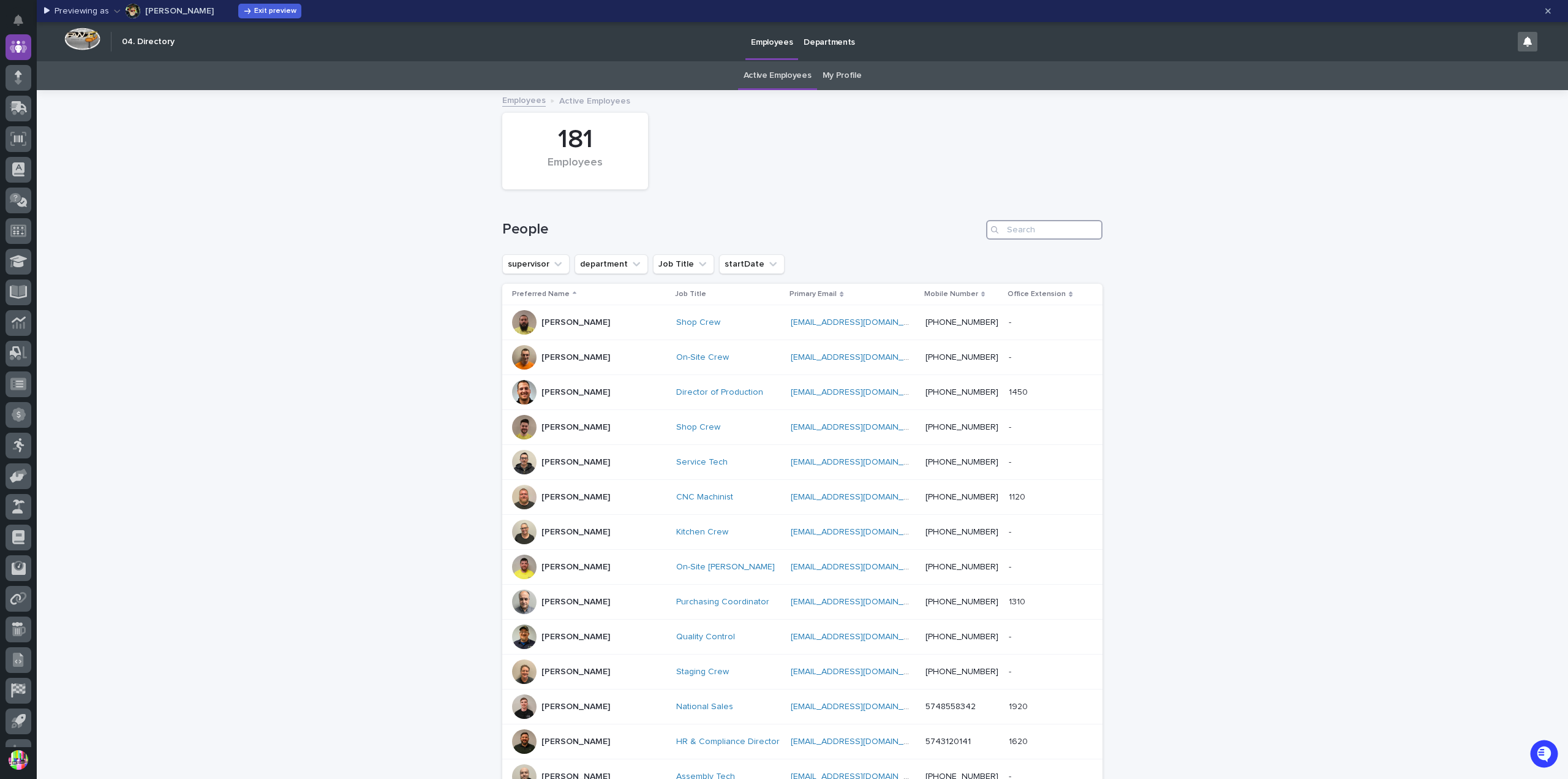
click at [1041, 225] on input "Search" at bounding box center [1044, 230] width 116 height 19
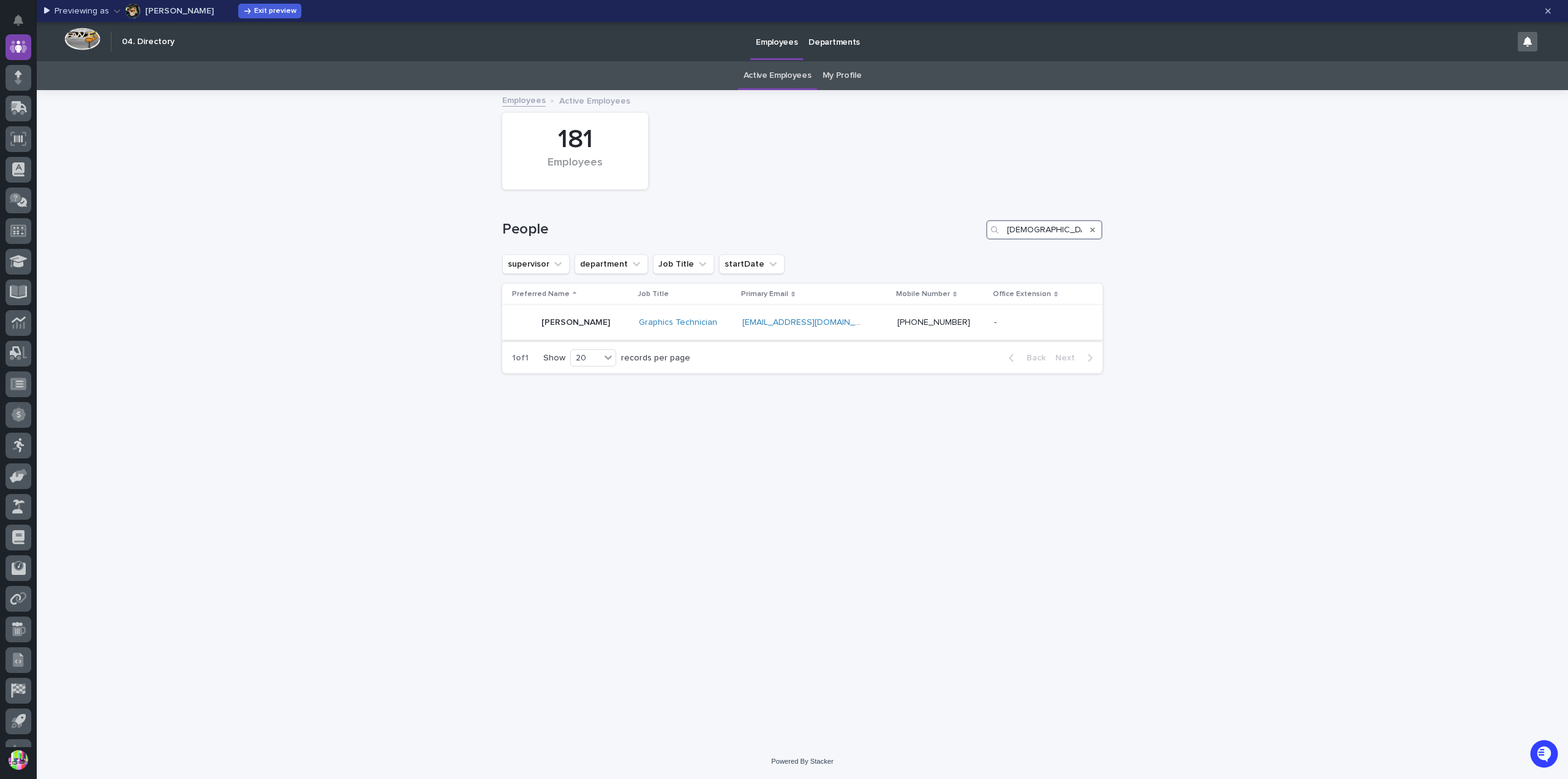
type input "shau"
click at [595, 321] on p "Shauna Perkins" at bounding box center [575, 322] width 69 height 11
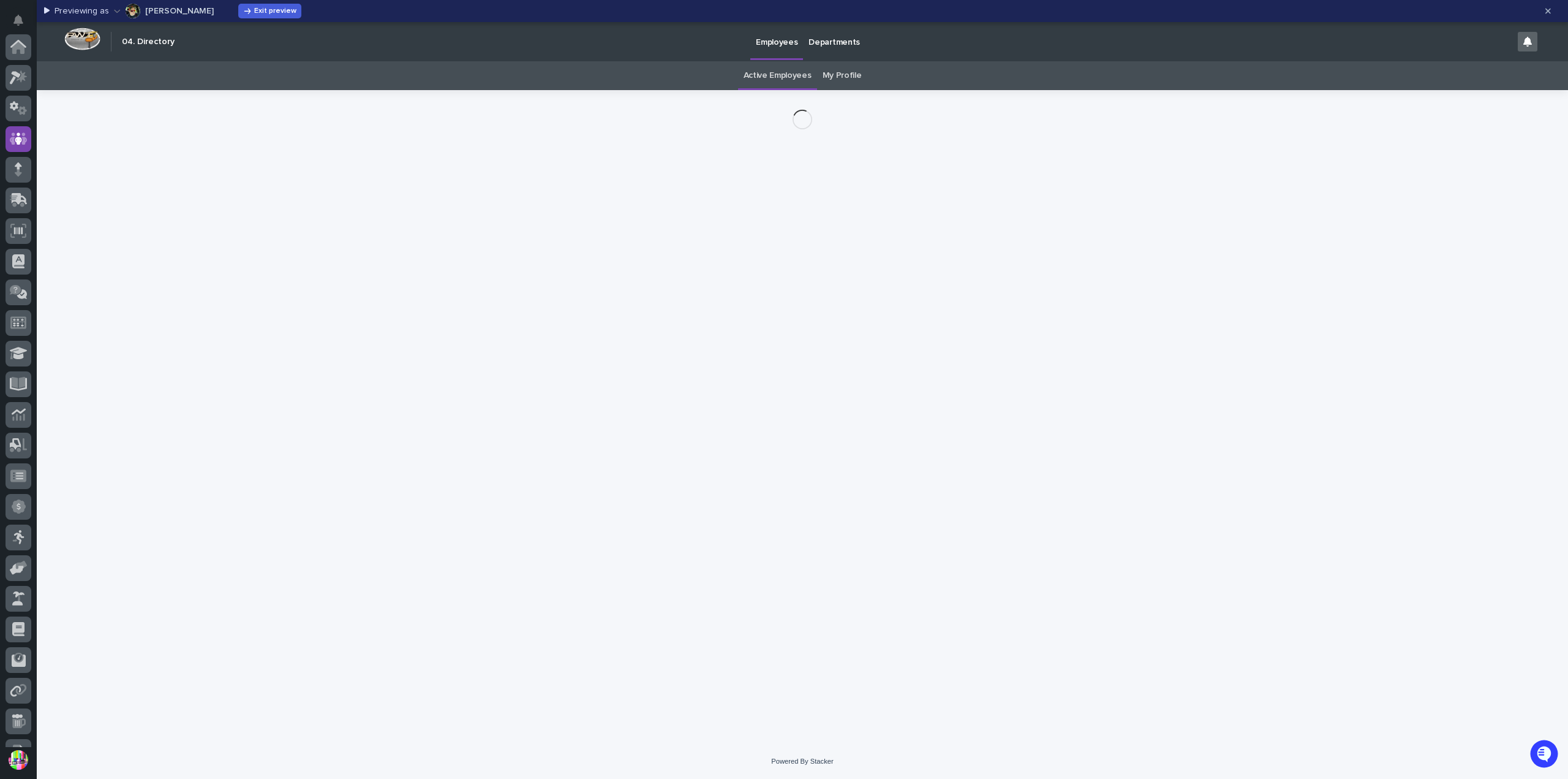
scroll to position [92, 0]
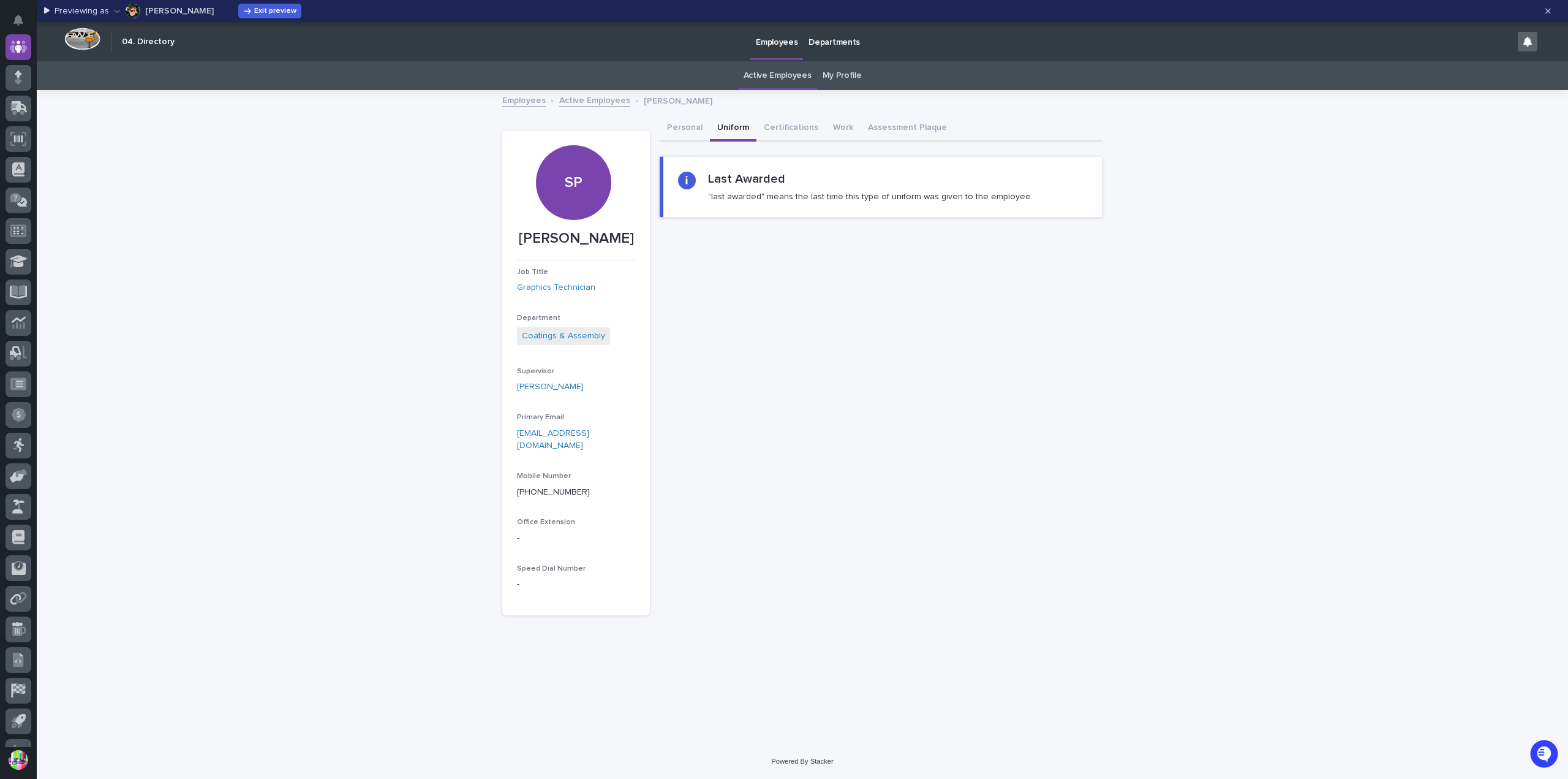
click at [733, 123] on button "Uniform" at bounding box center [732, 129] width 46 height 26
click at [763, 125] on button "Certifications" at bounding box center [790, 129] width 69 height 26
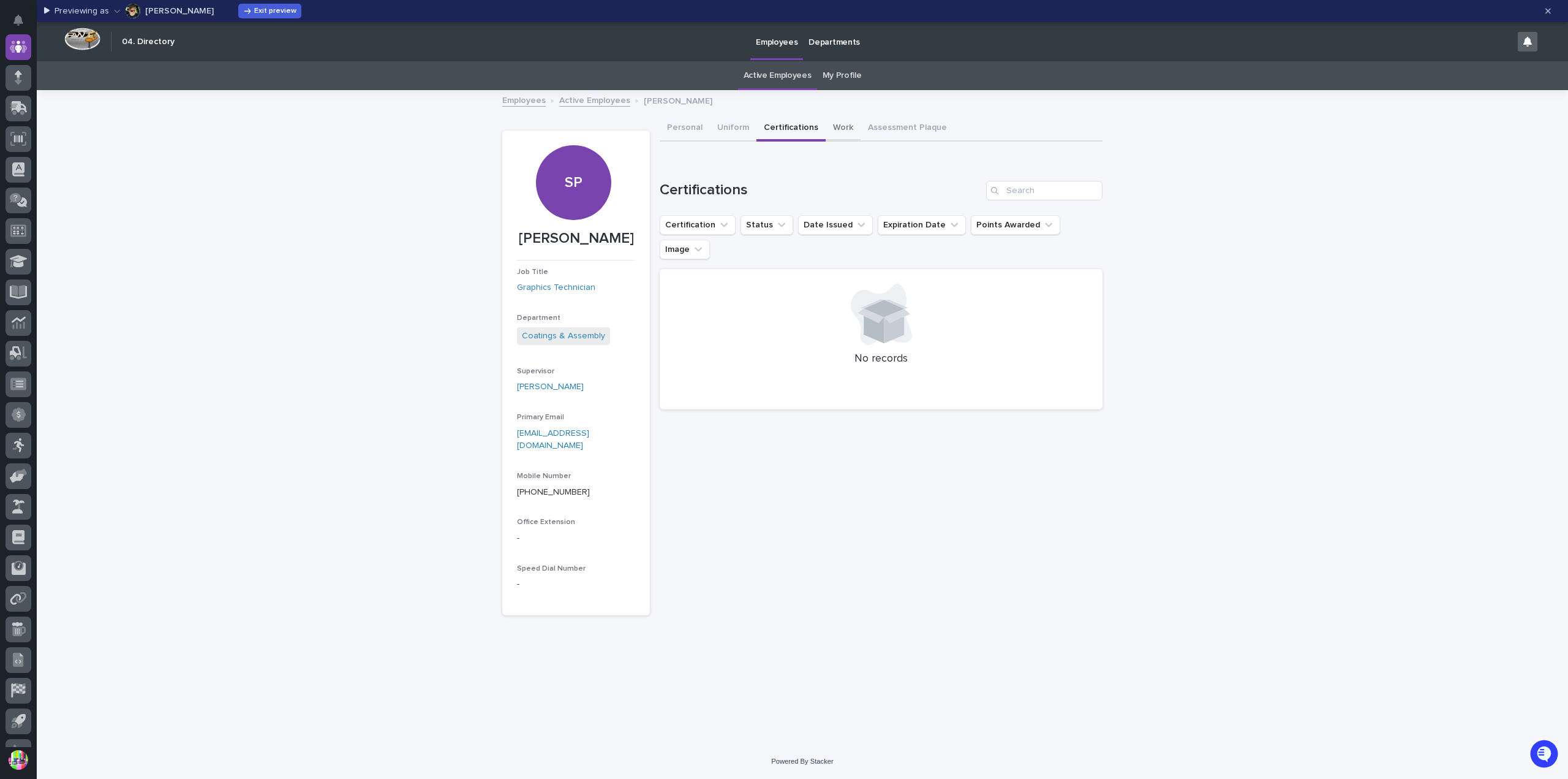
click at [834, 131] on button "Work" at bounding box center [843, 129] width 35 height 26
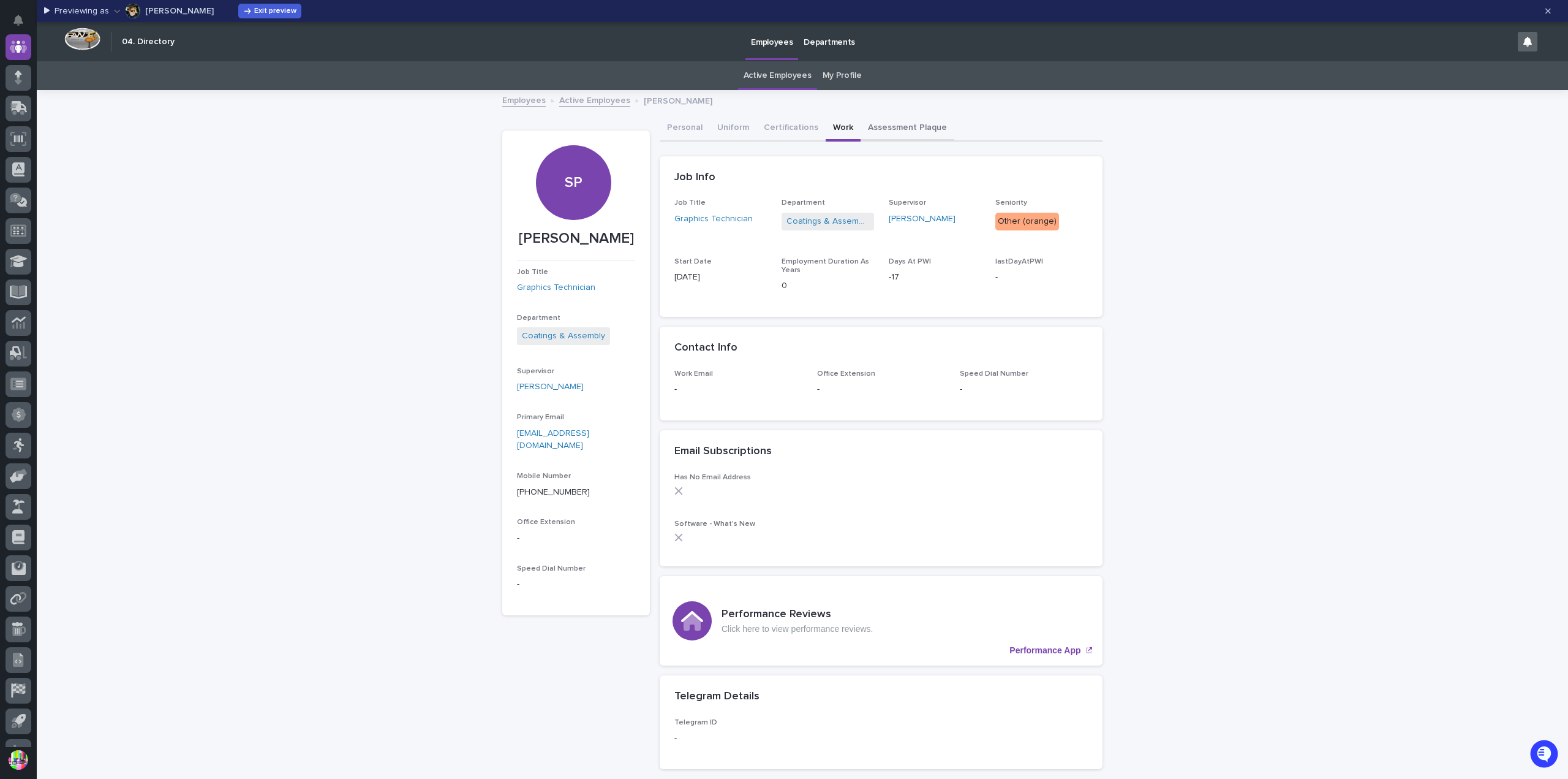
click at [884, 127] on button "Assessment Plaque" at bounding box center [908, 129] width 94 height 26
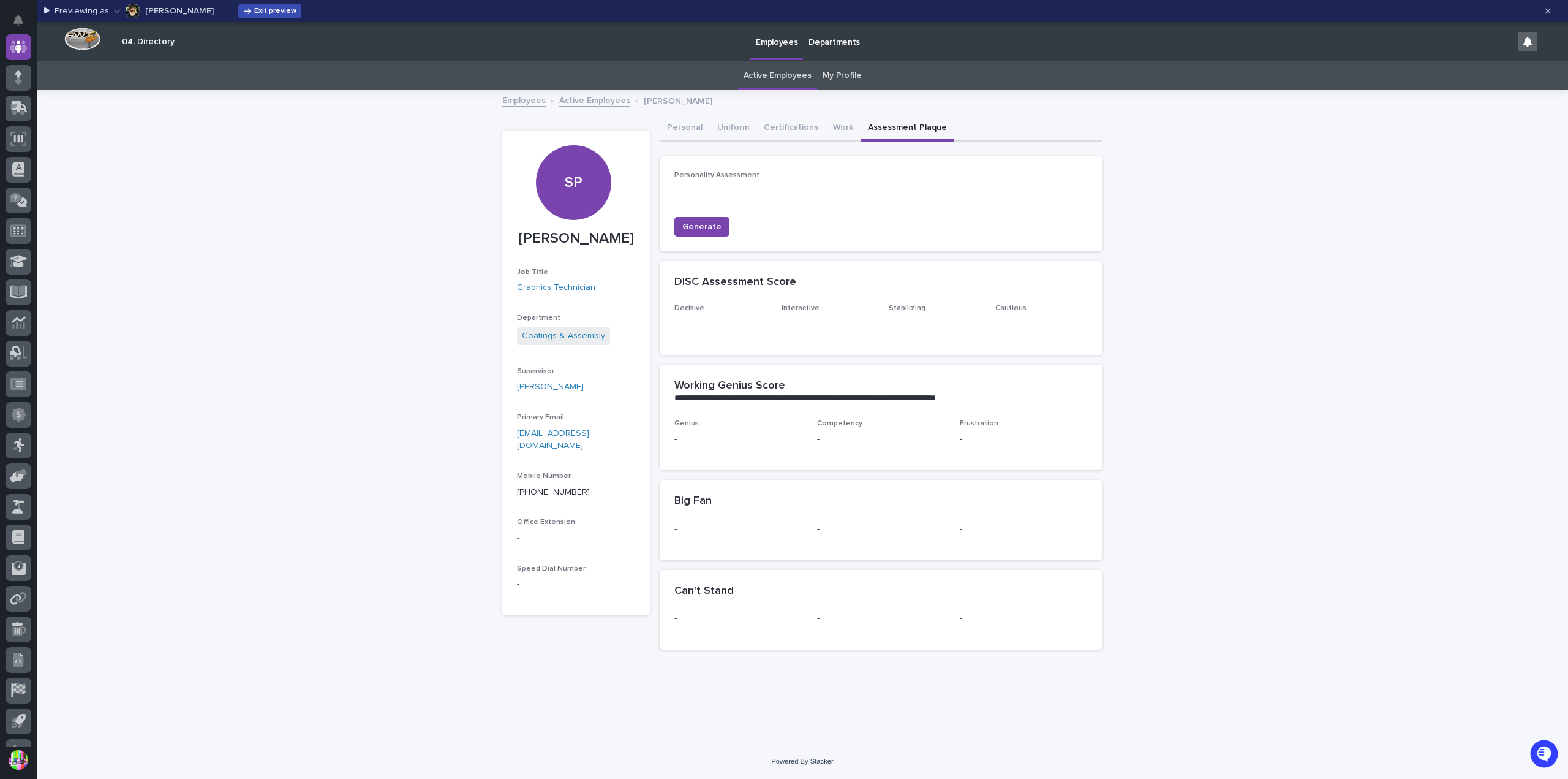
click at [254, 10] on span "Exit preview" at bounding box center [275, 11] width 42 height 7
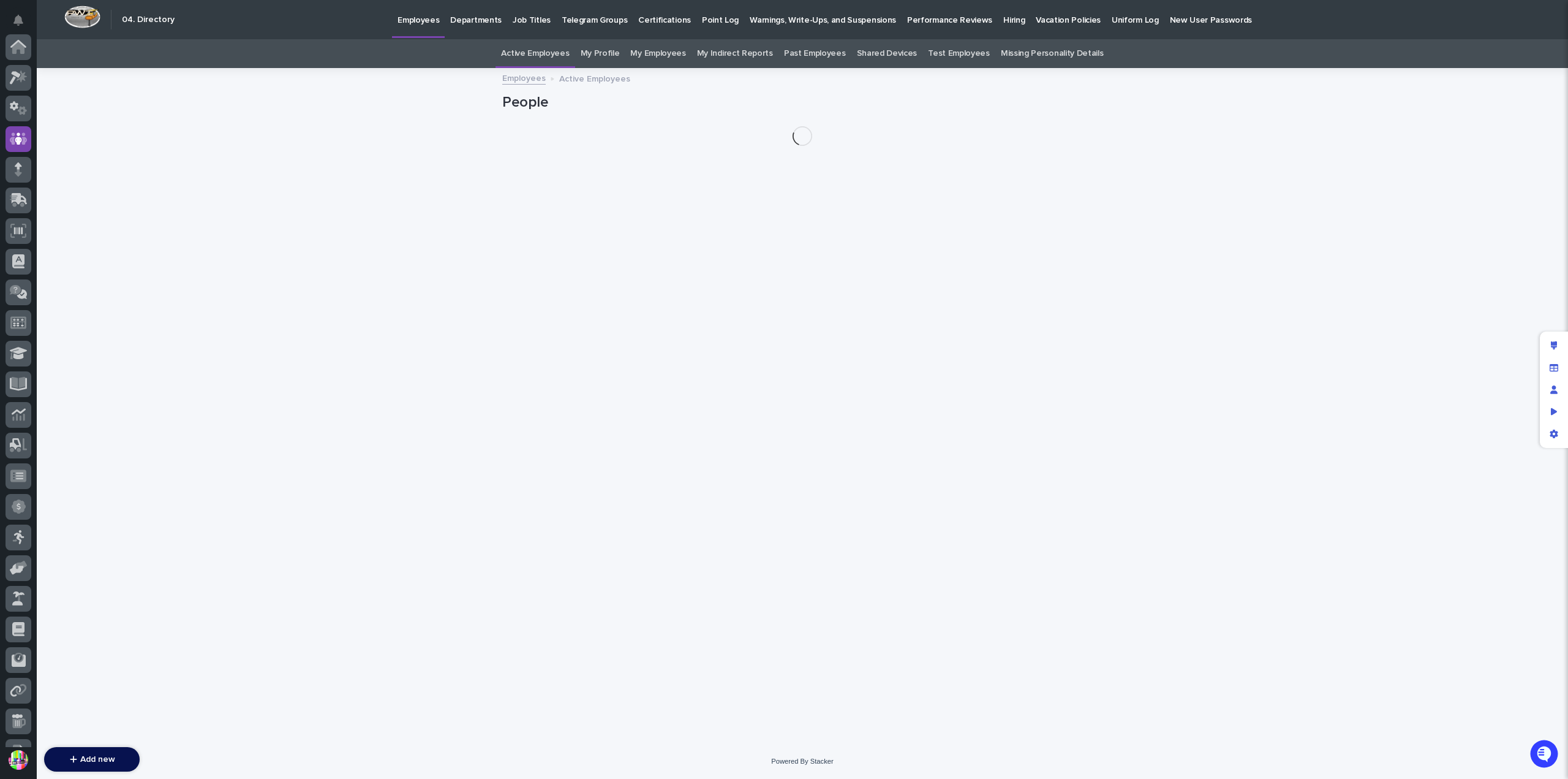
scroll to position [92, 0]
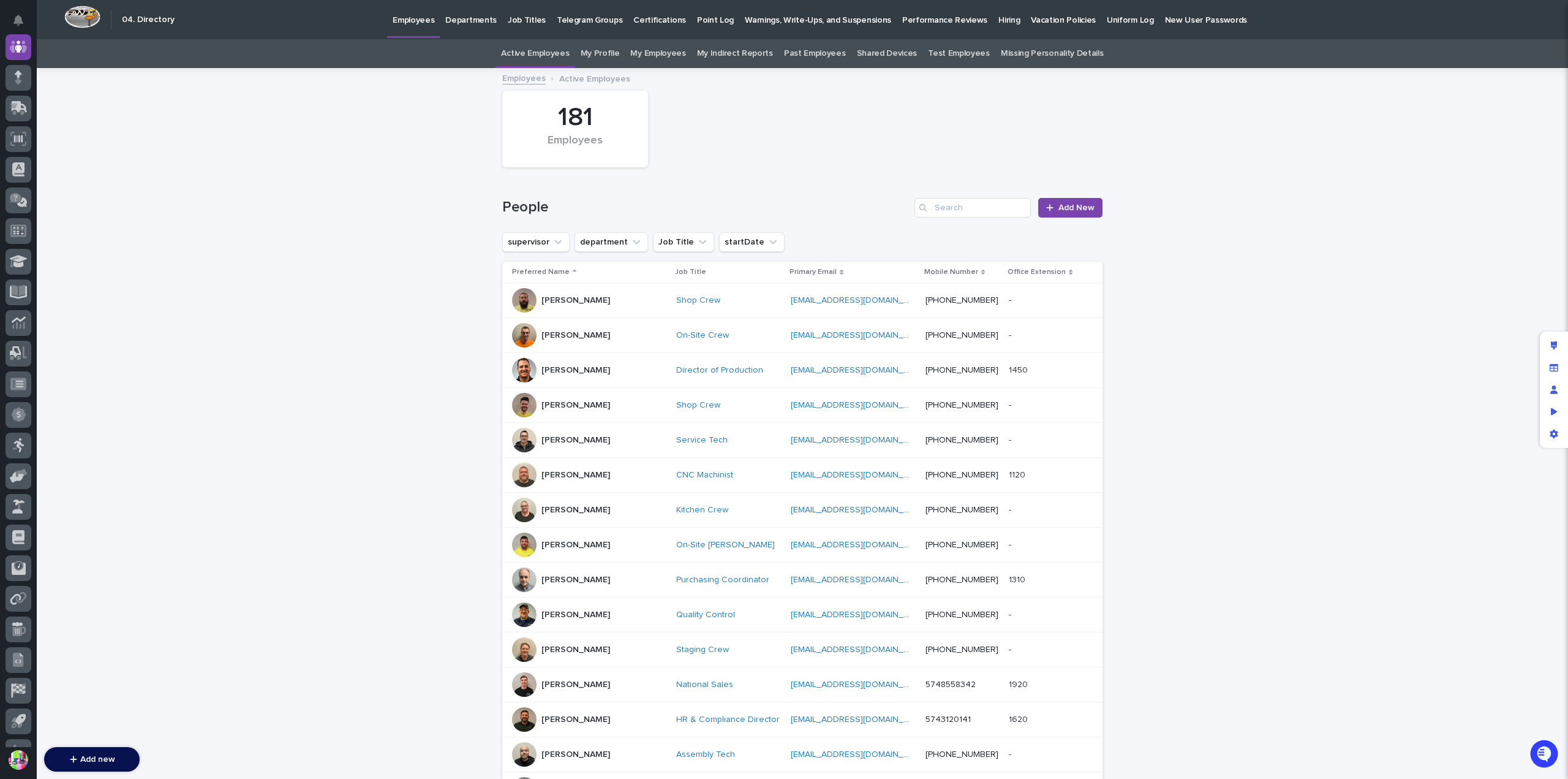
click at [999, 24] on p "Hiring" at bounding box center [1009, 13] width 21 height 26
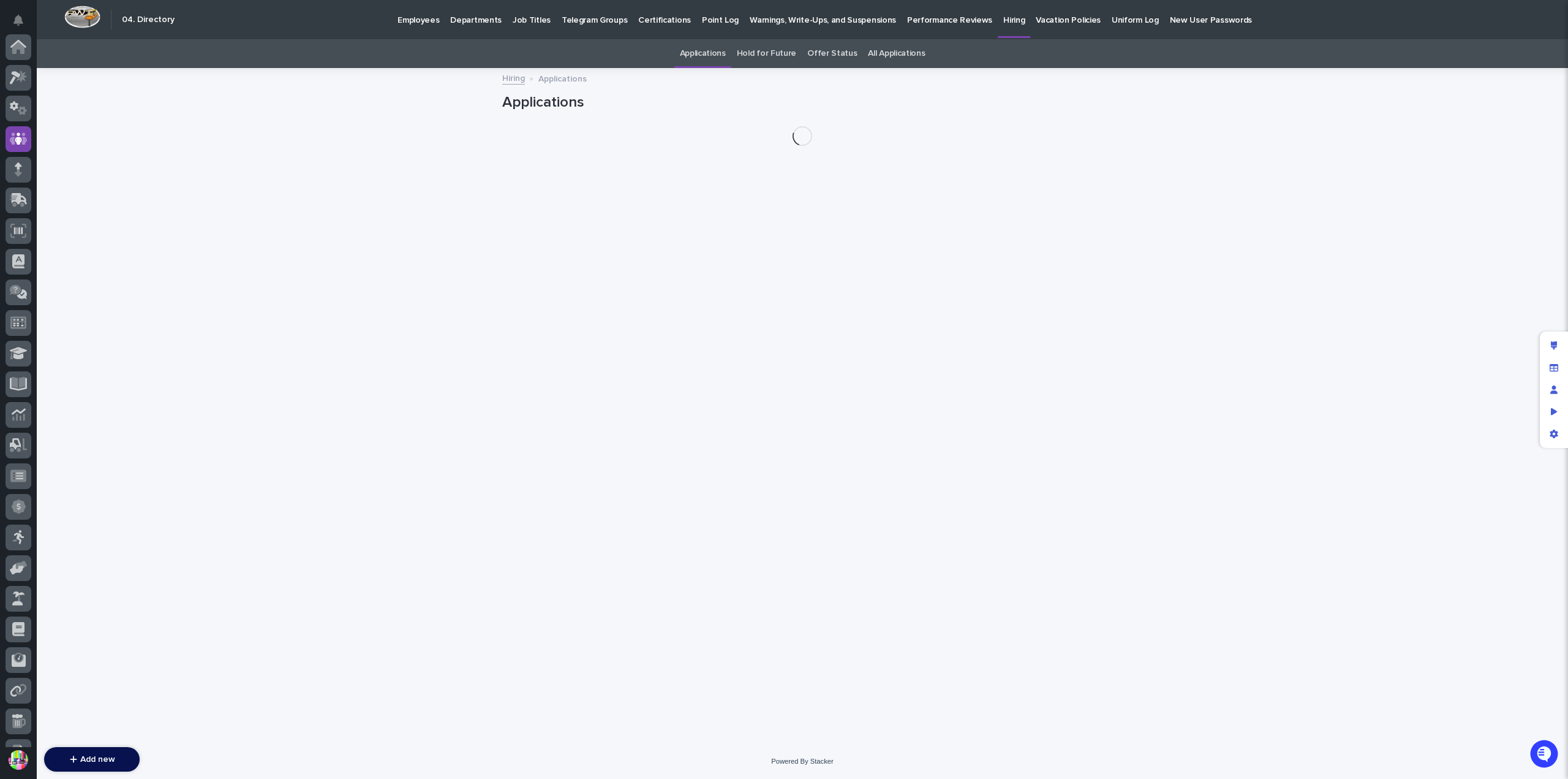
scroll to position [92, 0]
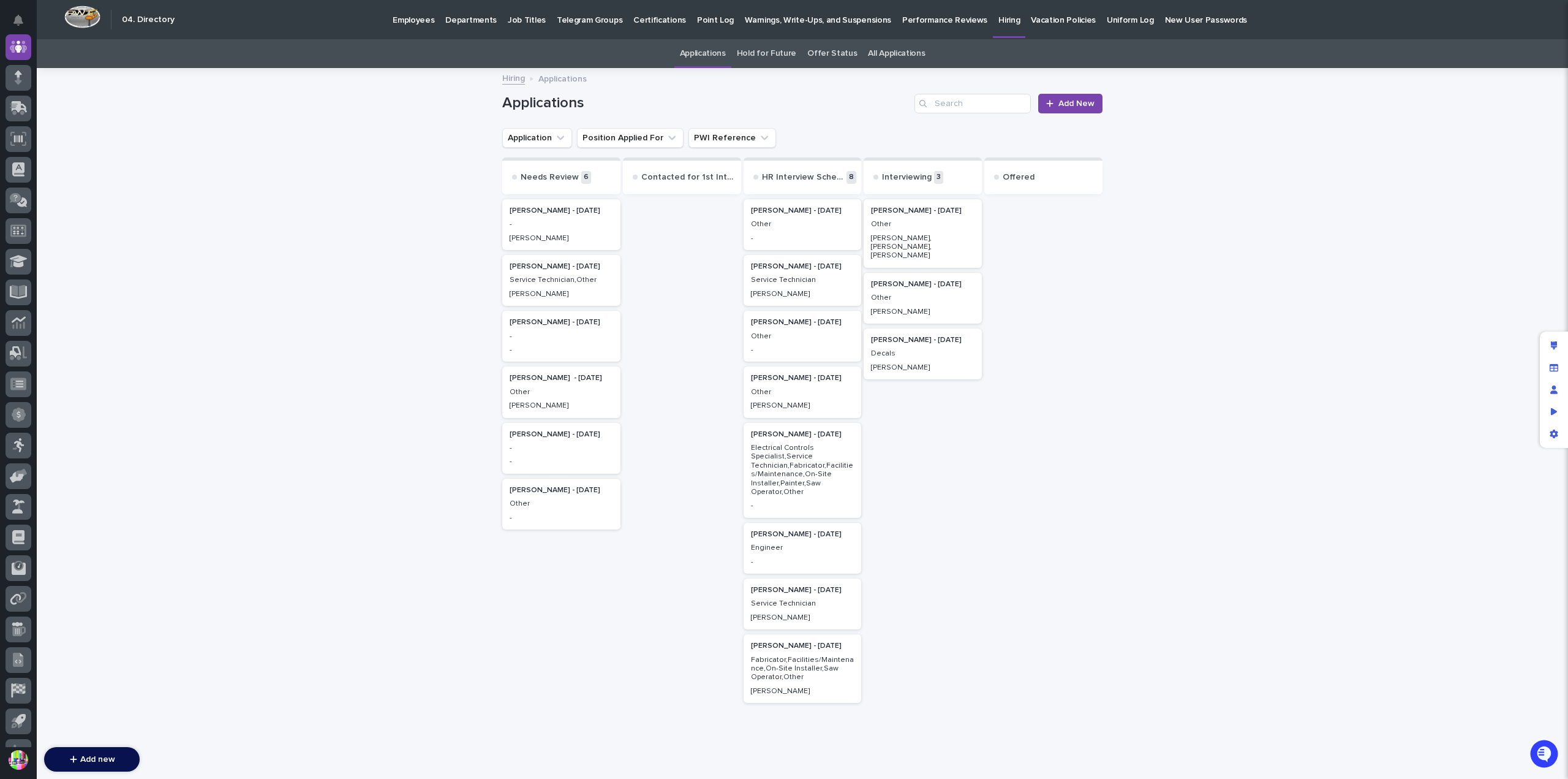
click at [793, 211] on p "Jennifer Mcafee - 08/07/25" at bounding box center [803, 210] width 104 height 9
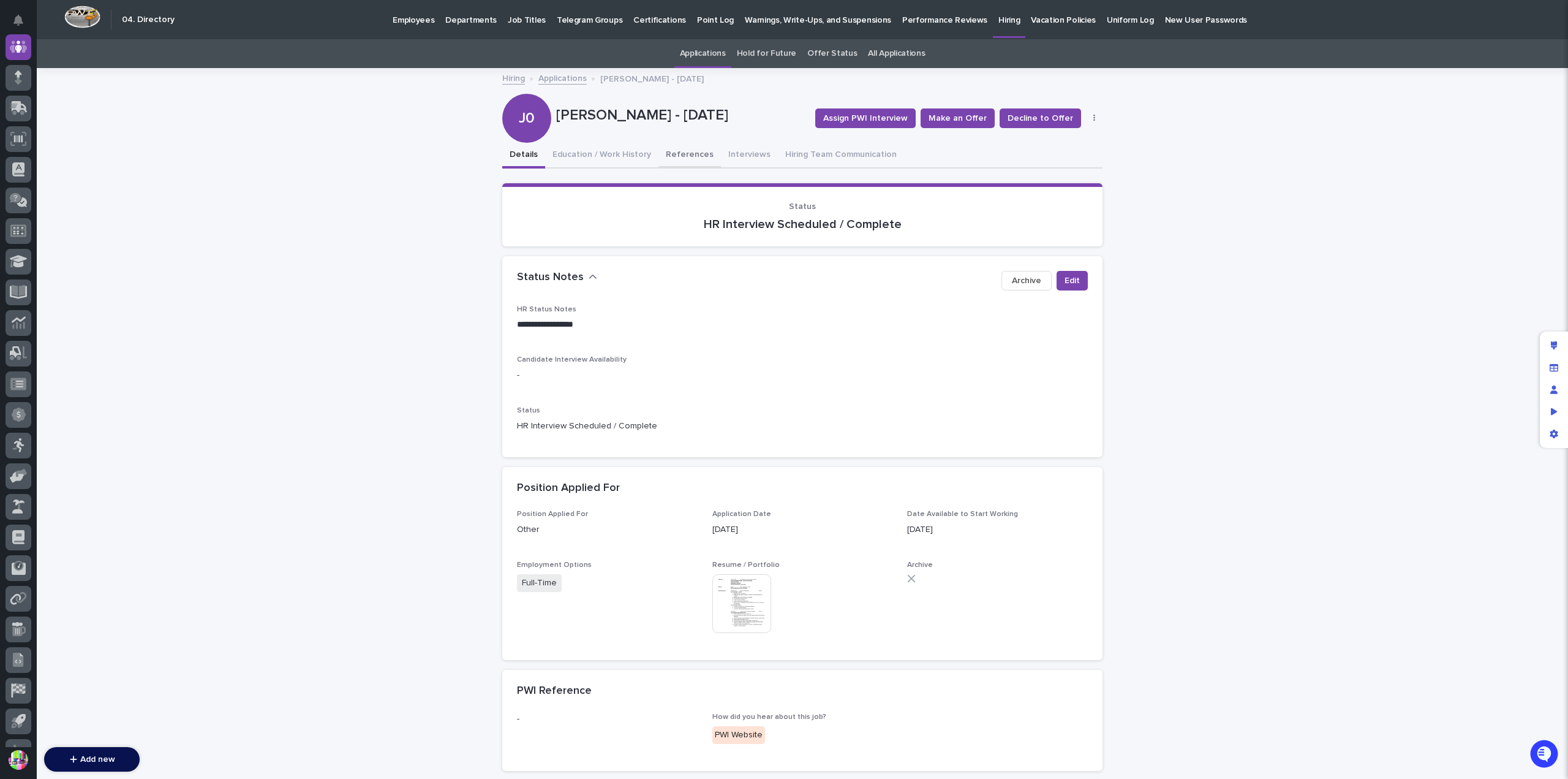
click at [670, 148] on button "References" at bounding box center [689, 156] width 62 height 26
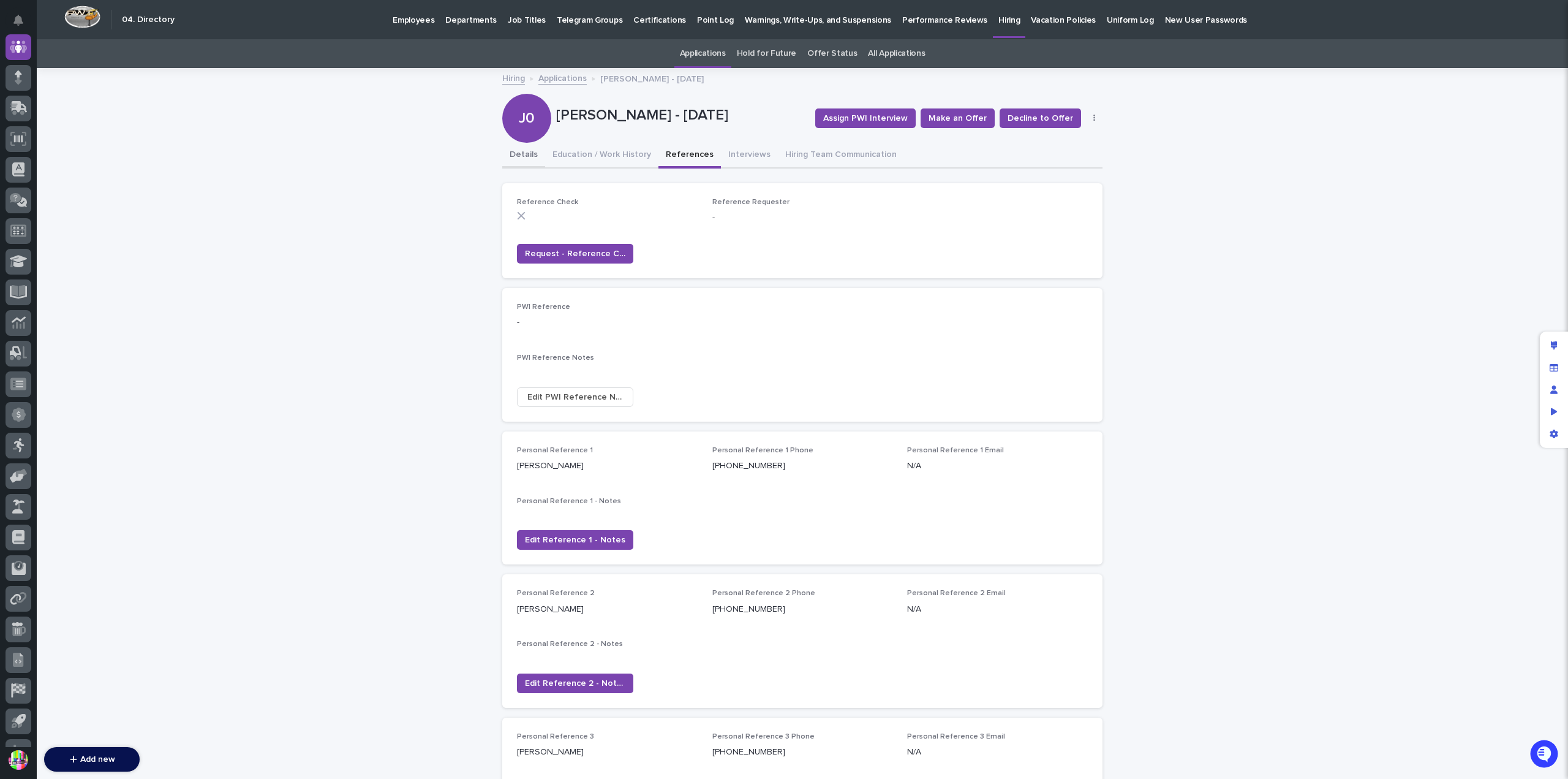
click at [517, 150] on button "Details" at bounding box center [523, 156] width 43 height 26
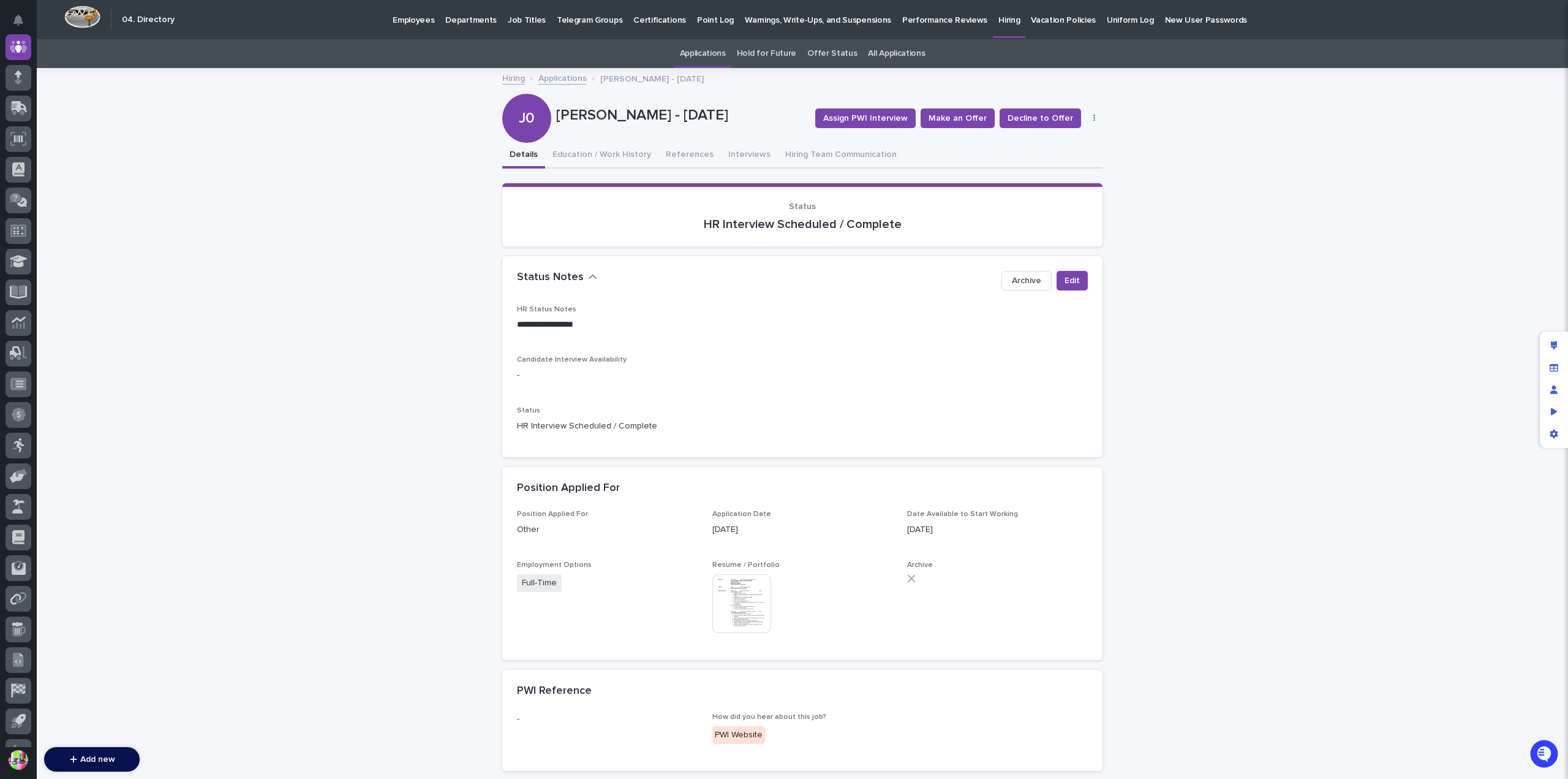
click at [754, 583] on img at bounding box center [741, 603] width 58 height 58
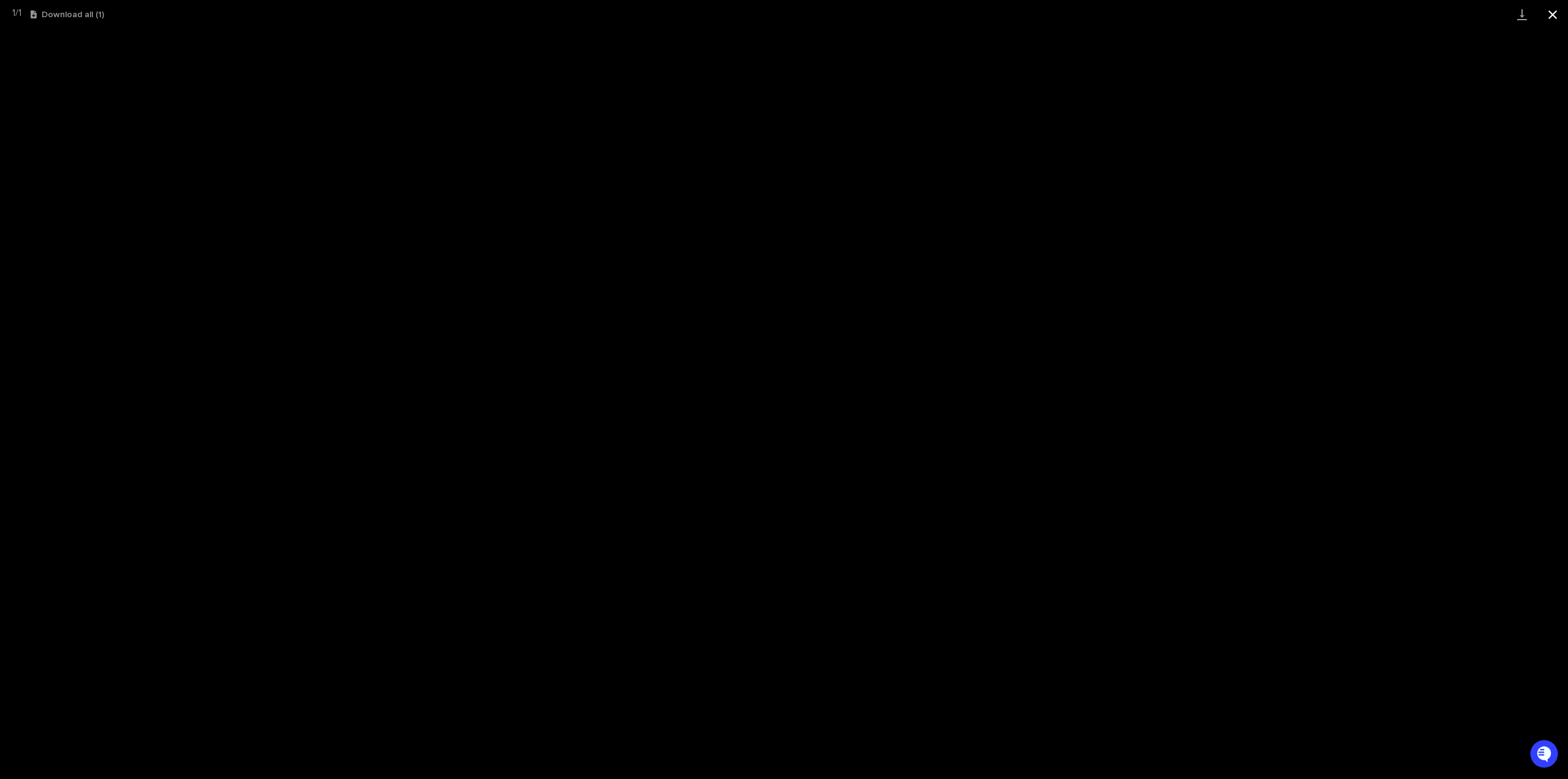
click at [1561, 24] on button "Close gallery" at bounding box center [1553, 14] width 31 height 28
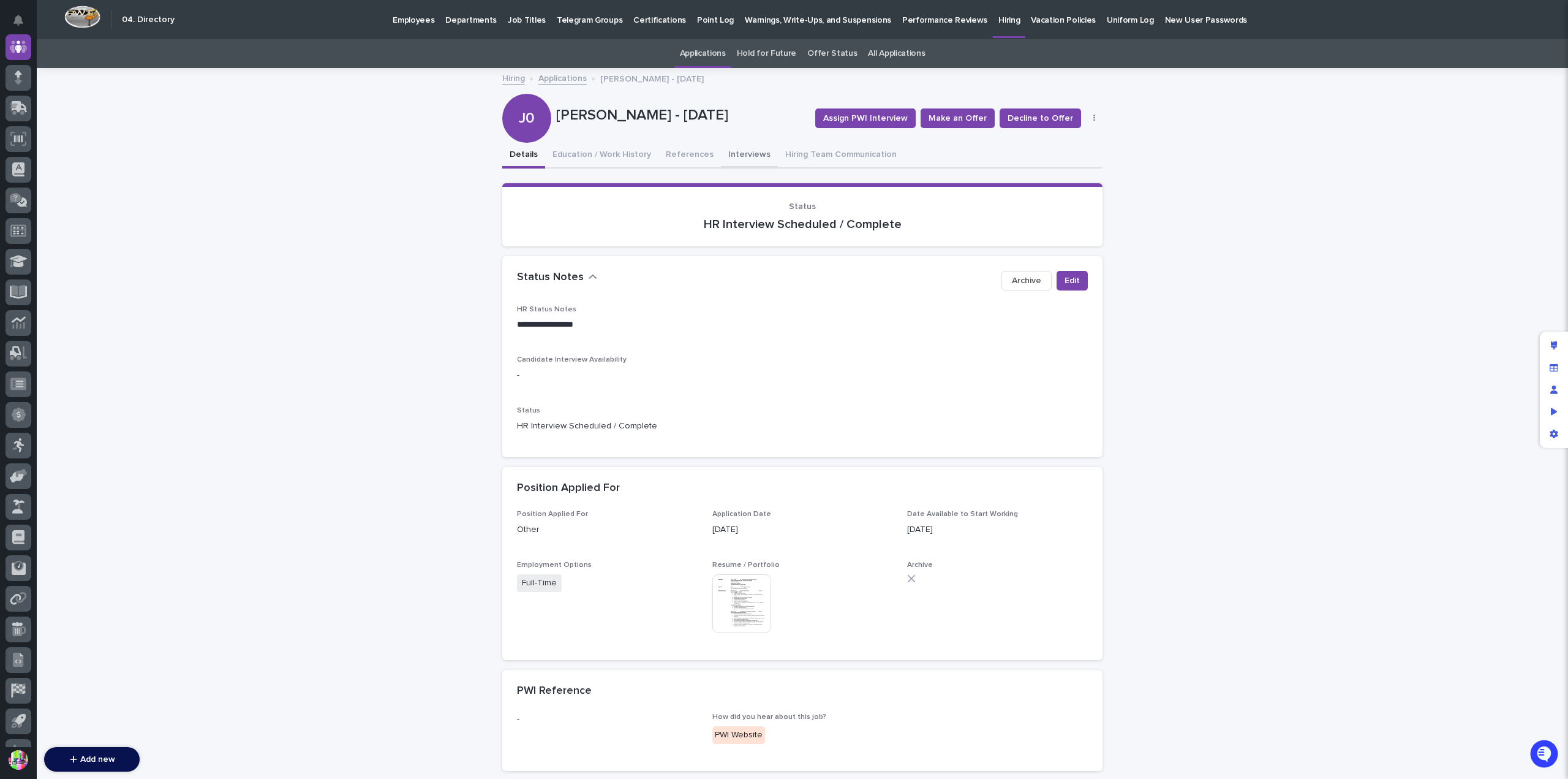
click at [740, 149] on button "Interviews" at bounding box center [750, 156] width 57 height 26
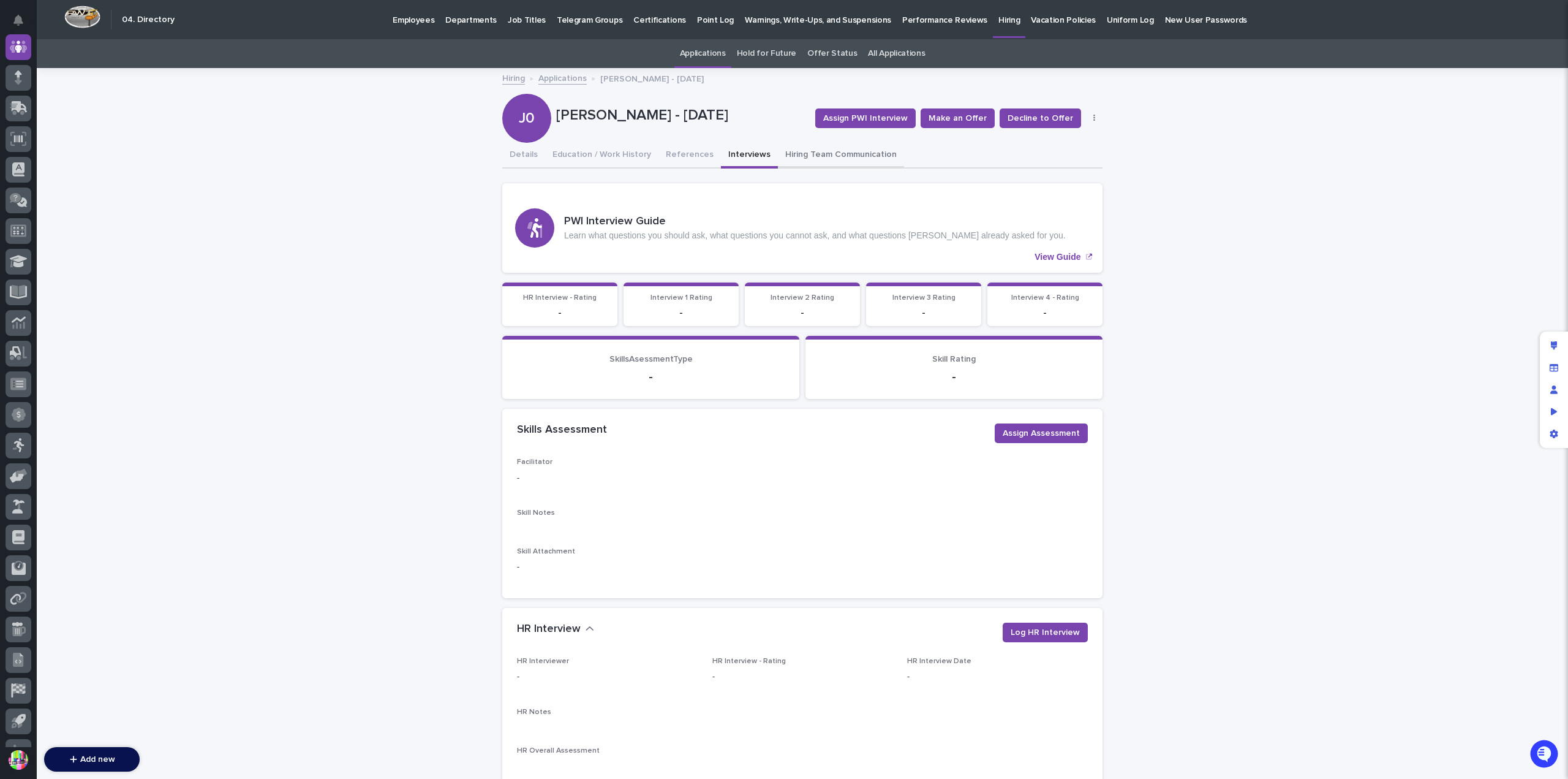
click at [823, 157] on button "Hiring Team Communication" at bounding box center [841, 156] width 127 height 26
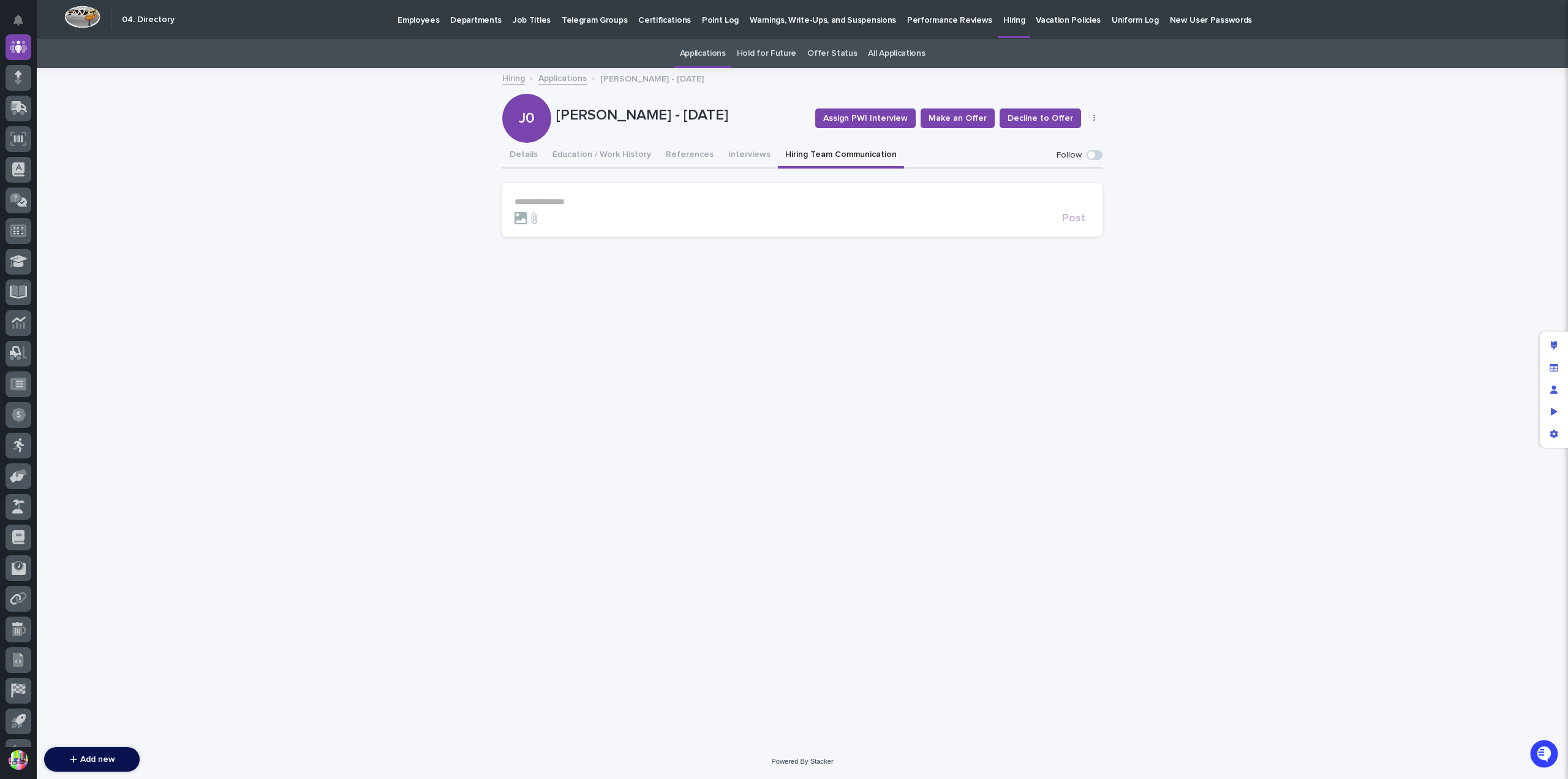
click at [998, 21] on div "Hiring" at bounding box center [1014, 13] width 32 height 26
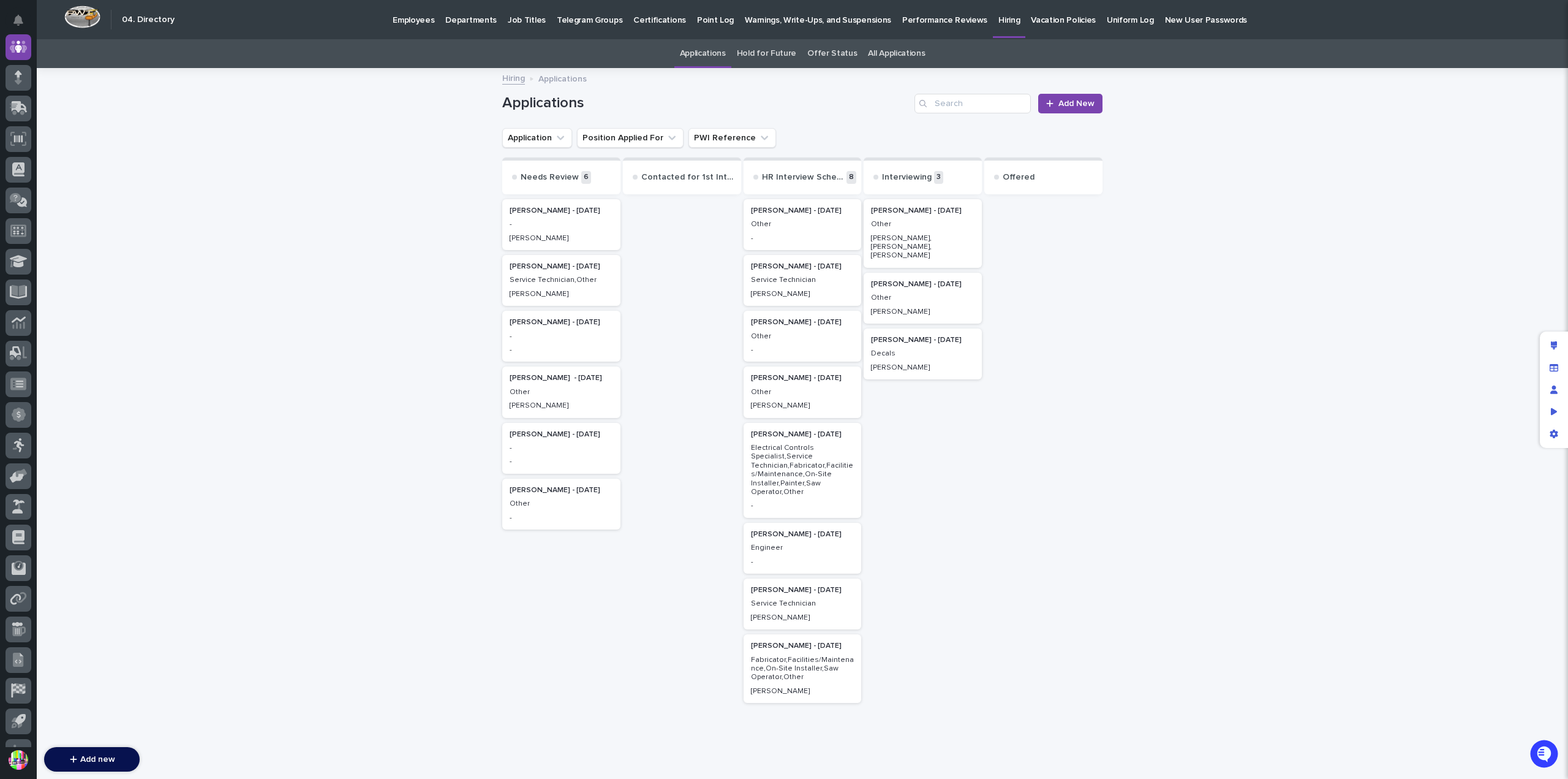
click at [784, 226] on p "Other" at bounding box center [803, 224] width 104 height 9
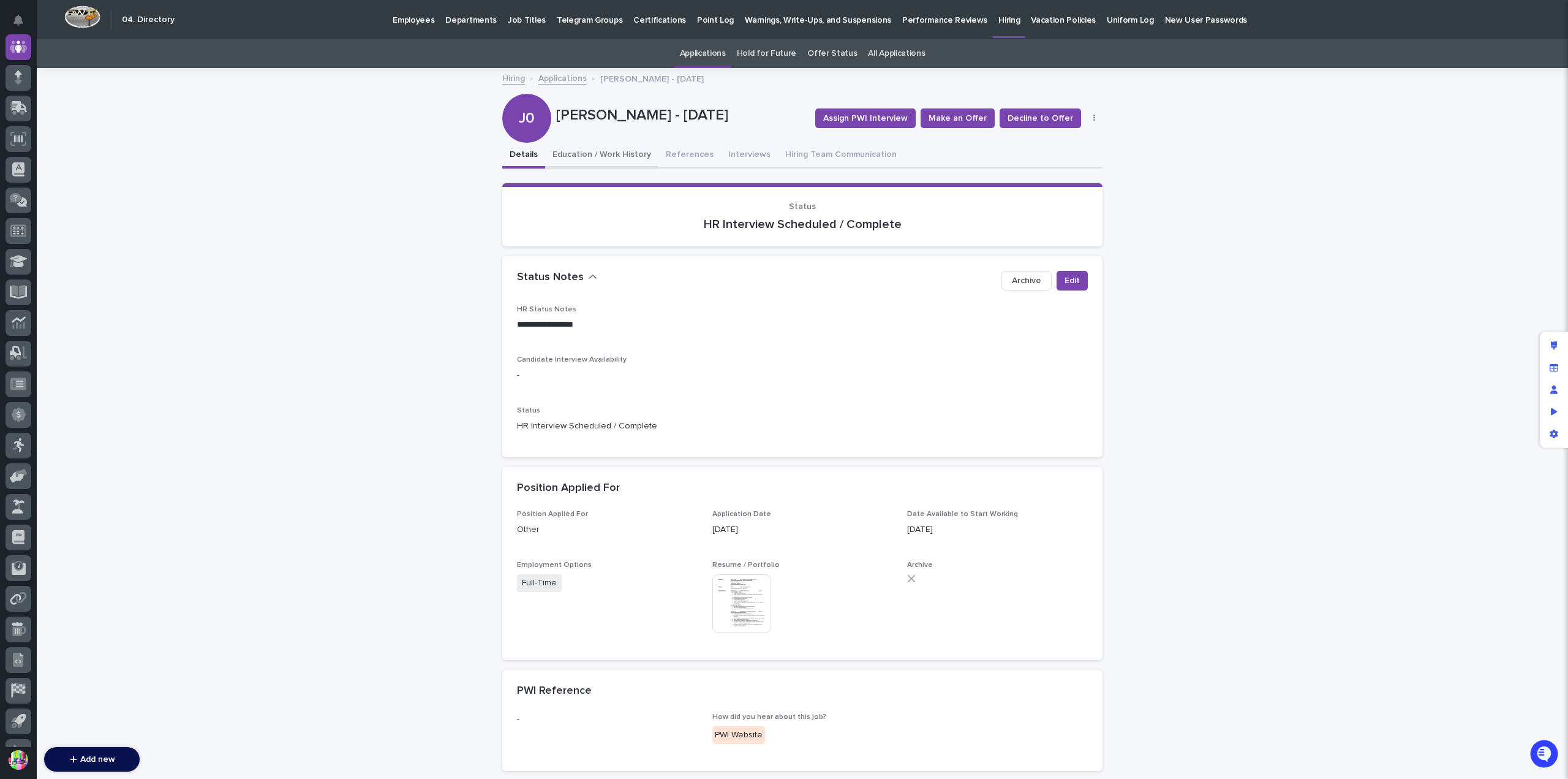
click at [606, 157] on button "Education / Work History" at bounding box center [602, 156] width 114 height 26
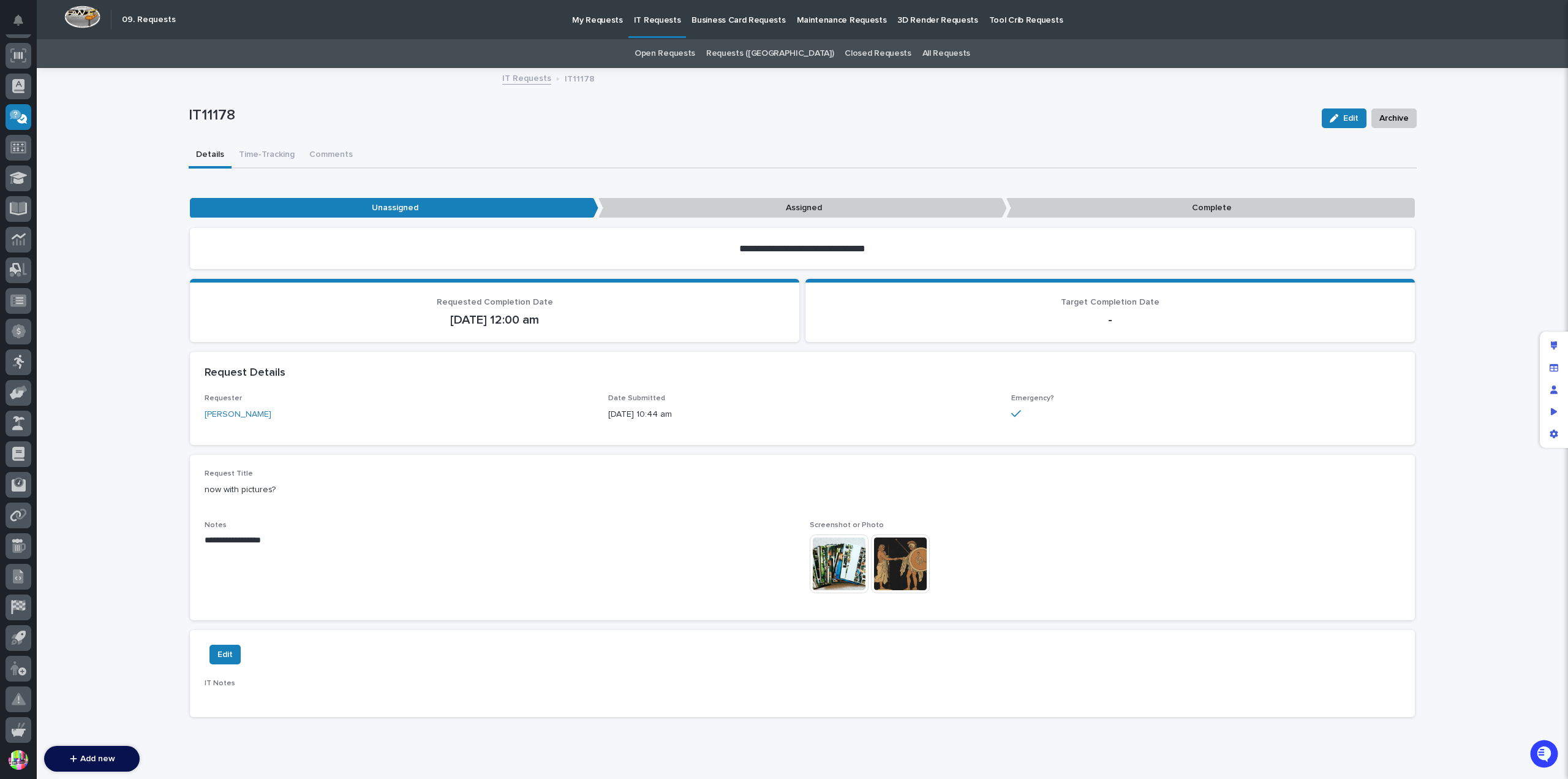
click at [848, 552] on img at bounding box center [839, 563] width 58 height 58
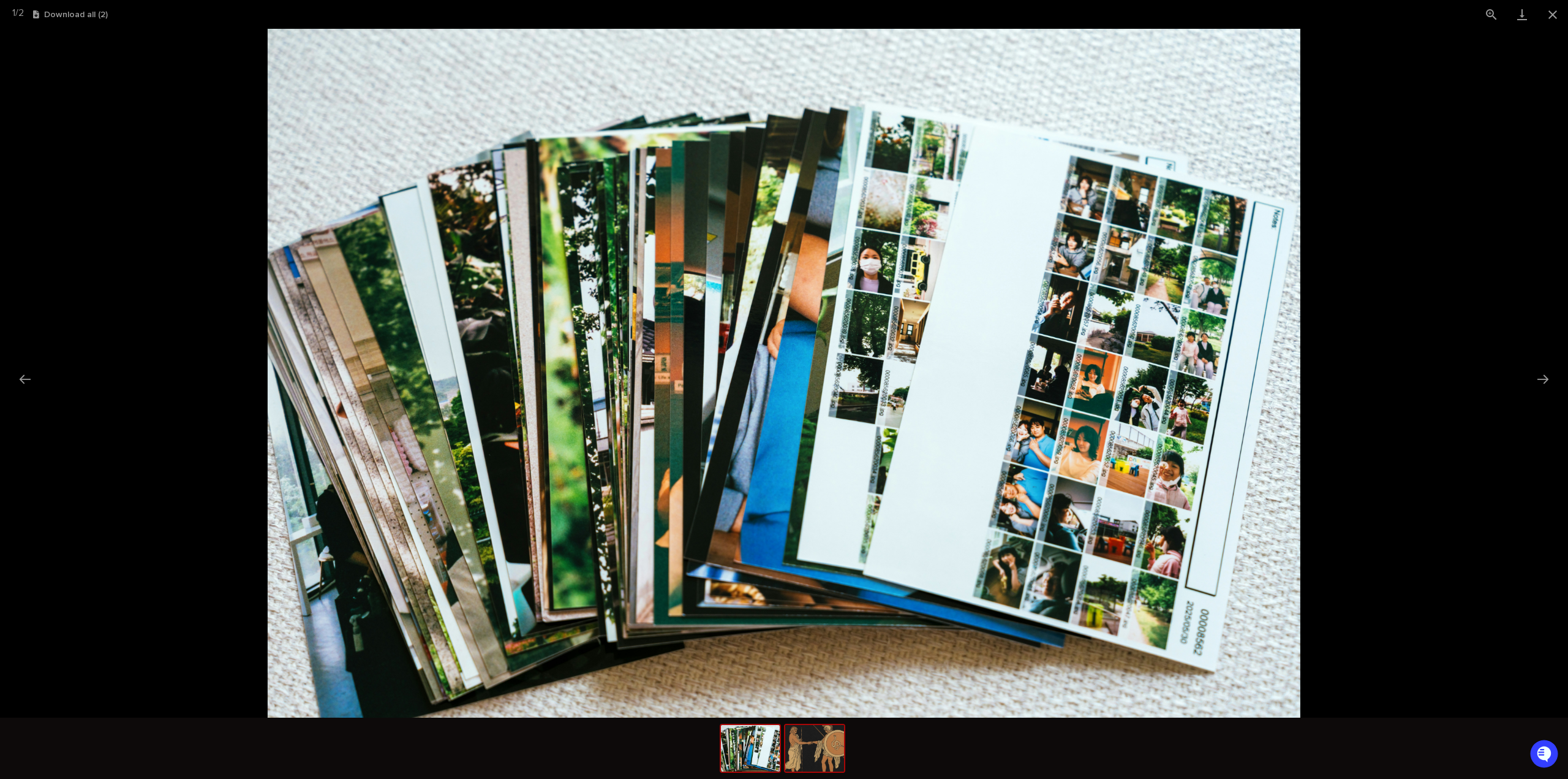
click at [828, 742] on img at bounding box center [814, 747] width 58 height 46
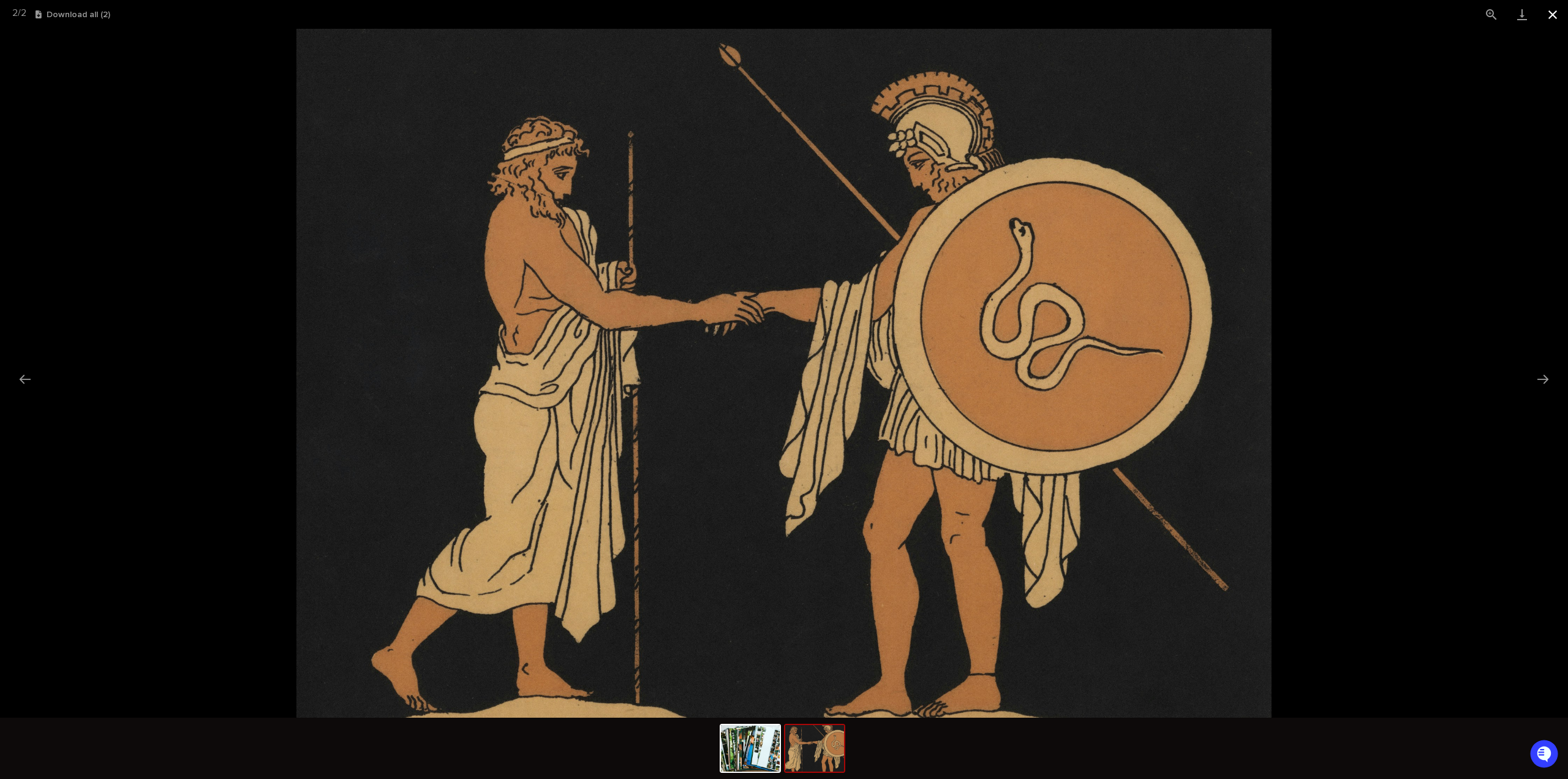
click at [1546, 20] on button "Close gallery" at bounding box center [1553, 14] width 31 height 28
